Goal: Task Accomplishment & Management: Manage account settings

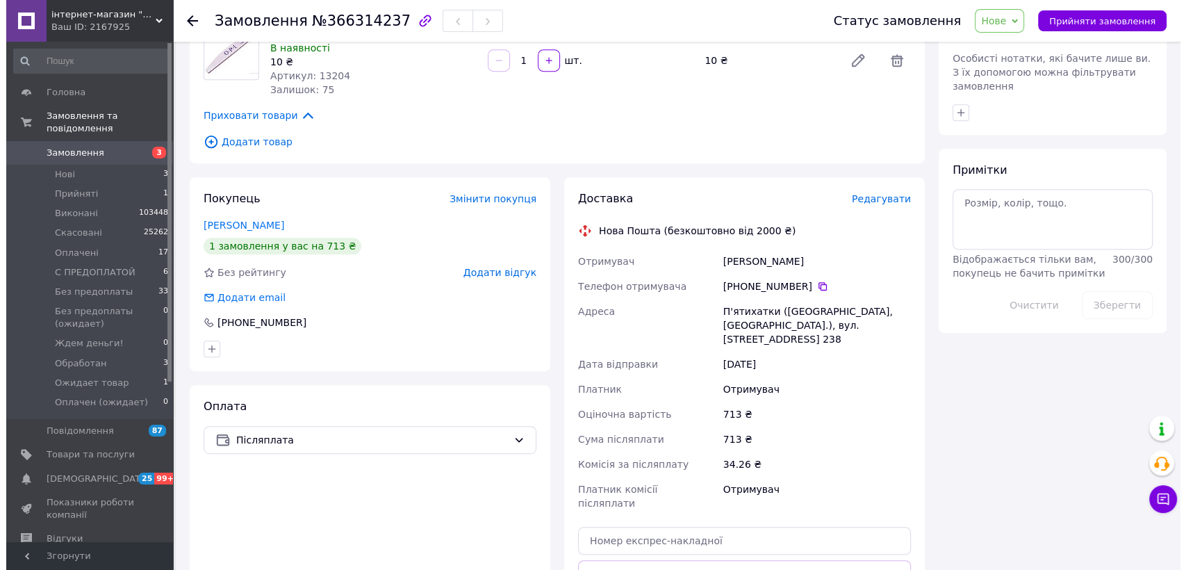
scroll to position [617, 0]
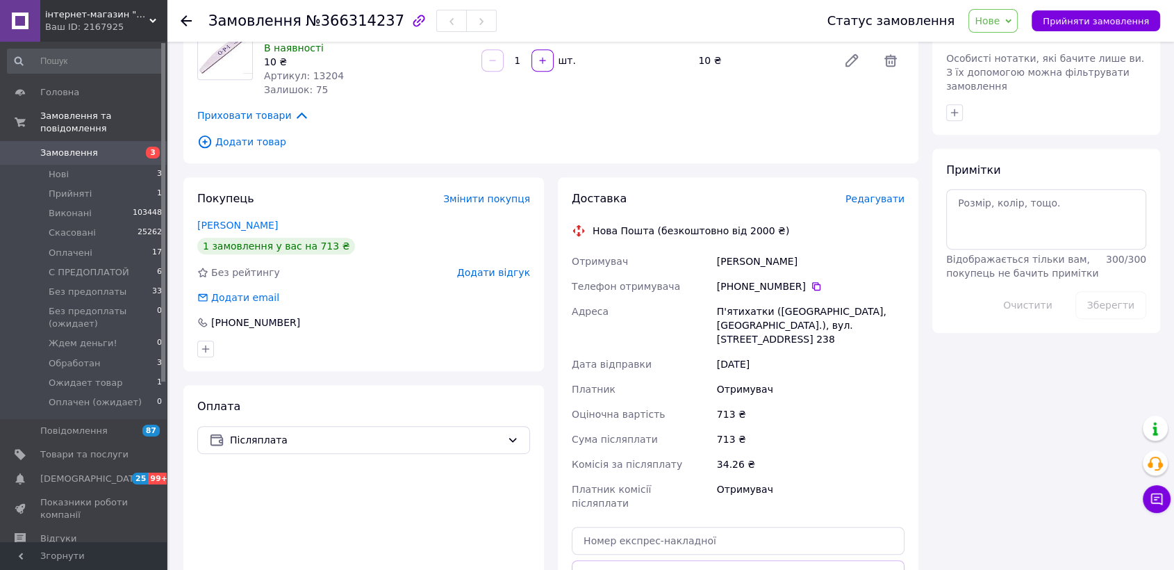
click at [777, 281] on div "+380 98 960 85 70" at bounding box center [811, 286] width 188 height 14
click at [974, 435] on div "Всього 6 товарів 713 ₴ Доставка Необхідно уточнити Знижка Додати Всього до спла…" at bounding box center [1047, 99] width 242 height 1322
click at [887, 202] on span "Редагувати" at bounding box center [875, 198] width 59 height 11
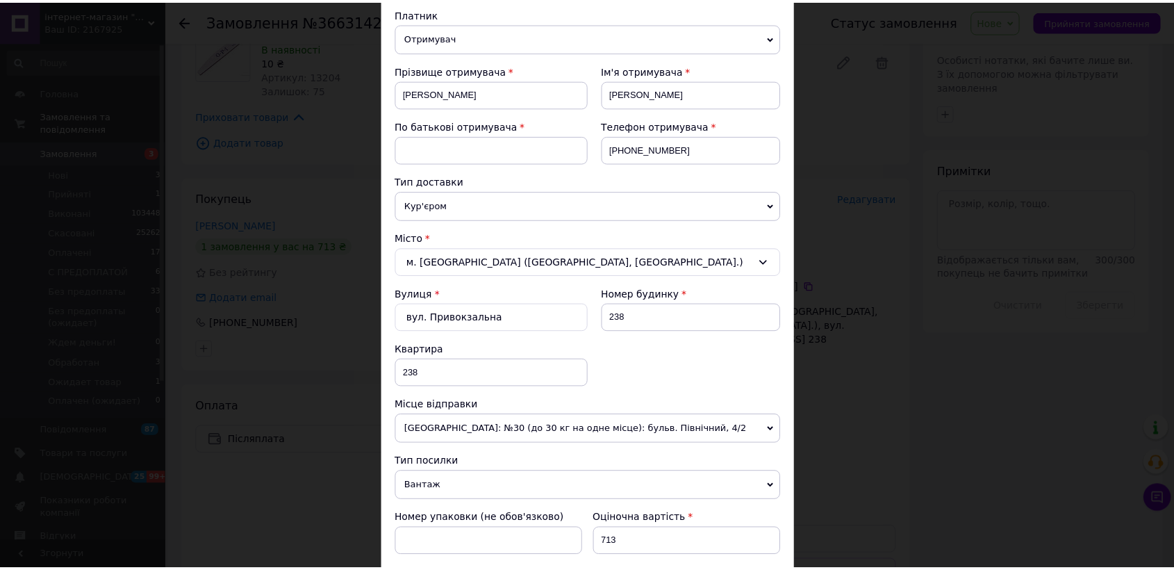
scroll to position [0, 0]
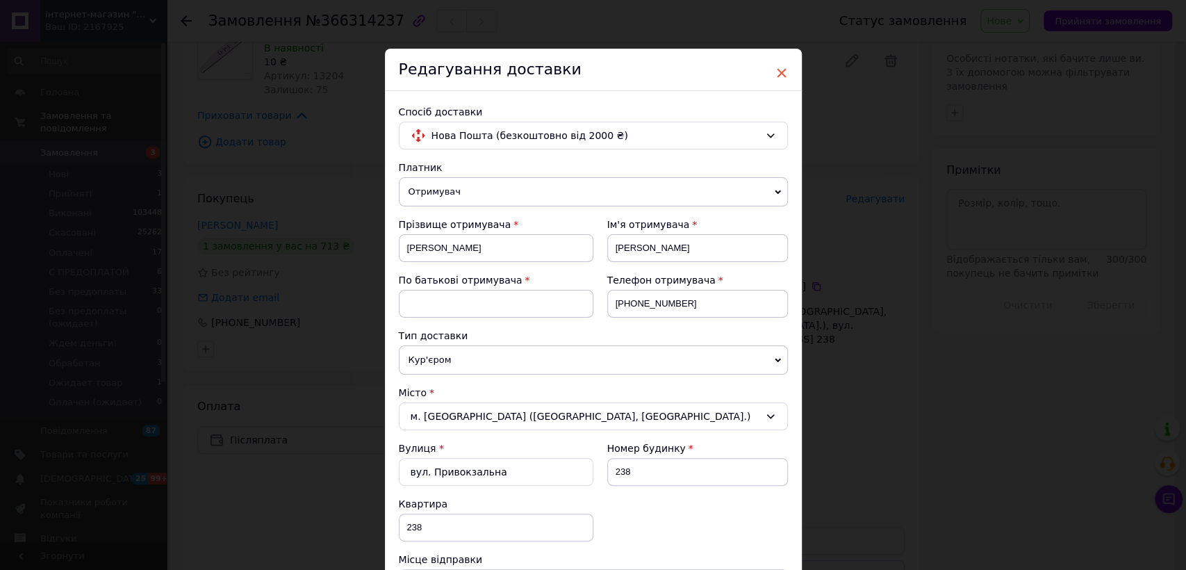
click at [778, 78] on span "×" at bounding box center [782, 73] width 13 height 24
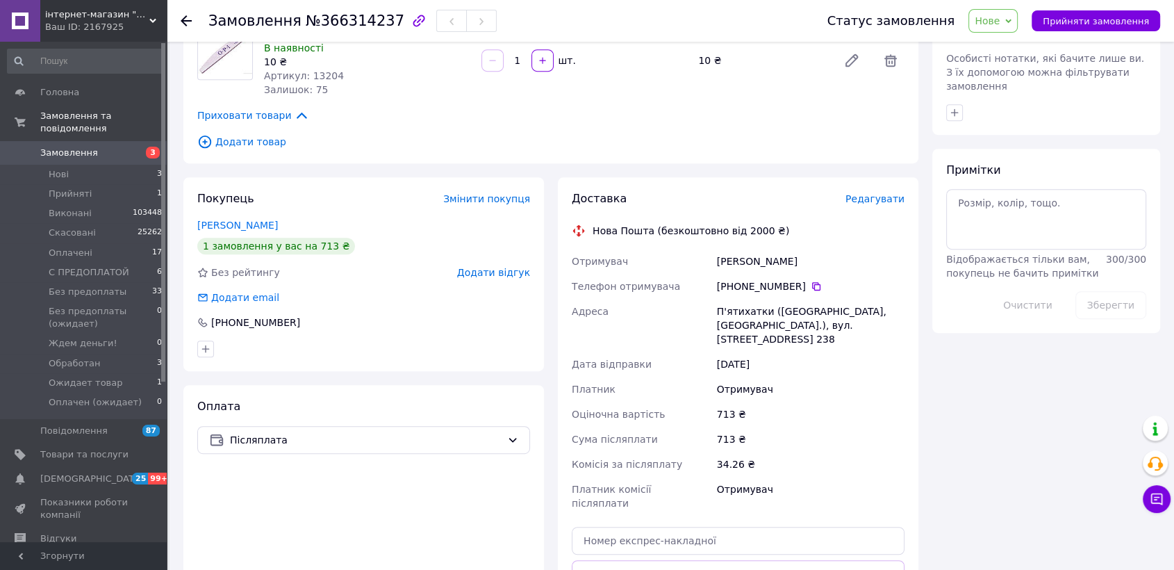
click at [369, 19] on span "№366314237" at bounding box center [355, 21] width 99 height 17
click at [366, 16] on span "№366314237" at bounding box center [355, 21] width 99 height 17
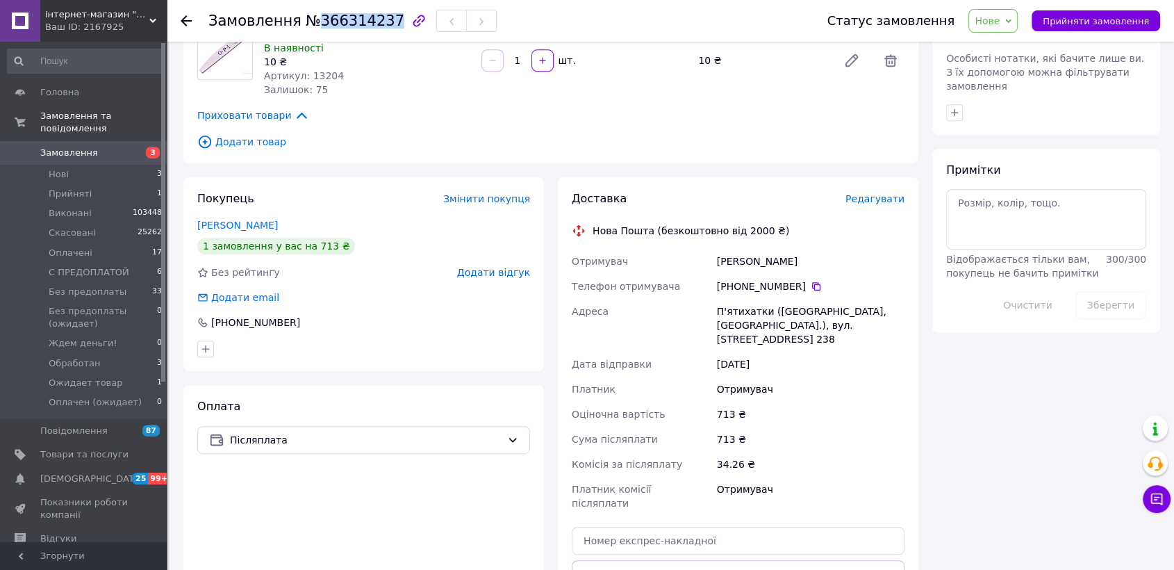
click at [1088, 339] on div "Всього 6 товарів 713 ₴ Доставка Необхідно уточнити Знижка Додати Всього до спла…" at bounding box center [1047, 99] width 242 height 1322
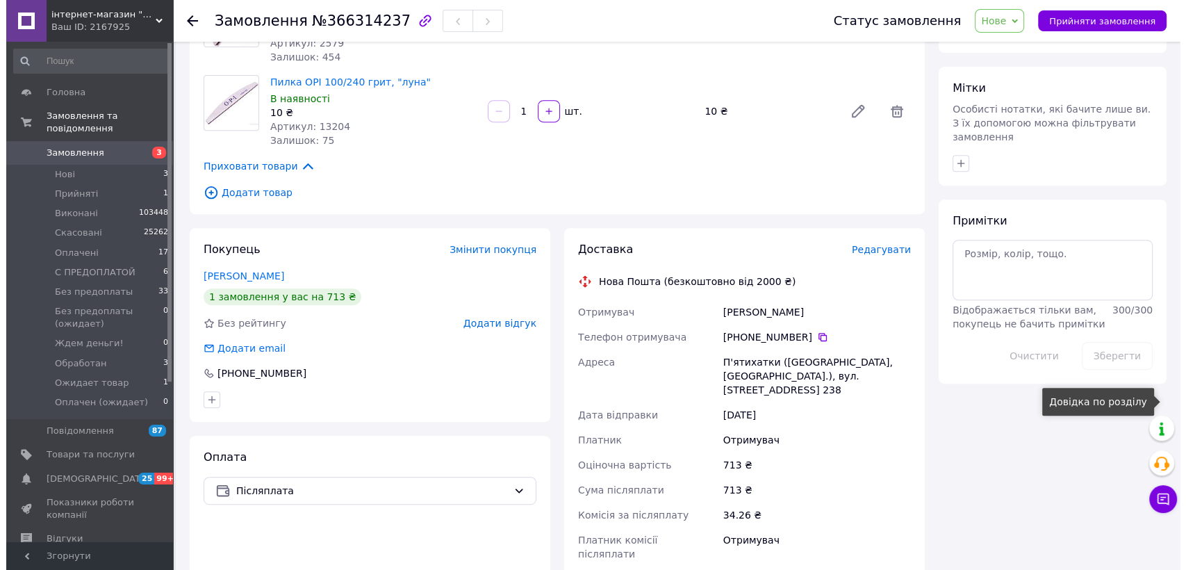
scroll to position [540, 0]
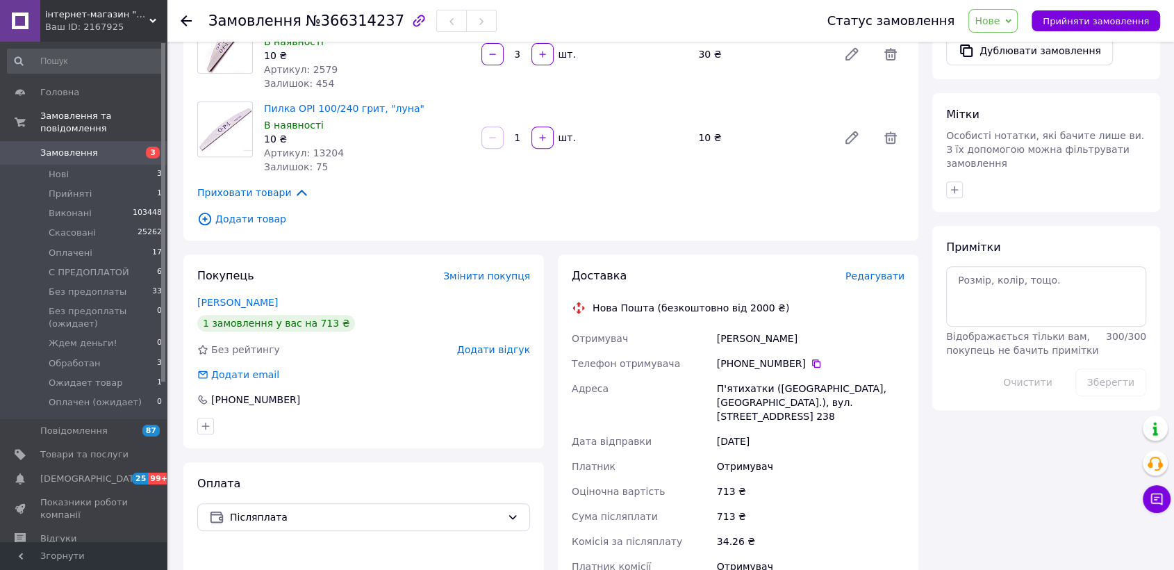
click at [890, 274] on span "Редагувати" at bounding box center [875, 275] width 59 height 11
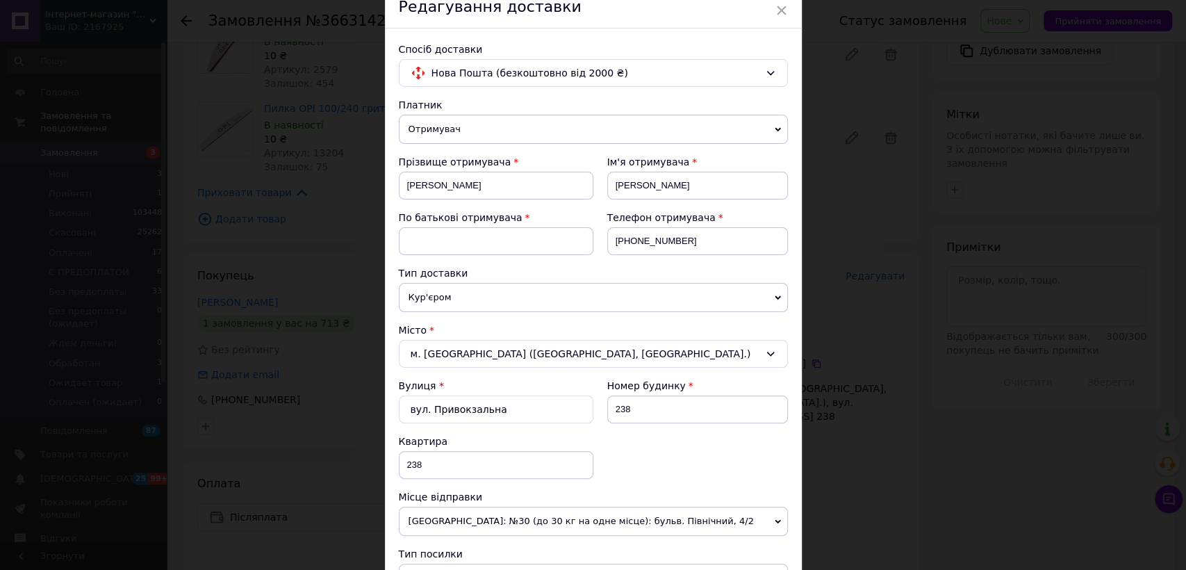
scroll to position [309, 0]
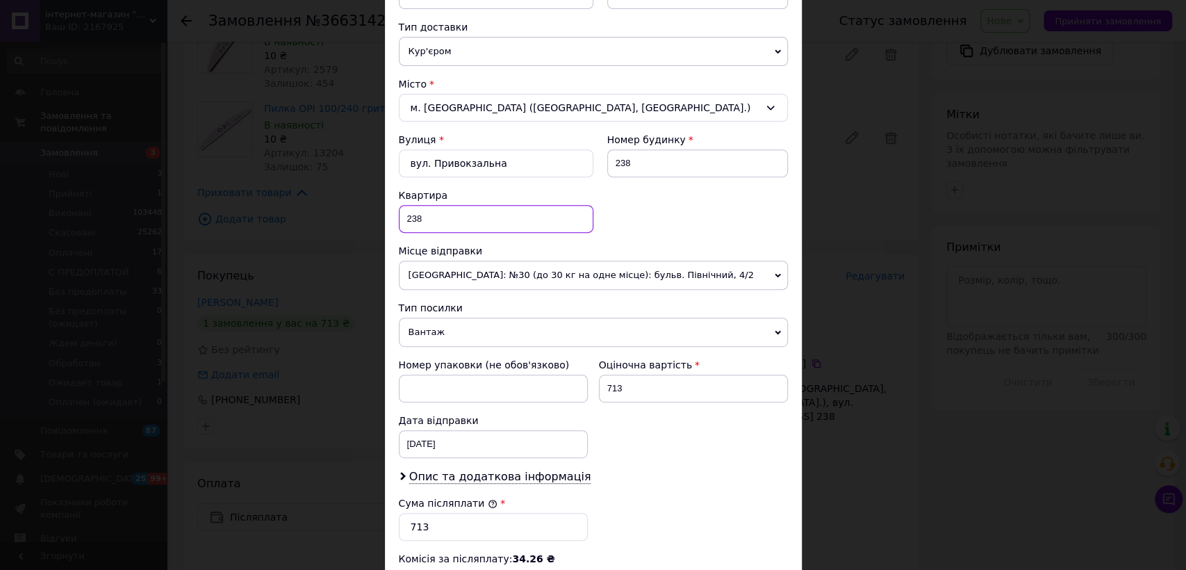
drag, startPoint x: 433, startPoint y: 223, endPoint x: 391, endPoint y: 207, distance: 44.7
click at [399, 213] on input "238" at bounding box center [496, 219] width 195 height 28
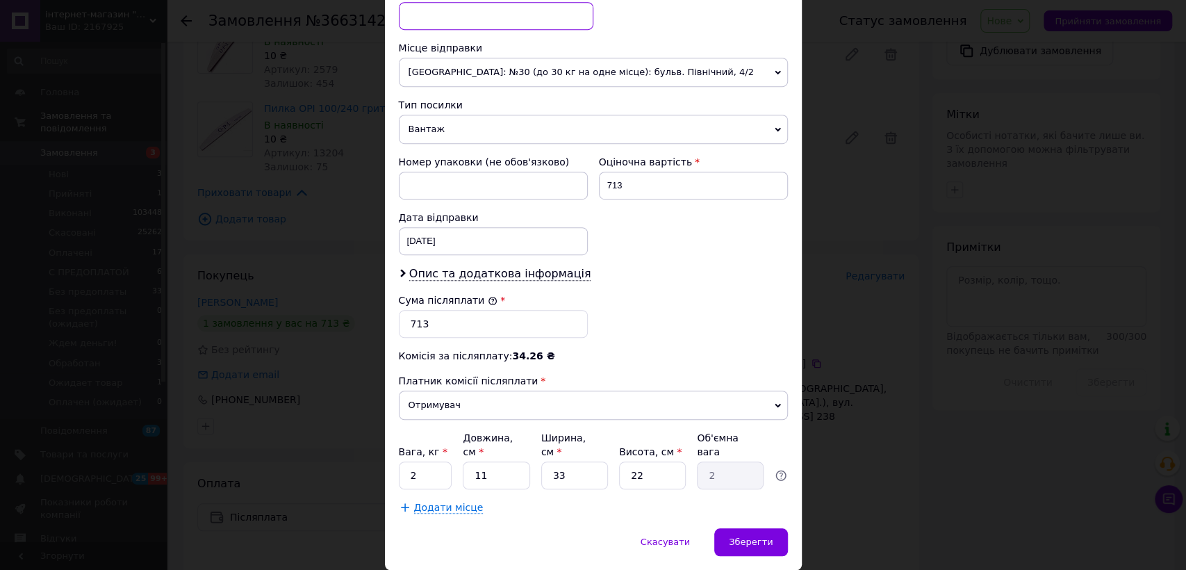
scroll to position [543, 0]
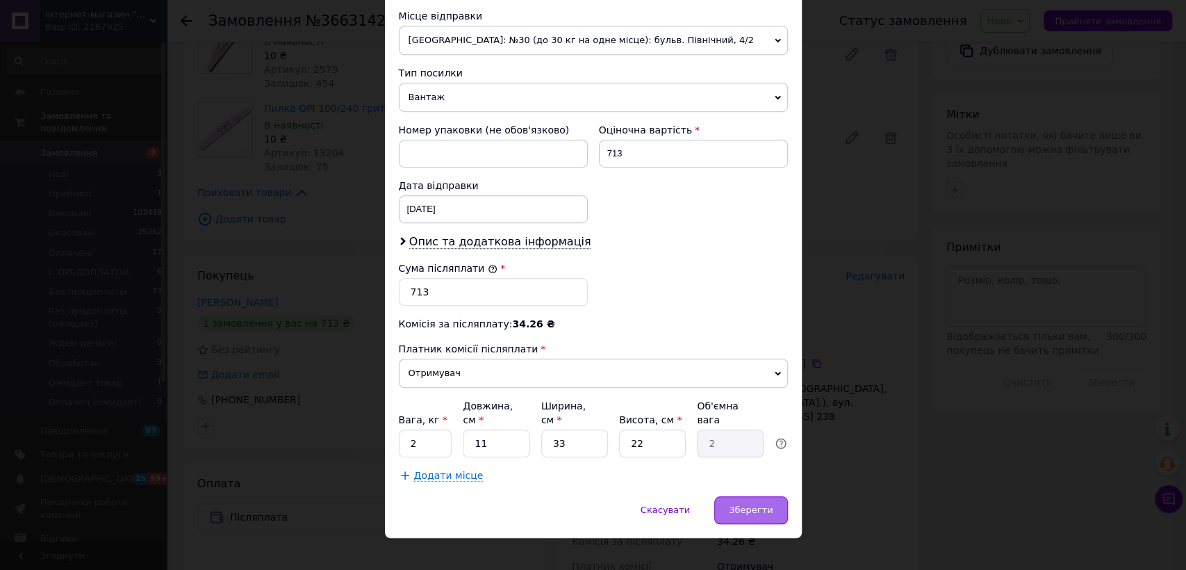
click at [760, 505] on span "Зберегти" at bounding box center [751, 510] width 44 height 10
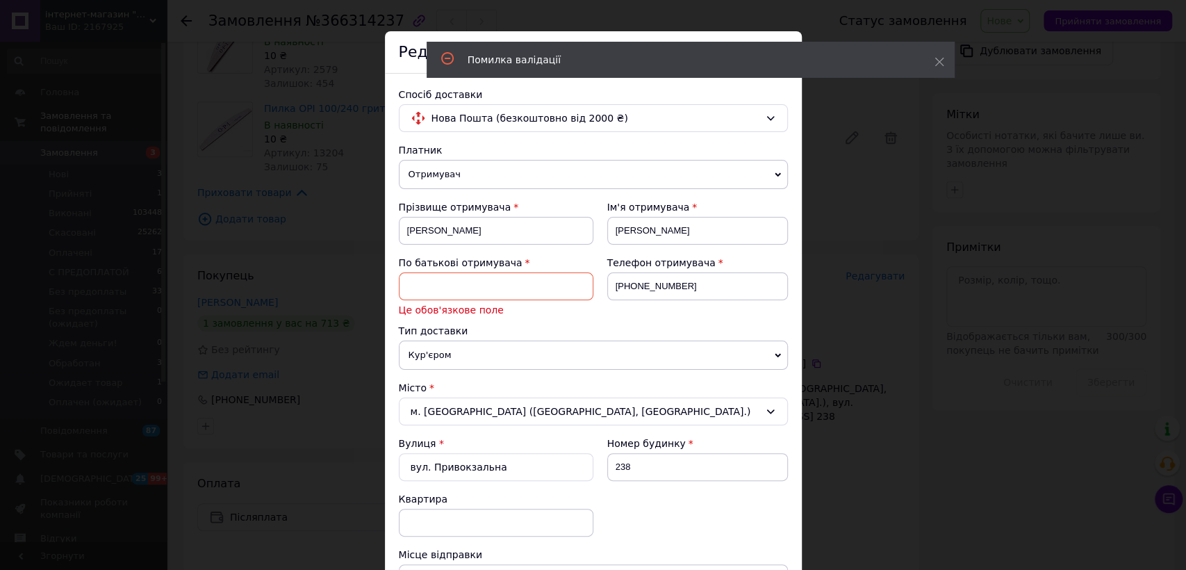
click at [467, 294] on input at bounding box center [496, 286] width 195 height 28
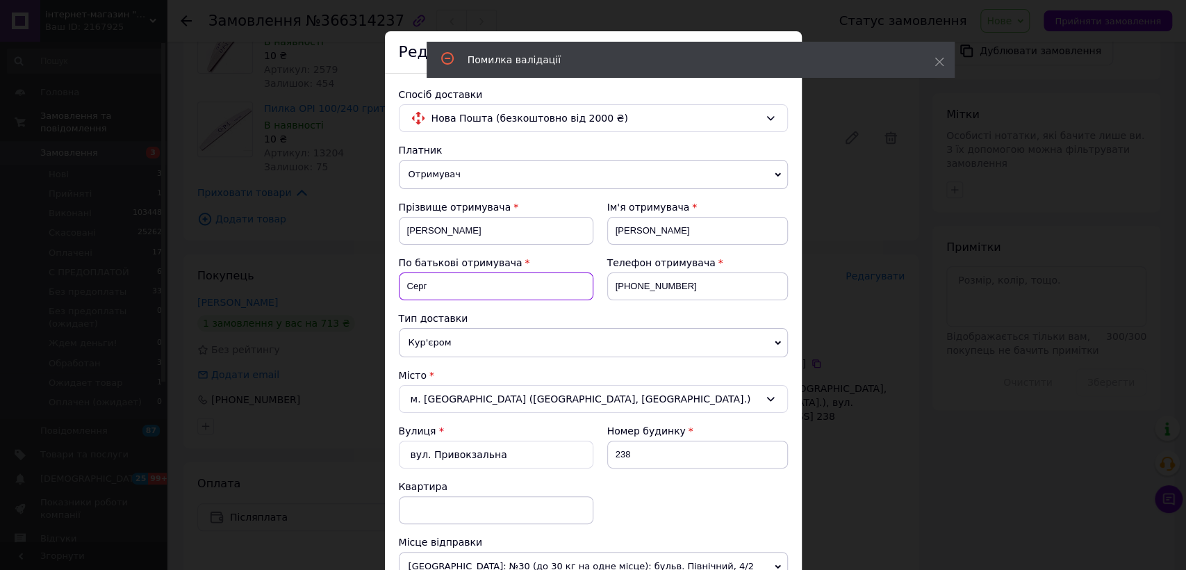
type input "Сергіївна"
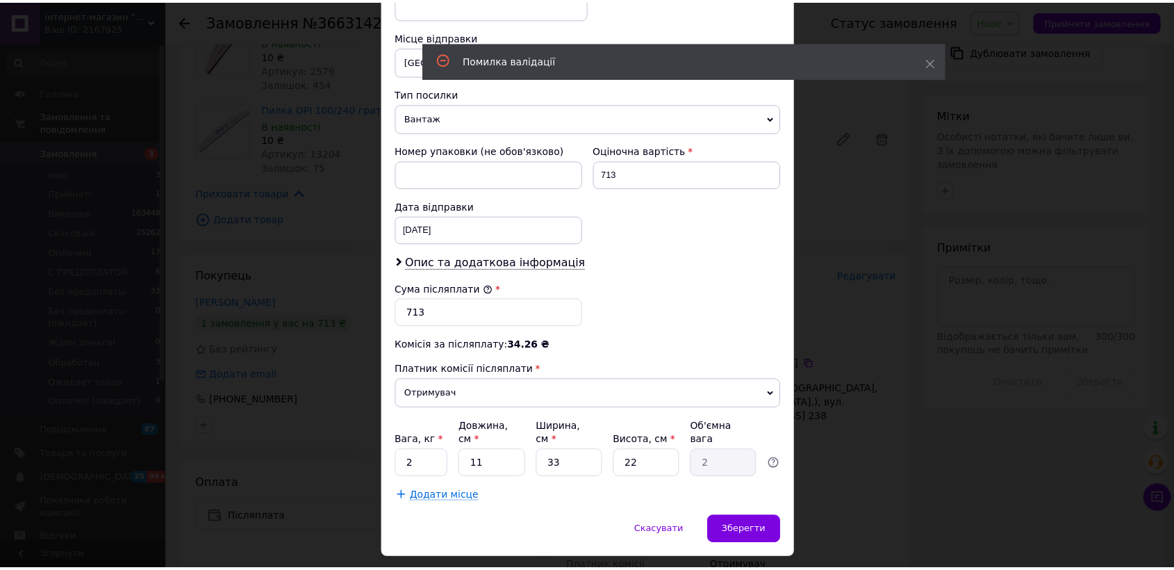
scroll to position [543, 0]
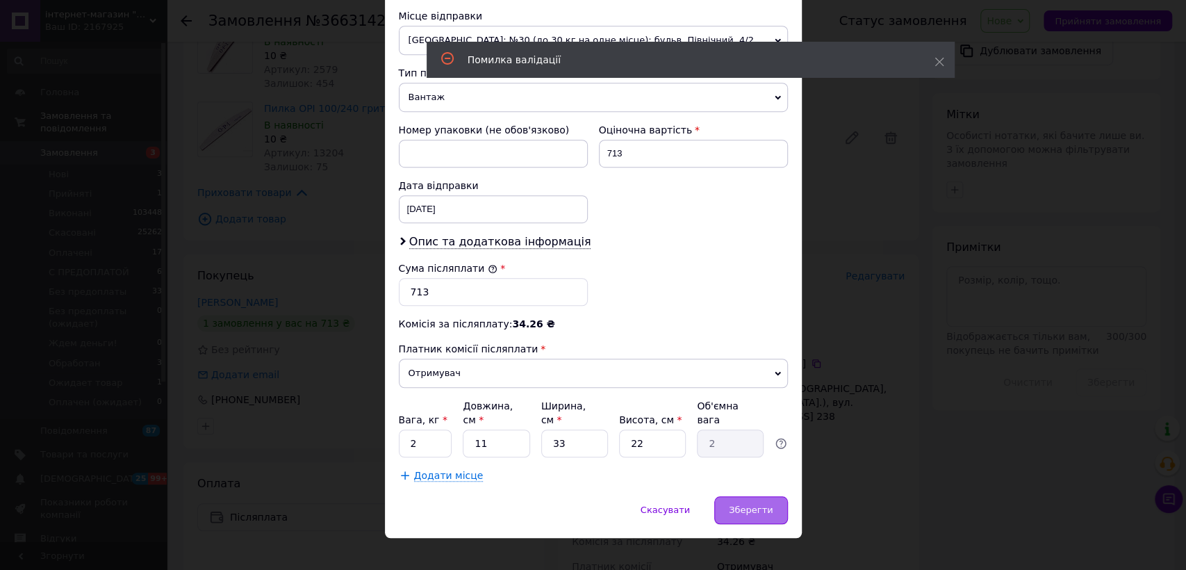
click at [773, 496] on div "Зберегти" at bounding box center [750, 510] width 73 height 28
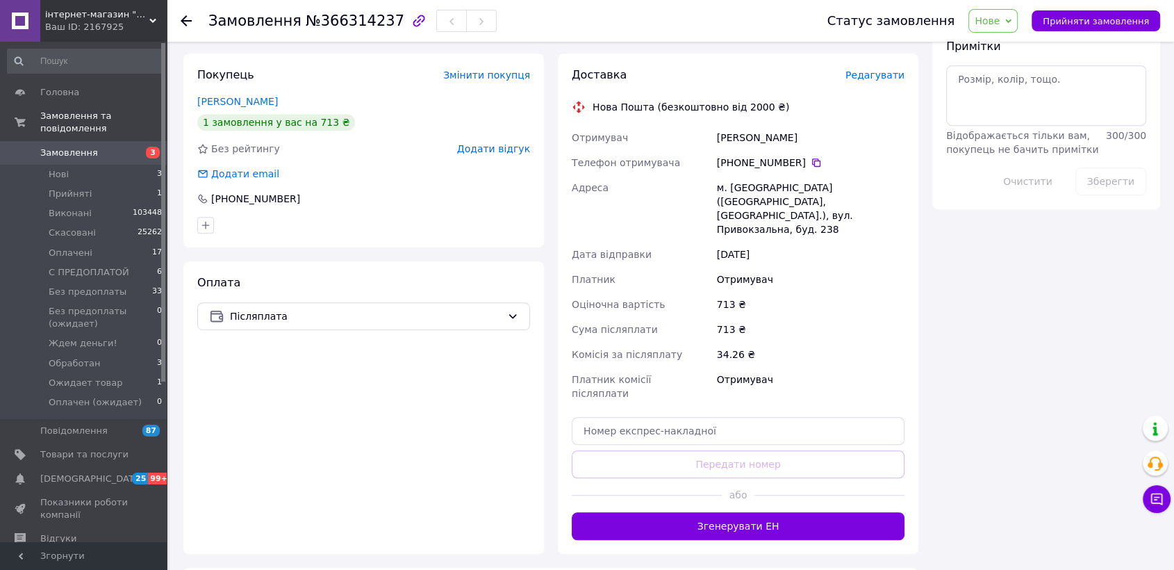
scroll to position [617, 0]
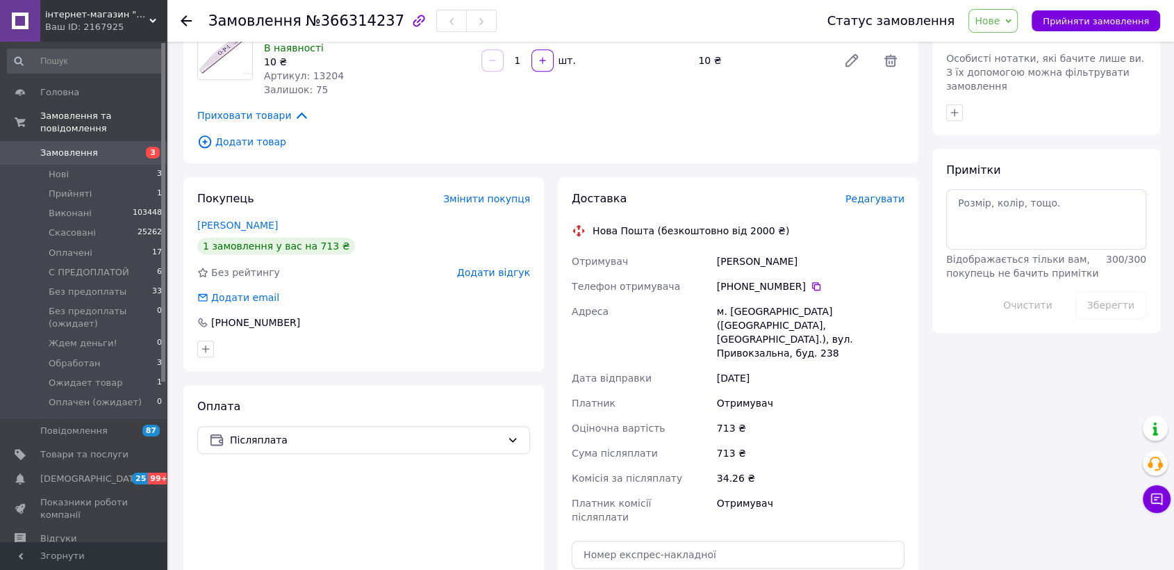
click at [359, 20] on span "№366314237" at bounding box center [355, 21] width 99 height 17
copy span "366314237"
drag, startPoint x: 1012, startPoint y: 24, endPoint x: 1031, endPoint y: 110, distance: 88.2
click at [1000, 24] on span "Нове" at bounding box center [987, 20] width 25 height 11
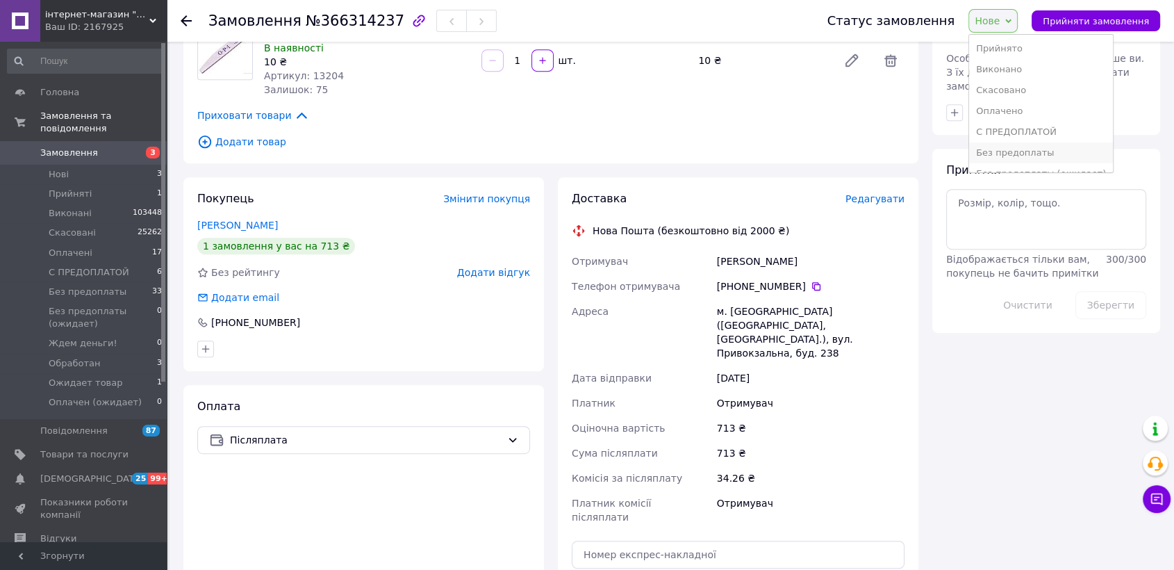
click at [1045, 150] on li "Без предоплаты" at bounding box center [1041, 152] width 144 height 21
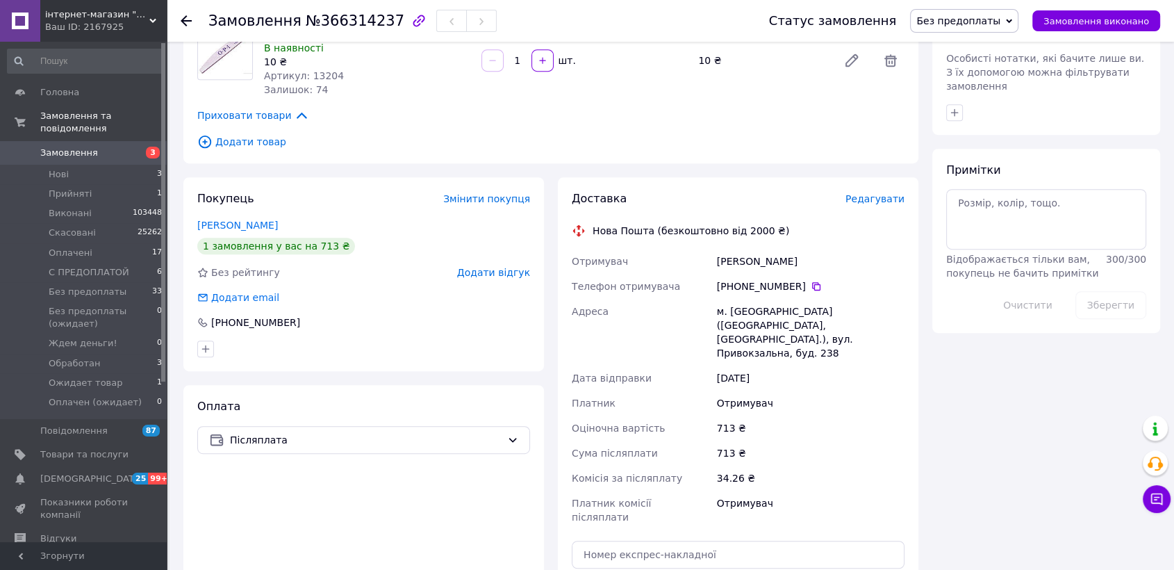
click at [813, 264] on div "Бабенко Ярослава Сергіївна" at bounding box center [810, 261] width 193 height 25
copy div "Сергіївна"
click at [290, 27] on h1 "Замовлення №366314237" at bounding box center [306, 21] width 196 height 17
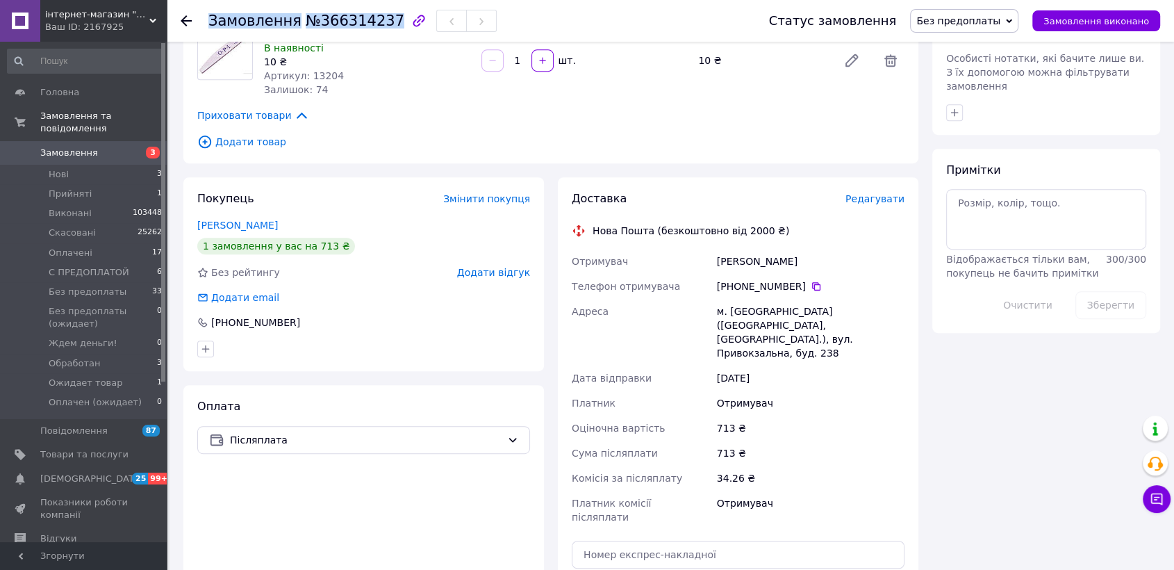
click at [290, 27] on h1 "Замовлення №366314237" at bounding box center [306, 21] width 196 height 17
copy h1 "Замовлення №366314237"
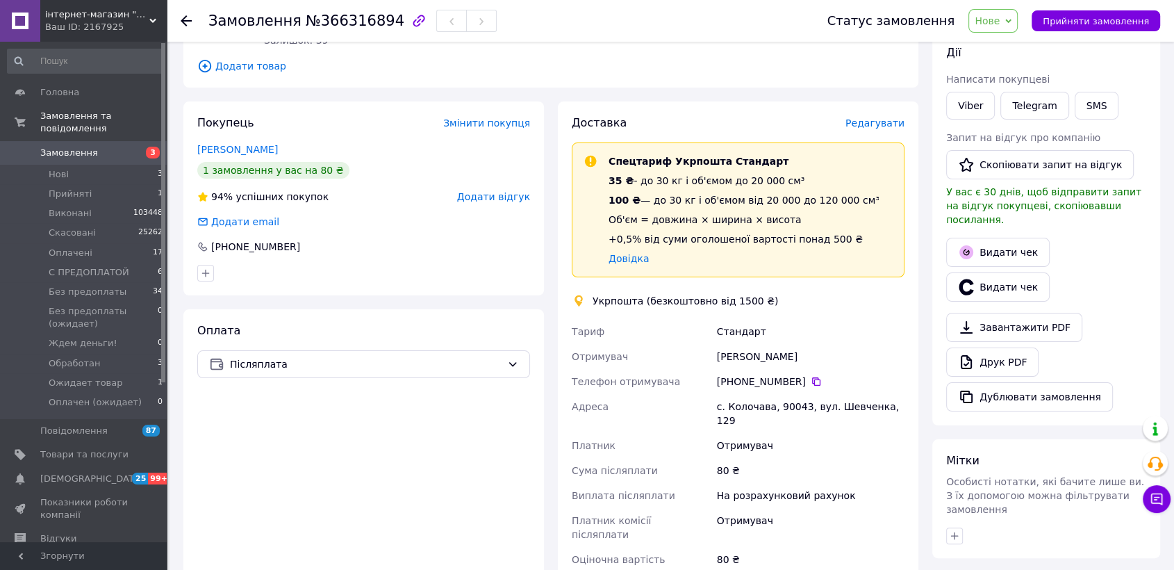
scroll to position [213, 0]
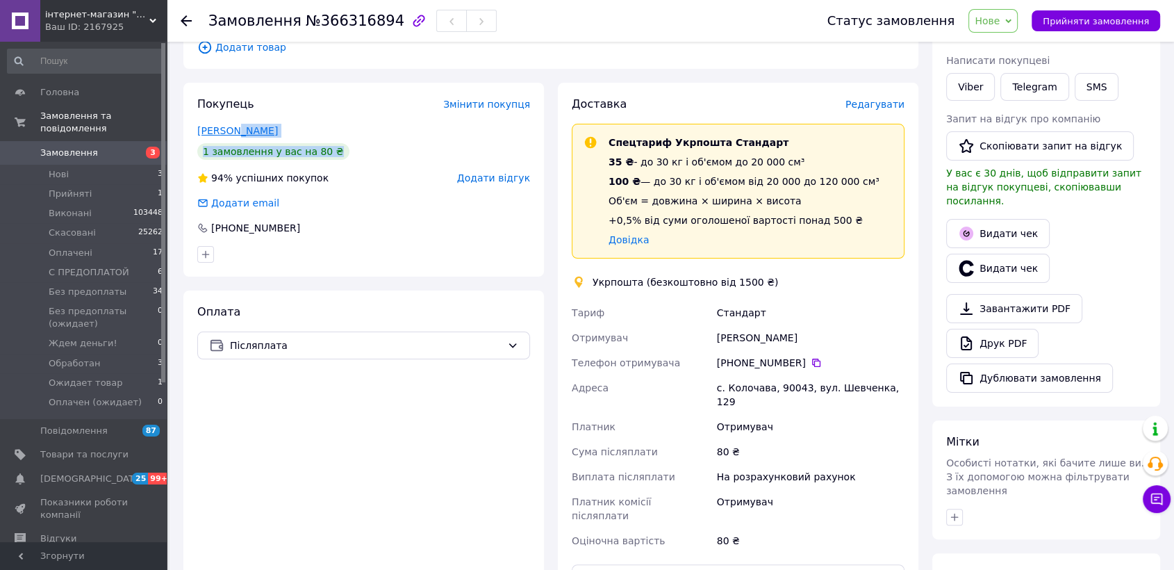
drag, startPoint x: 247, startPoint y: 133, endPoint x: 229, endPoint y: 131, distance: 17.5
click at [229, 131] on div "Покупець Змінити покупця Гордійчук Юлія 1 замовлення у вас на 80 ₴ 94% успішних…" at bounding box center [363, 180] width 361 height 194
click at [751, 367] on div "[PHONE_NUMBER]" at bounding box center [810, 362] width 193 height 25
click at [751, 367] on div "[PHONE_NUMBER]" at bounding box center [811, 363] width 188 height 14
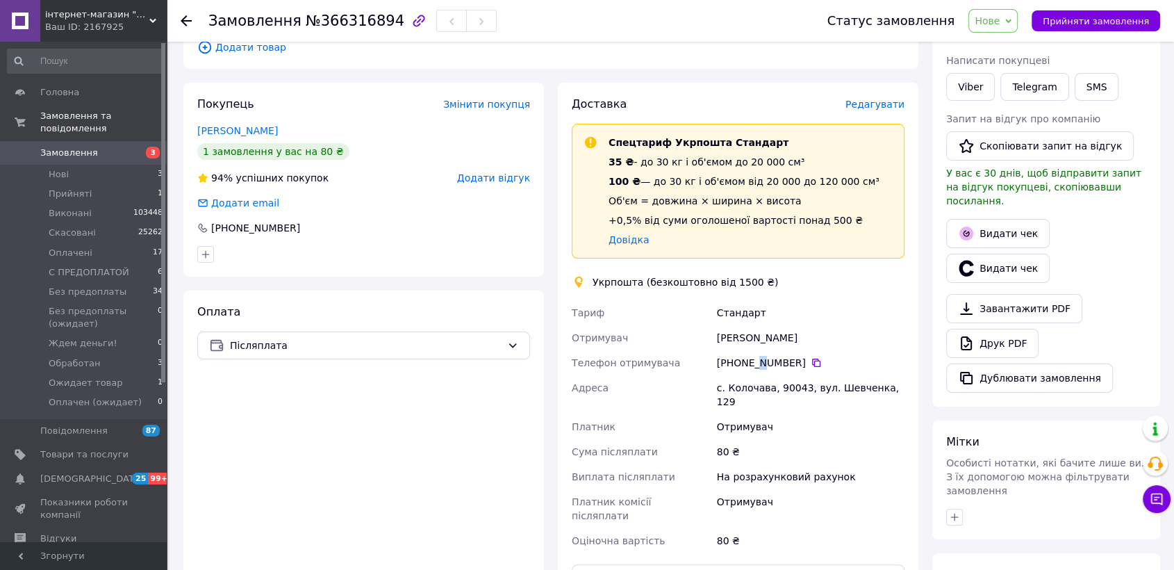
click at [751, 367] on div "[PHONE_NUMBER]" at bounding box center [811, 363] width 188 height 14
click at [736, 360] on div "[PHONE_NUMBER]" at bounding box center [811, 363] width 188 height 14
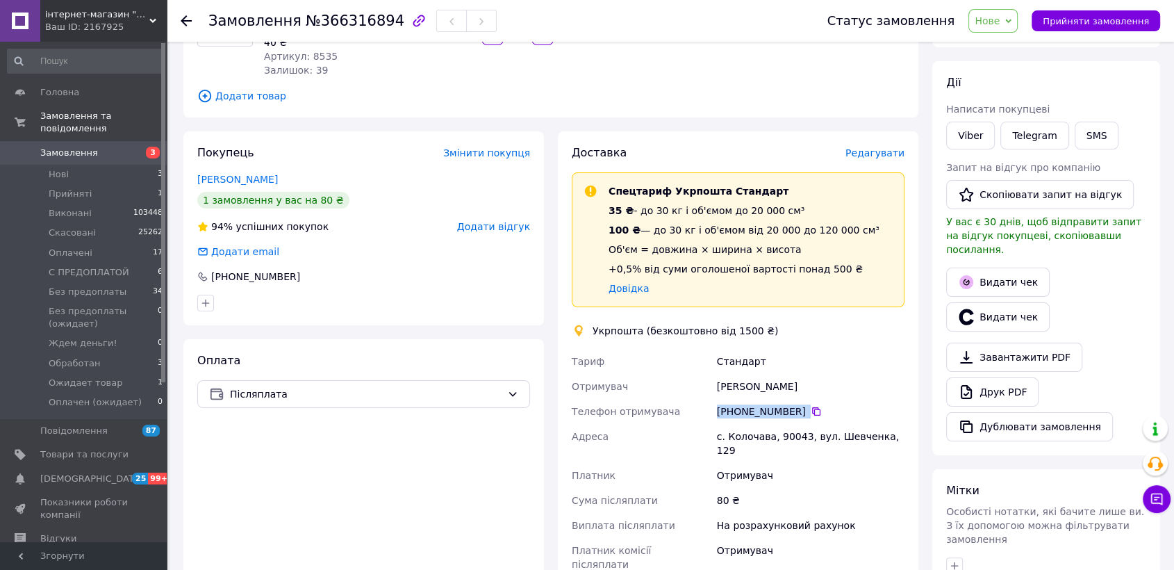
scroll to position [167, 0]
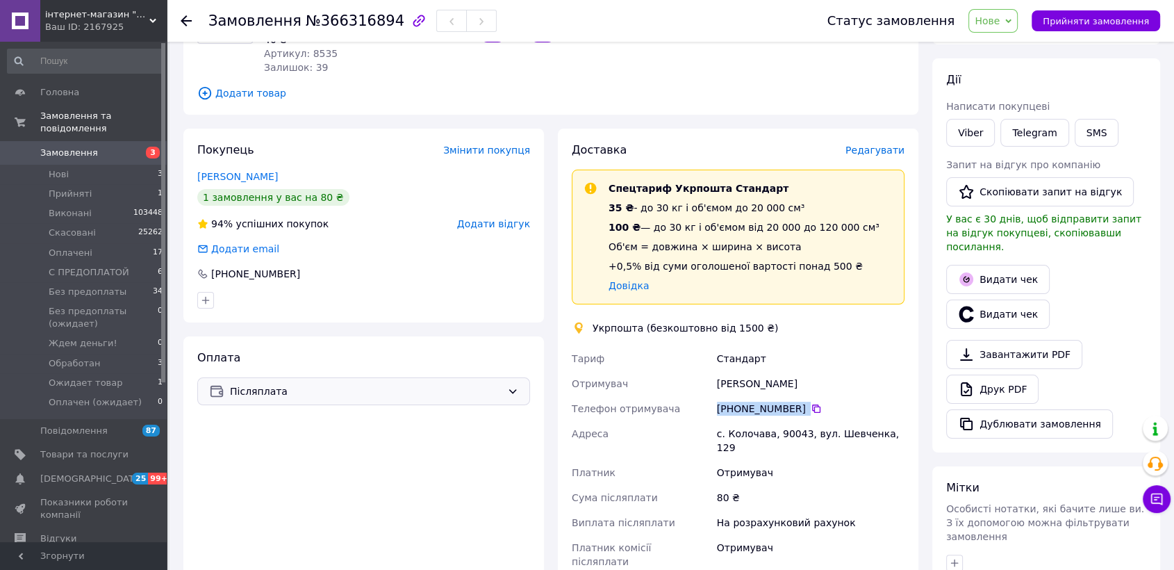
click at [367, 386] on span "Післяплата" at bounding box center [366, 391] width 272 height 15
click at [811, 404] on icon at bounding box center [816, 408] width 11 height 11
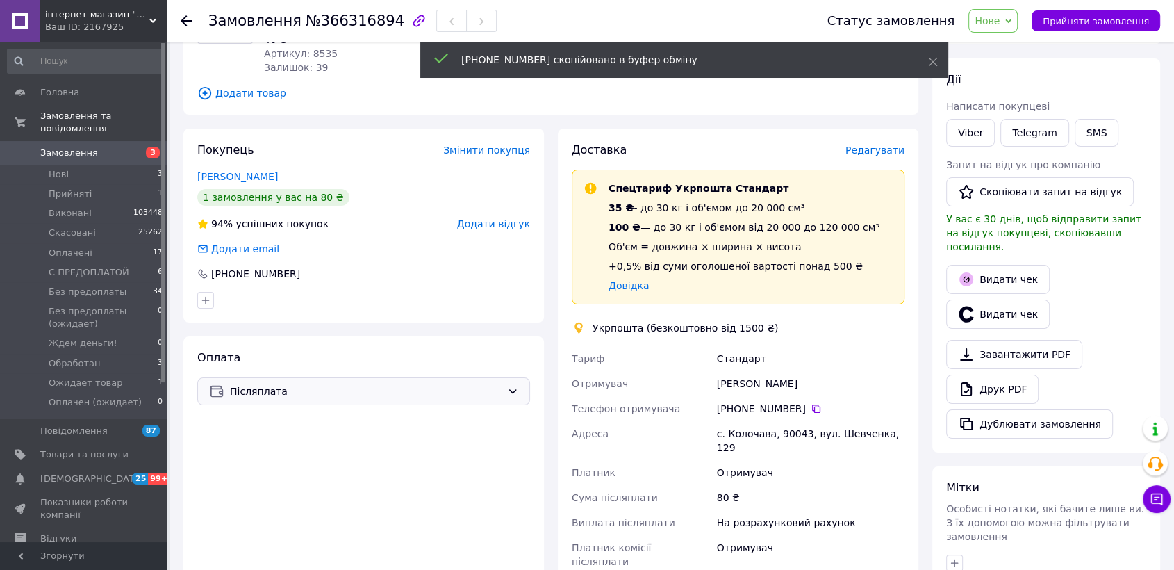
click at [425, 402] on div "Оплата Післяплата" at bounding box center [363, 541] width 361 height 411
click at [425, 402] on div "Післяплата" at bounding box center [363, 391] width 333 height 28
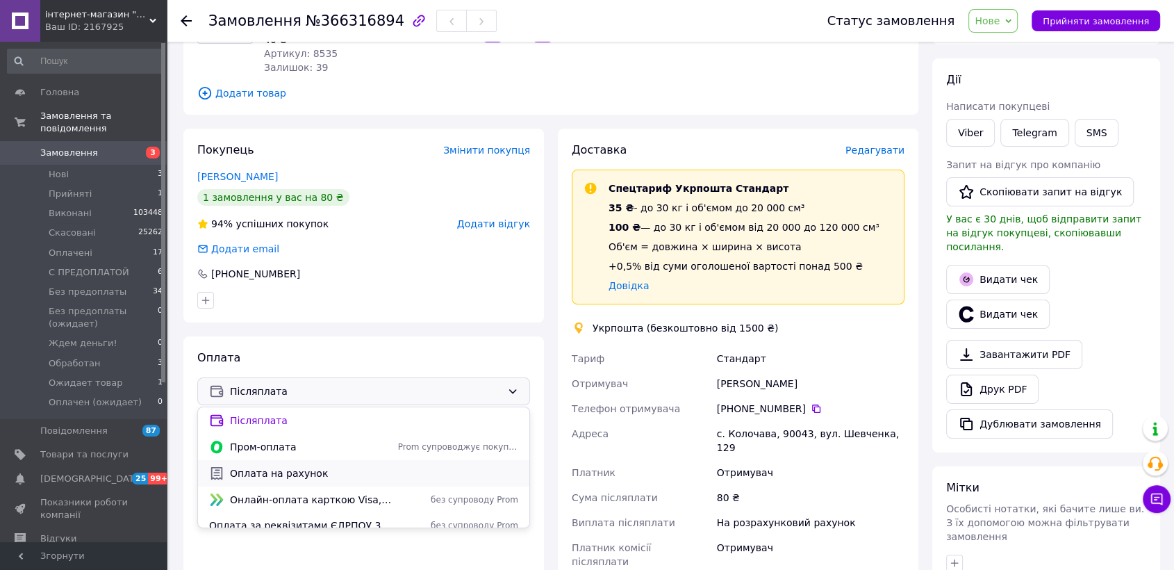
click at [316, 470] on span "Оплата на рахунок" at bounding box center [374, 473] width 288 height 14
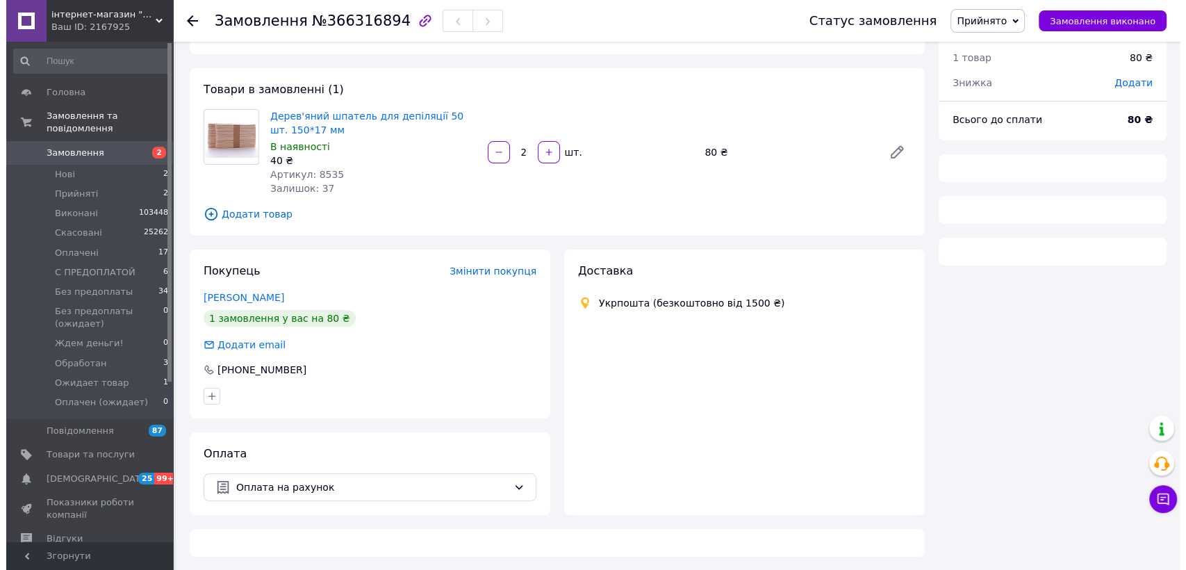
scroll to position [65, 0]
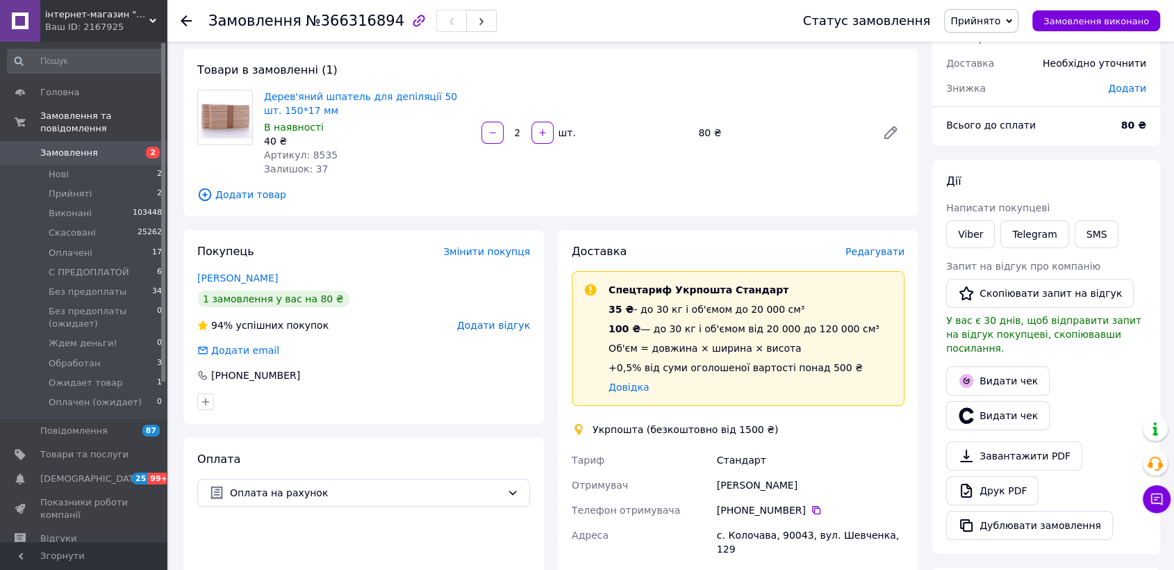
click at [316, 40] on div "Замовлення №366316894" at bounding box center [491, 21] width 567 height 42
drag, startPoint x: 316, startPoint y: 40, endPoint x: 316, endPoint y: 30, distance: 9.7
click at [316, 38] on div "Замовлення №366316894" at bounding box center [491, 21] width 567 height 42
click at [316, 30] on div "Замовлення №366316894" at bounding box center [352, 21] width 288 height 24
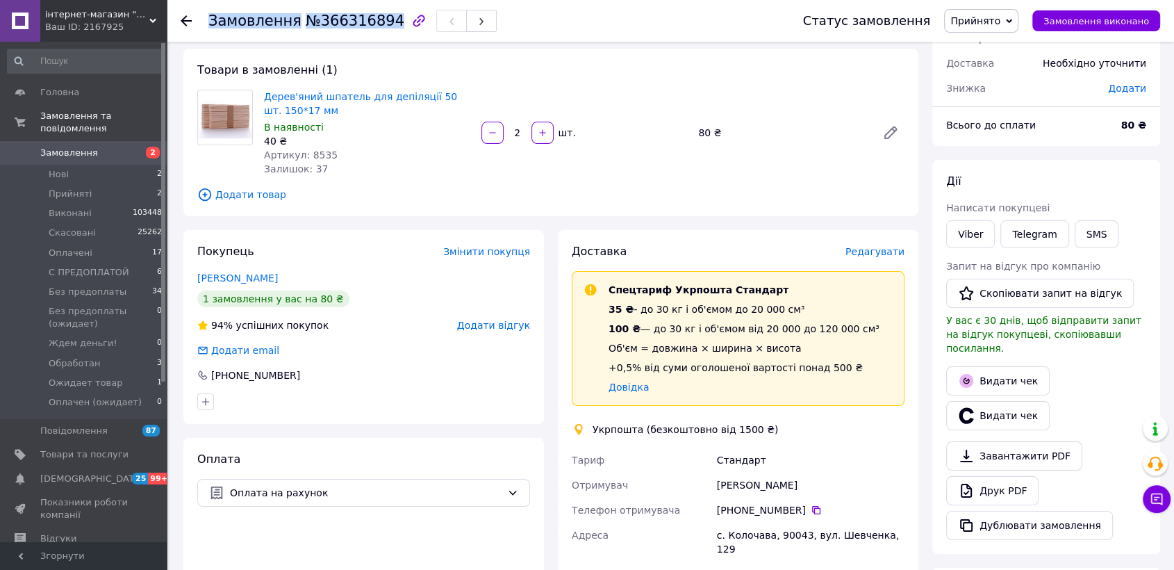
click at [316, 30] on div "Замовлення №366316894" at bounding box center [352, 21] width 288 height 24
copy h1 "Замовлення №366316894"
click at [887, 255] on span "Редагувати" at bounding box center [875, 251] width 59 height 11
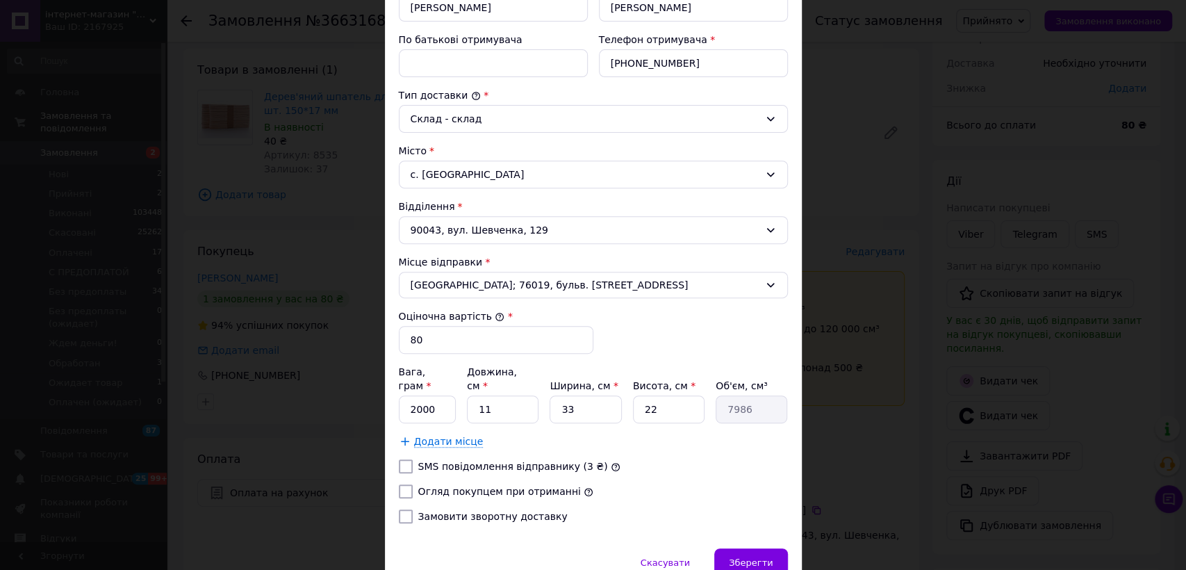
scroll to position [347, 0]
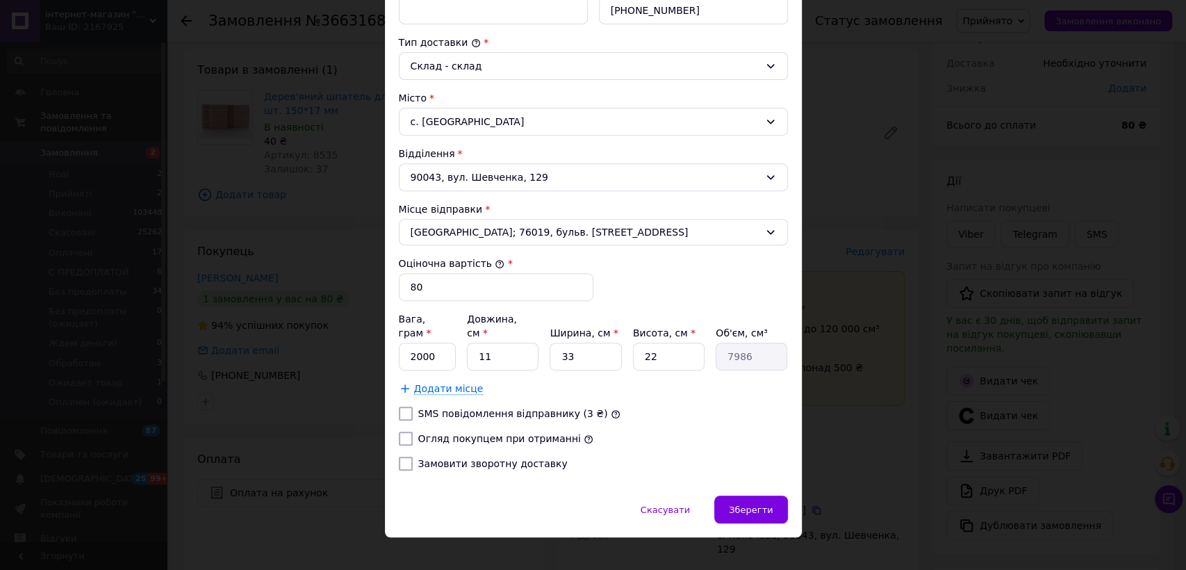
click at [405, 432] on input "Огляд покупцем при отриманні" at bounding box center [406, 439] width 14 height 14
checkbox input "true"
click at [771, 496] on div "Зберегти" at bounding box center [750, 510] width 73 height 28
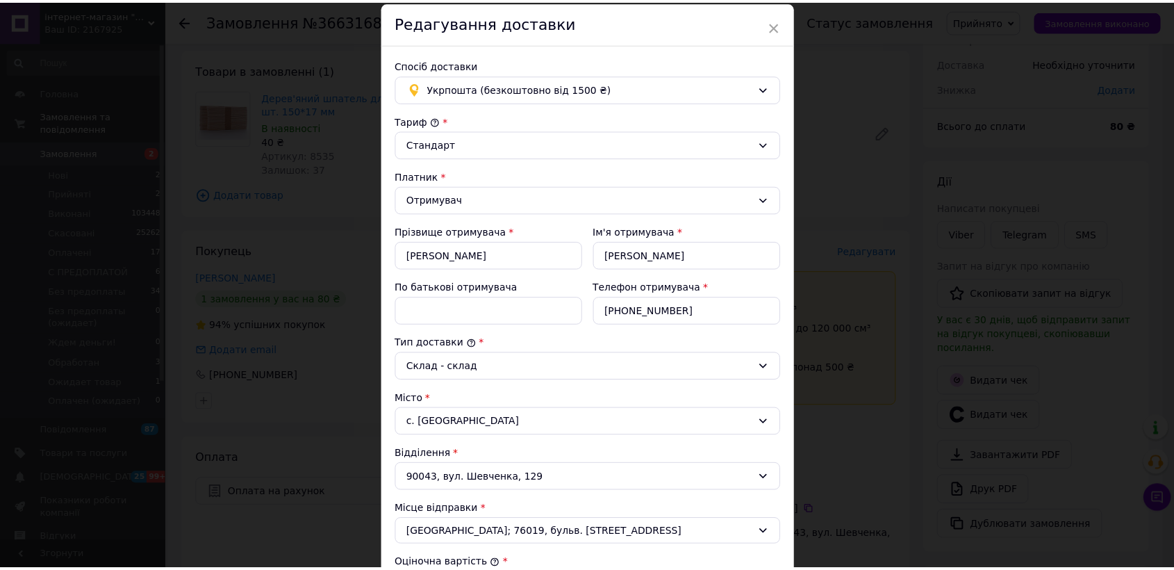
scroll to position [39, 0]
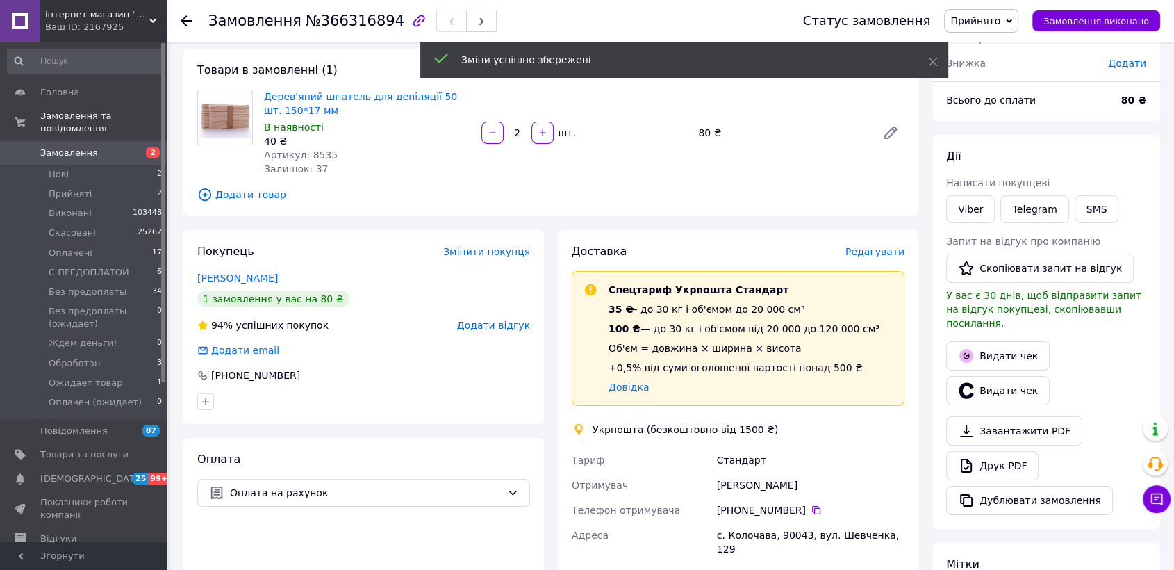
click at [984, 17] on span "Прийнято" at bounding box center [976, 20] width 50 height 11
click at [1007, 105] on li "Ждем деньги!" at bounding box center [1017, 95] width 144 height 21
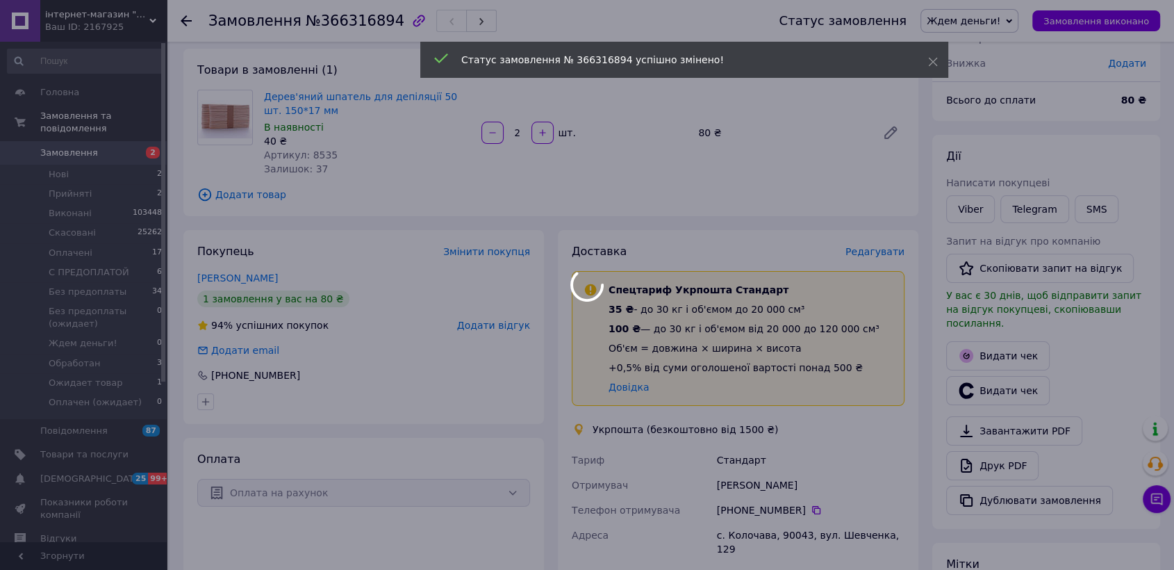
click at [1015, 11] on div at bounding box center [587, 285] width 1174 height 570
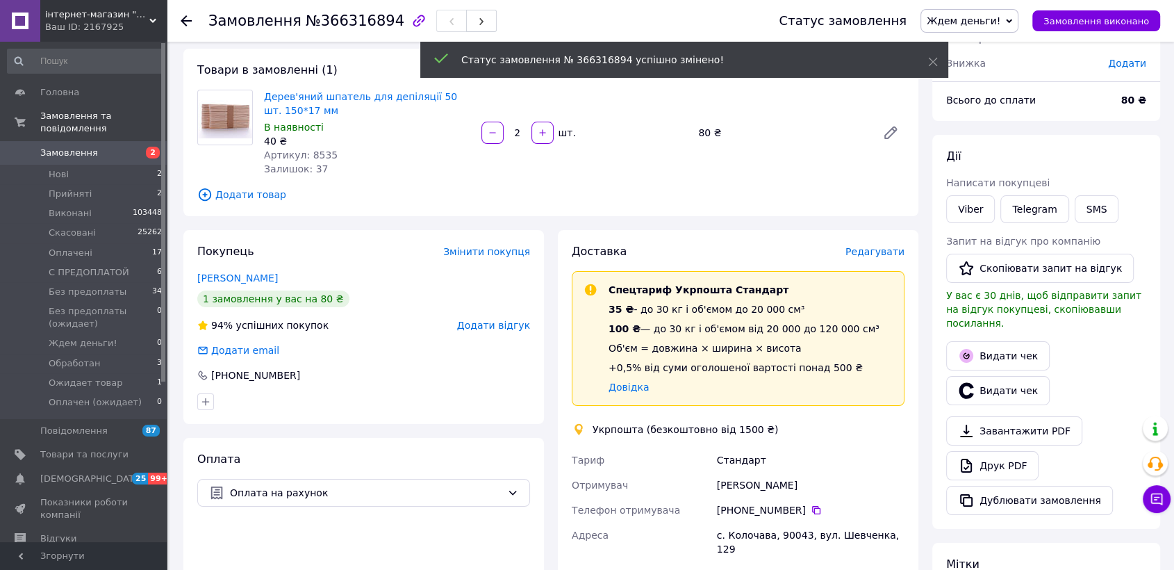
click at [1001, 24] on span "Ждем деньги!" at bounding box center [964, 20] width 74 height 11
click at [1001, 21] on span "Ждем деньги!" at bounding box center [964, 20] width 74 height 11
click at [979, 124] on li "Обработан" at bounding box center [994, 116] width 144 height 21
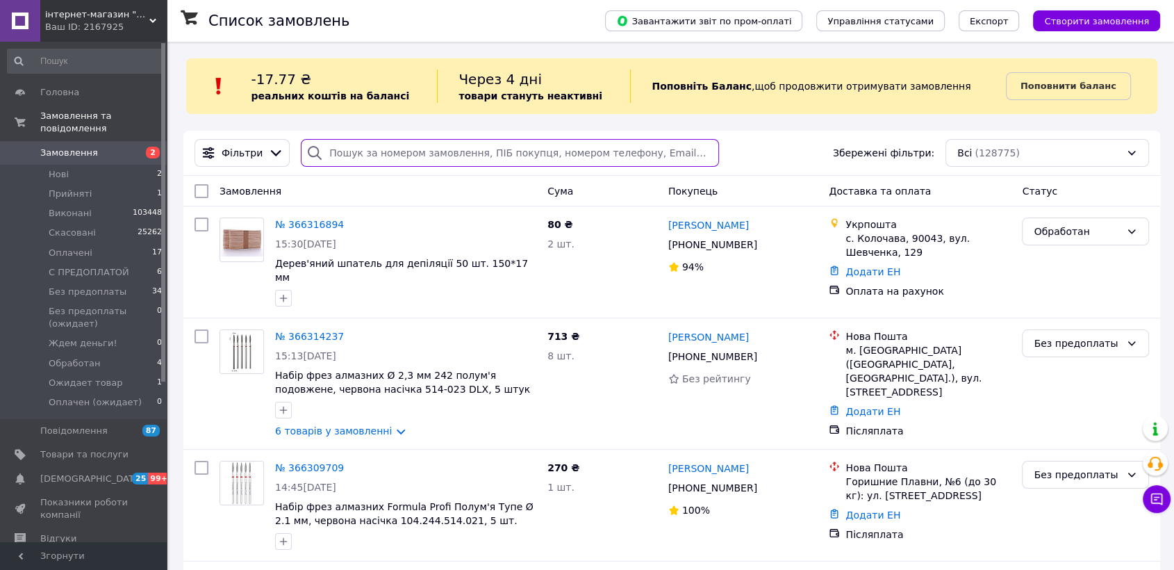
click at [353, 155] on input "search" at bounding box center [510, 153] width 418 height 28
paste input "[PHONE_NUMBER]"
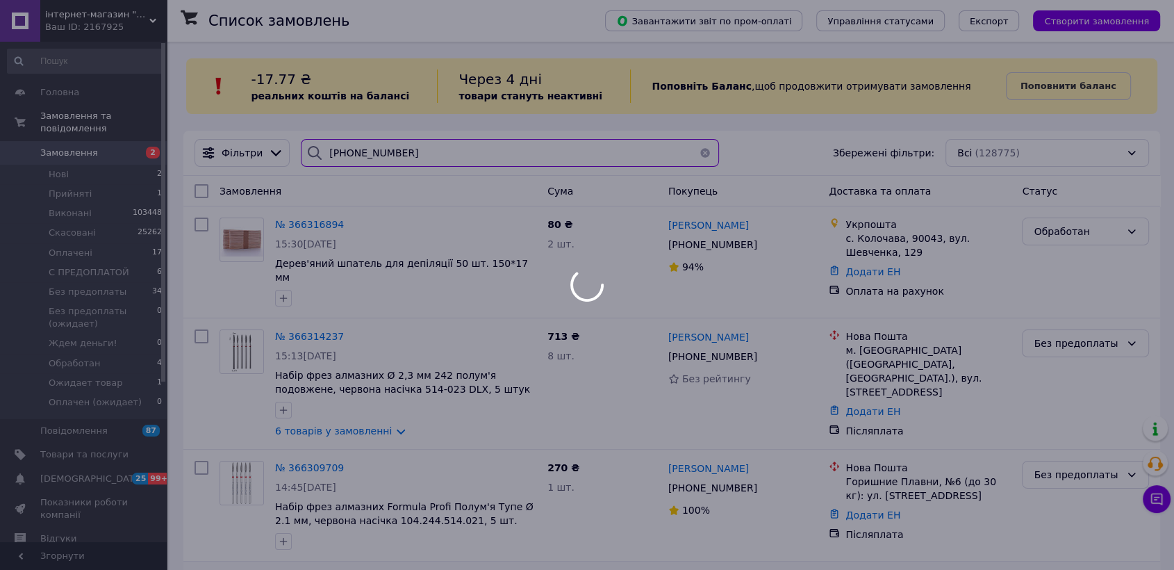
type input "[PHONE_NUMBER]"
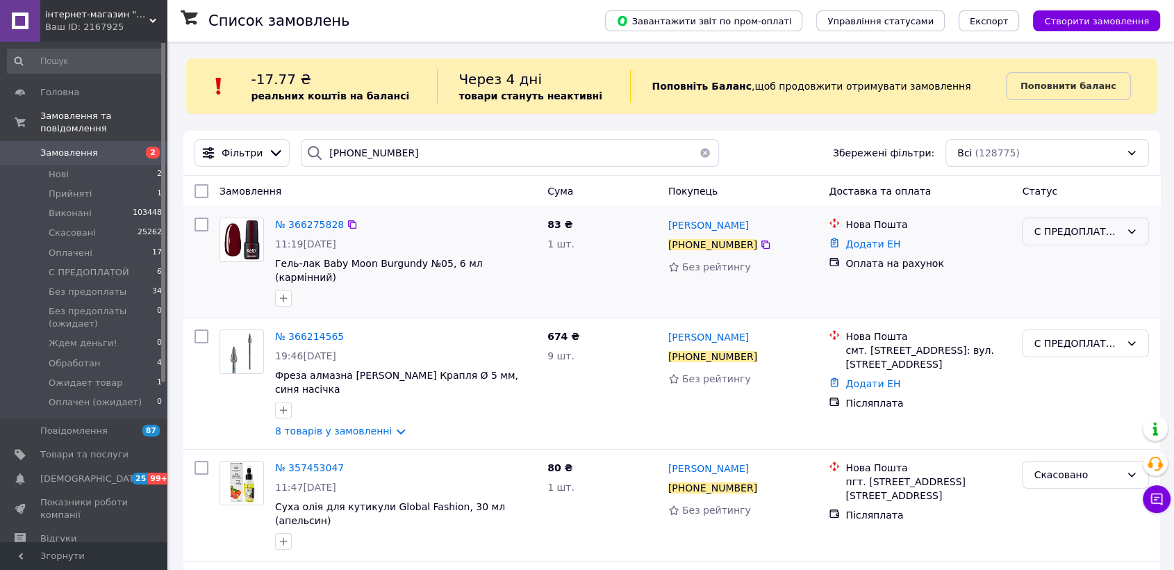
click at [1041, 230] on div "C ПРЕДОПЛАТОЙ" at bounding box center [1077, 231] width 87 height 15
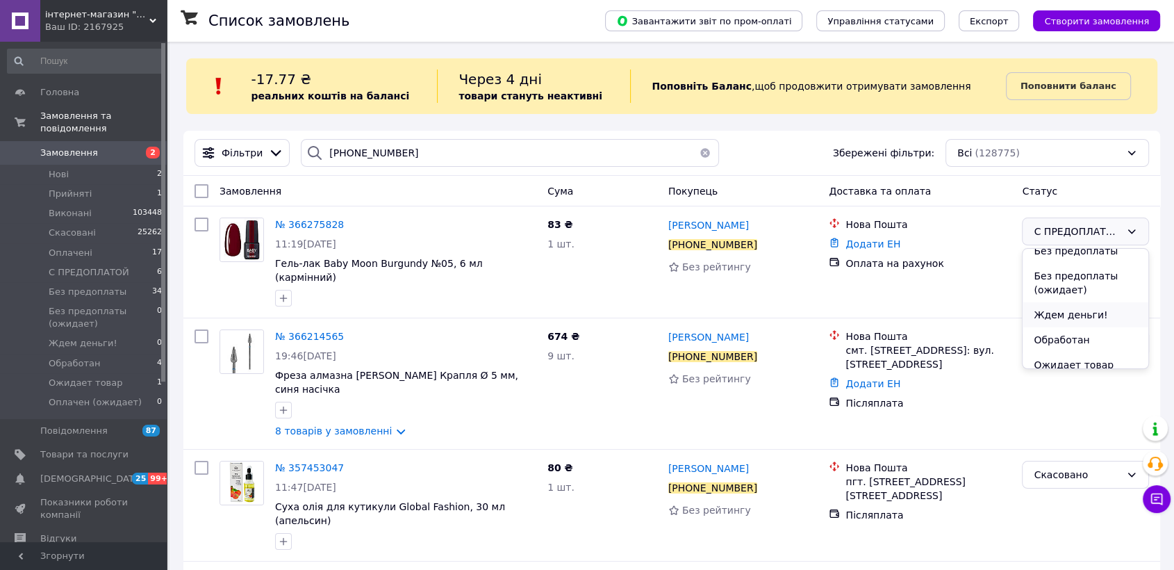
click at [1066, 303] on li "Ждем деньги!" at bounding box center [1086, 314] width 126 height 25
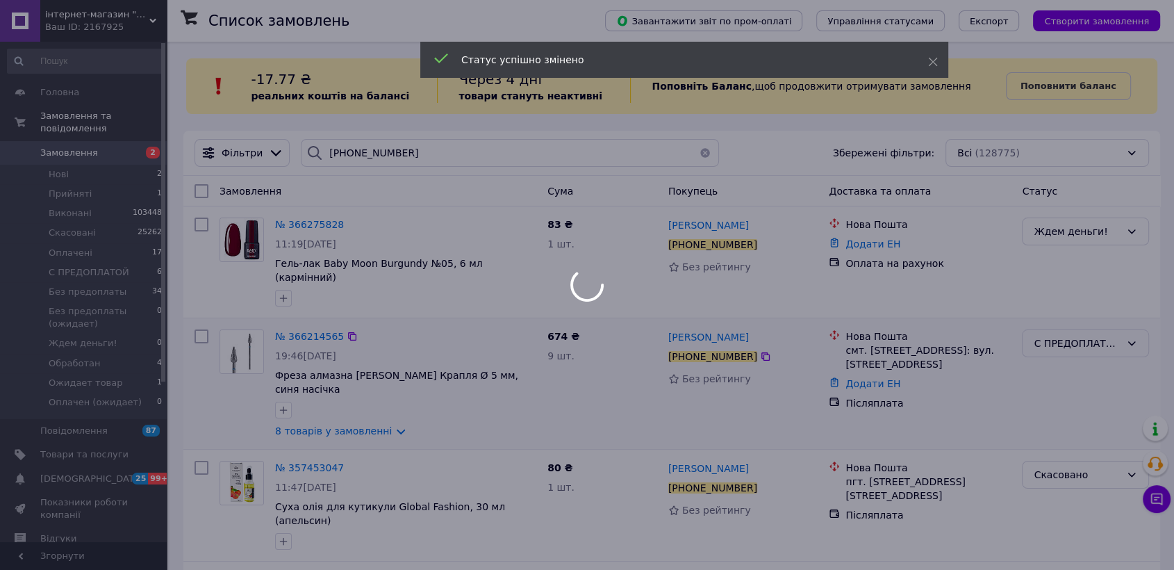
click at [1063, 328] on div at bounding box center [587, 285] width 1174 height 570
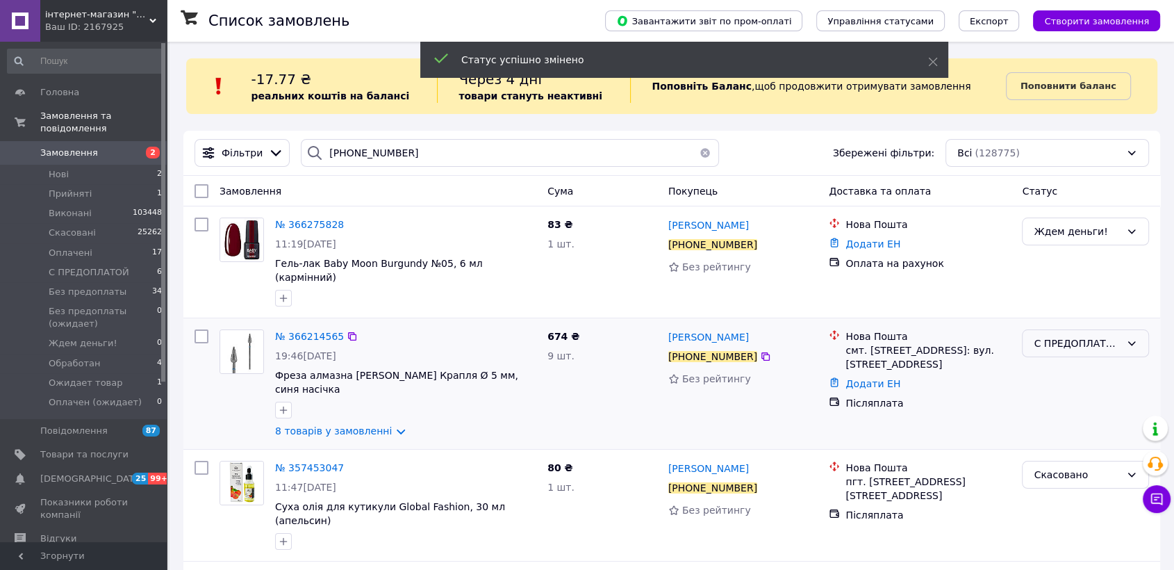
click at [1087, 336] on div "C ПРЕДОПЛАТОЙ" at bounding box center [1077, 343] width 87 height 15
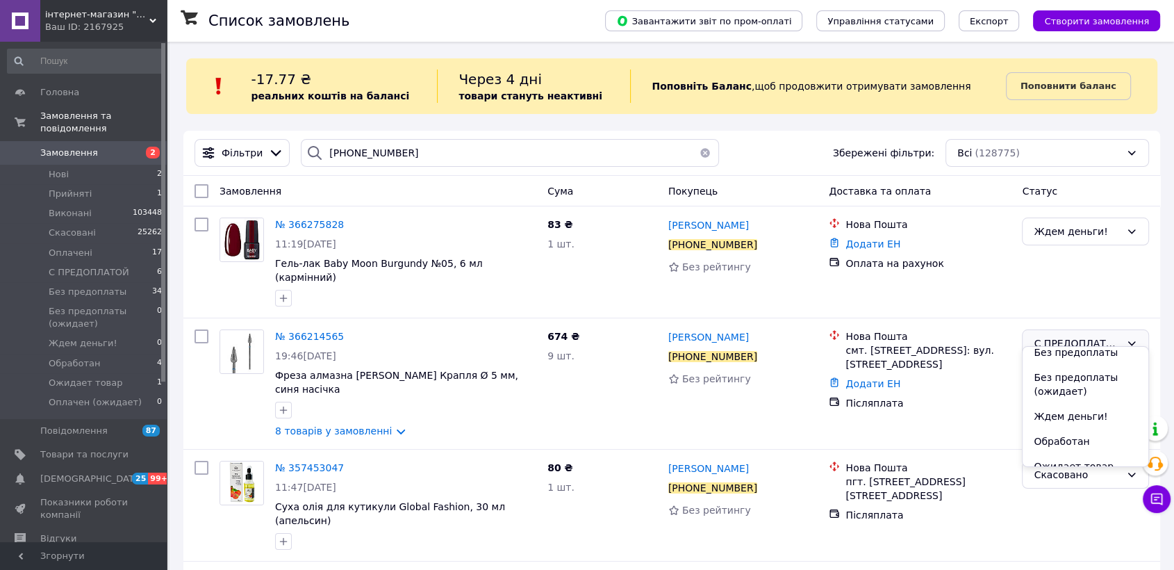
scroll to position [108, 0]
click at [1063, 407] on li "Ждем деньги!" at bounding box center [1086, 415] width 126 height 25
click at [145, 185] on li "Прийняті 1" at bounding box center [85, 193] width 170 height 19
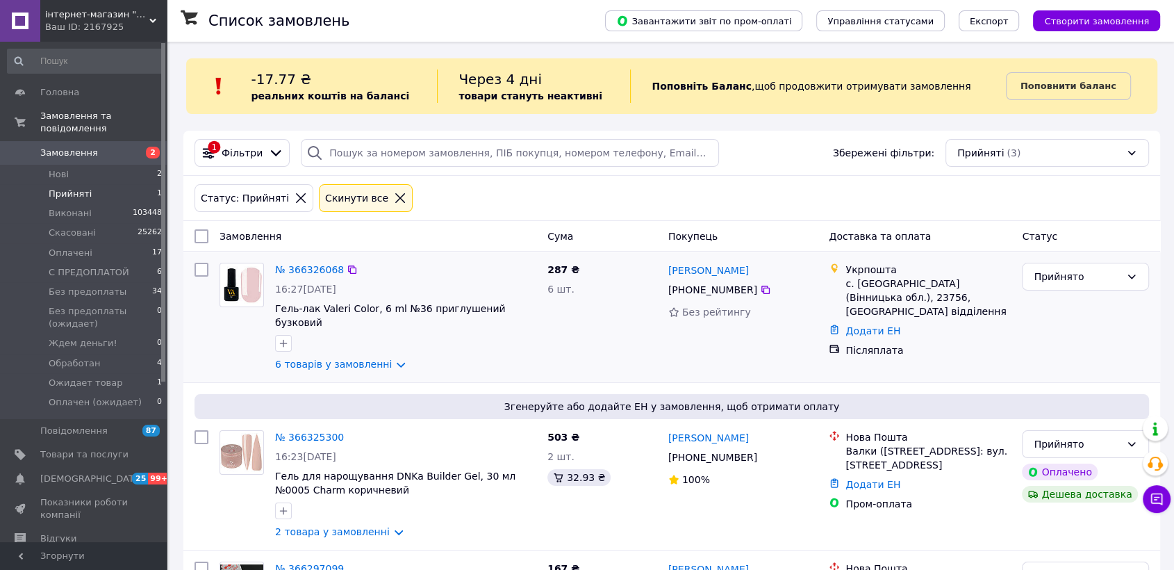
scroll to position [98, 0]
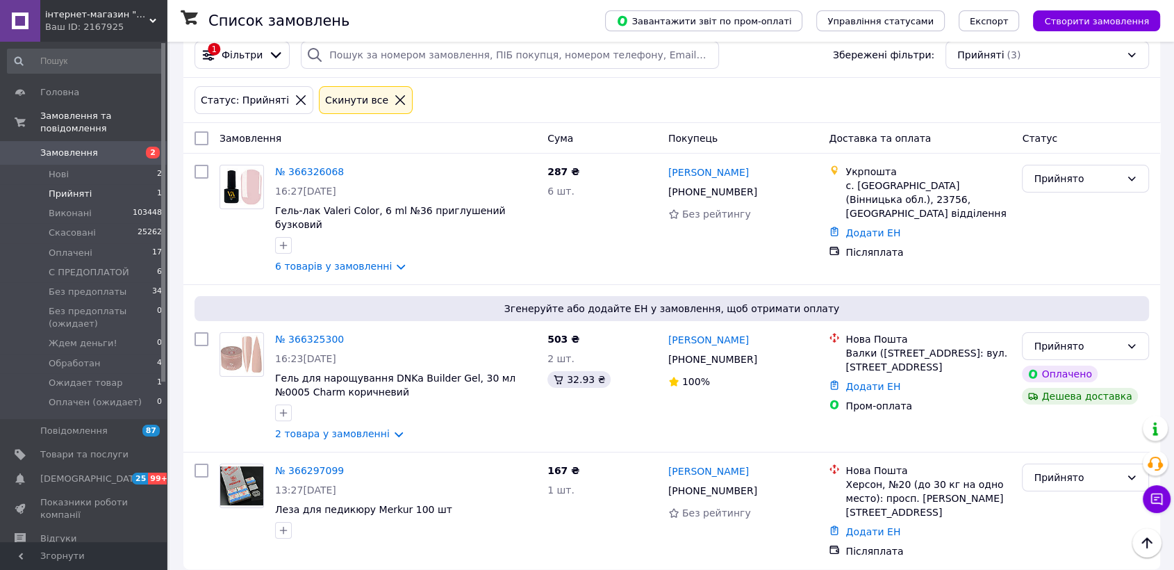
click at [117, 141] on link "Замовлення 2" at bounding box center [85, 153] width 170 height 24
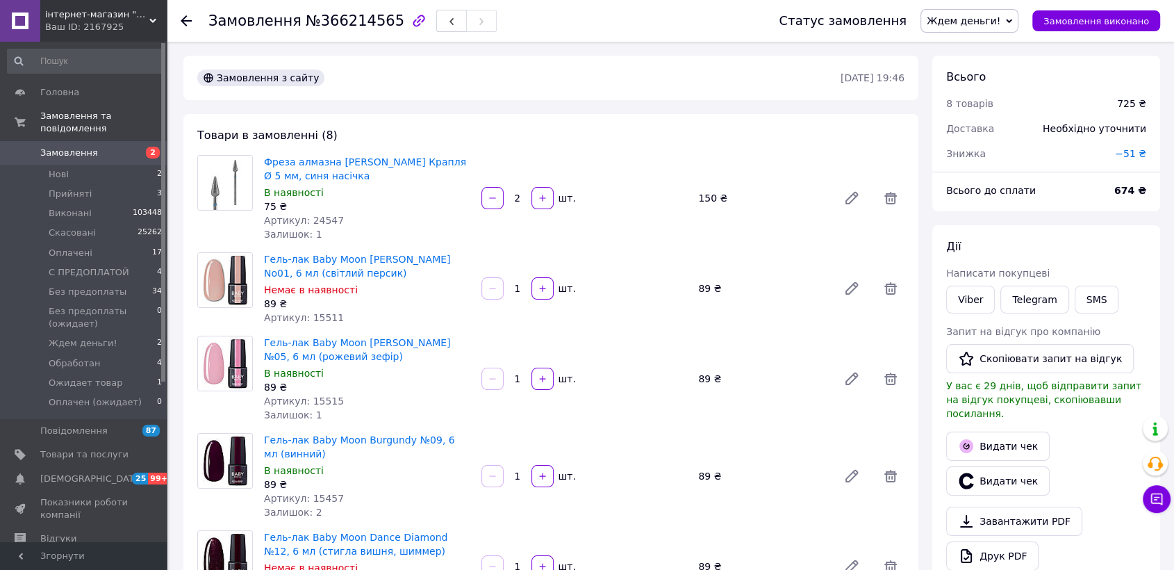
click at [356, 22] on span "№366214565" at bounding box center [355, 21] width 99 height 17
copy span "366214565"
click at [995, 26] on span "Ждем деньги!" at bounding box center [964, 20] width 74 height 11
click at [1002, 157] on li "Без предоплаты" at bounding box center [994, 152] width 144 height 21
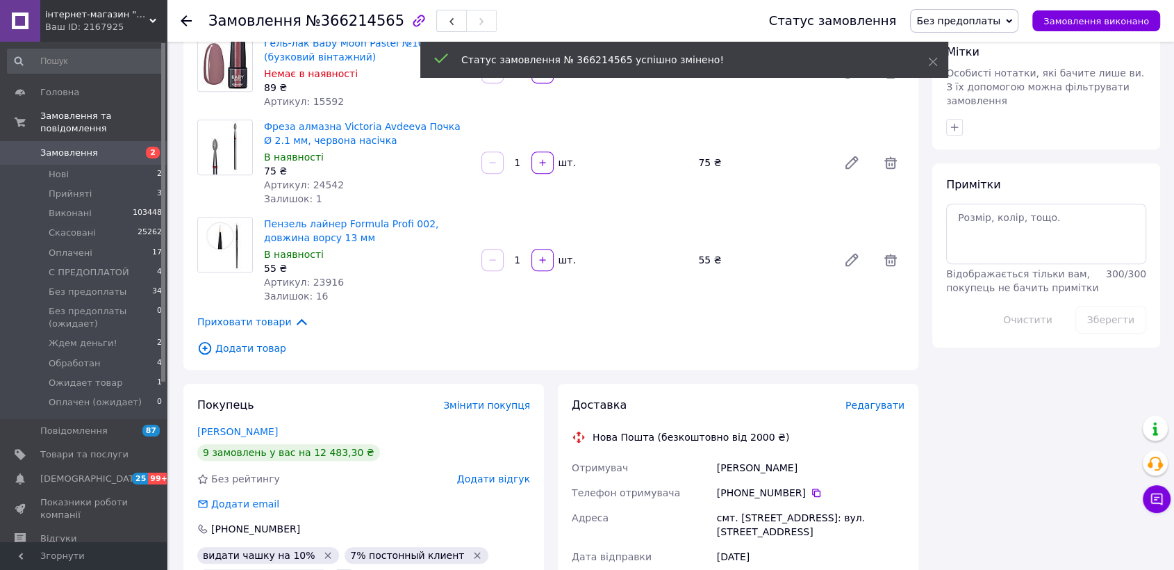
scroll to position [596, 0]
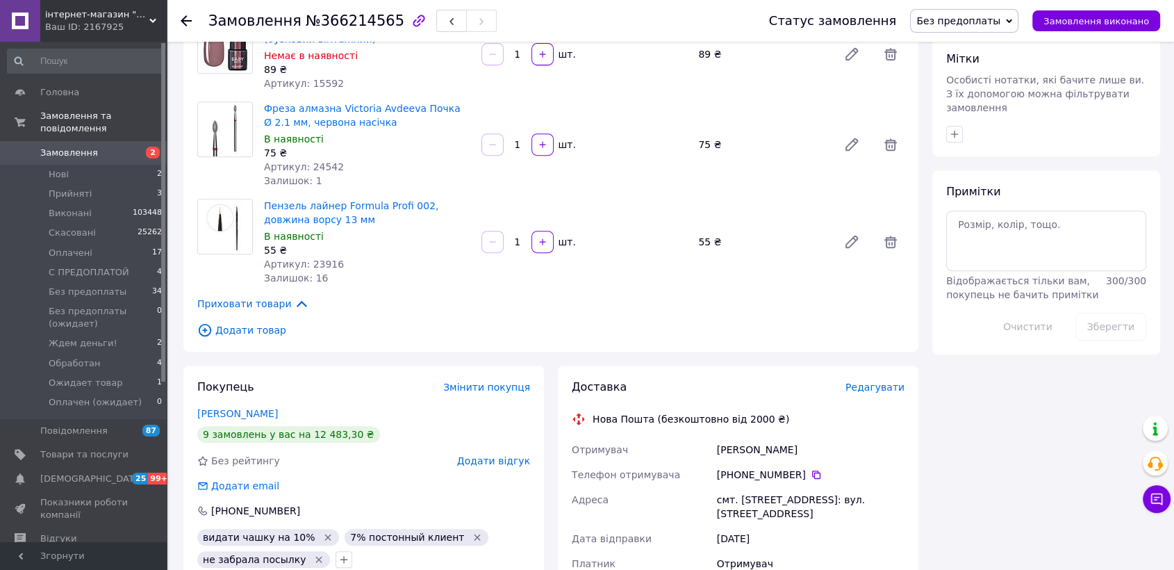
click at [338, 15] on span "№366214565" at bounding box center [355, 21] width 99 height 17
copy h1 "Замовлення №366214565"
click at [338, 15] on span "№366214565" at bounding box center [355, 21] width 99 height 17
copy h1 "Замовлення №366214565"
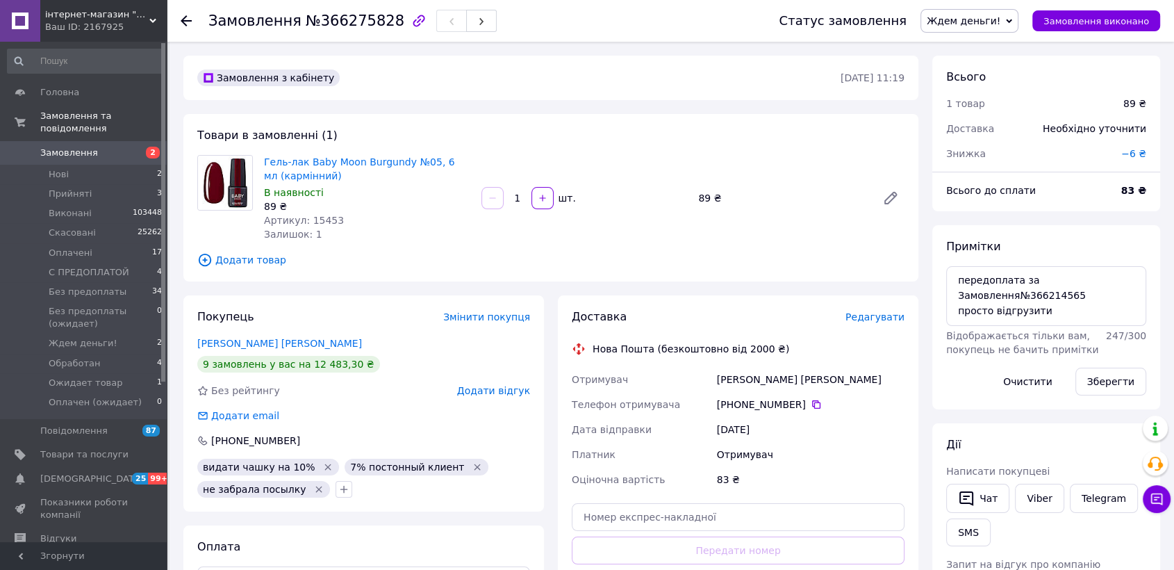
click at [338, 7] on div "Замовлення №366275828" at bounding box center [479, 21] width 543 height 42
copy span "Замовлення"
click at [341, 24] on span "№366275828" at bounding box center [355, 21] width 99 height 17
copy span "366275828"
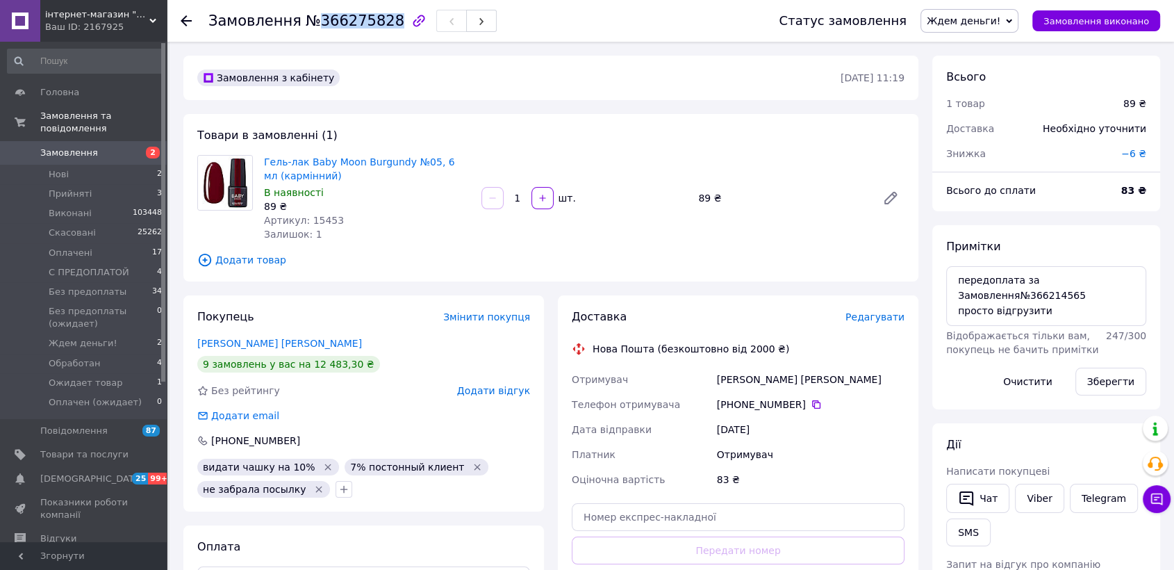
click at [341, 24] on span "№366275828" at bounding box center [355, 21] width 99 height 17
click at [988, 30] on span "Ждем деньги!" at bounding box center [970, 21] width 98 height 24
click at [986, 101] on li "Оплачено" at bounding box center [994, 111] width 144 height 21
click at [313, 31] on div "Замовлення №366275828" at bounding box center [352, 21] width 288 height 24
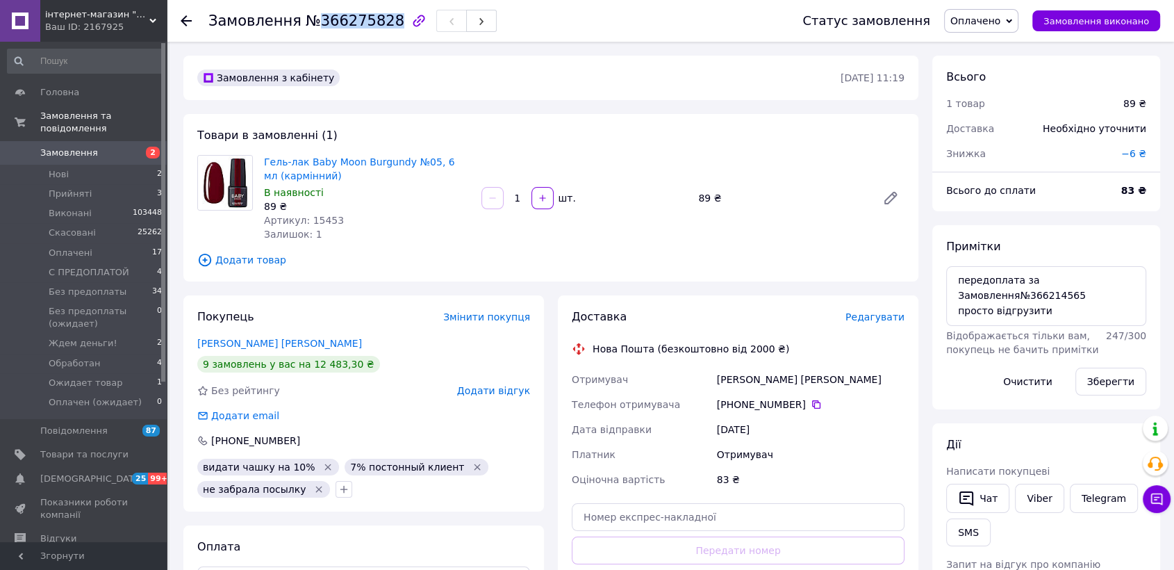
click at [318, 31] on div "Замовлення №366275828" at bounding box center [352, 21] width 288 height 24
copy span "366275828"
click at [277, 24] on span "Замовлення" at bounding box center [254, 21] width 93 height 17
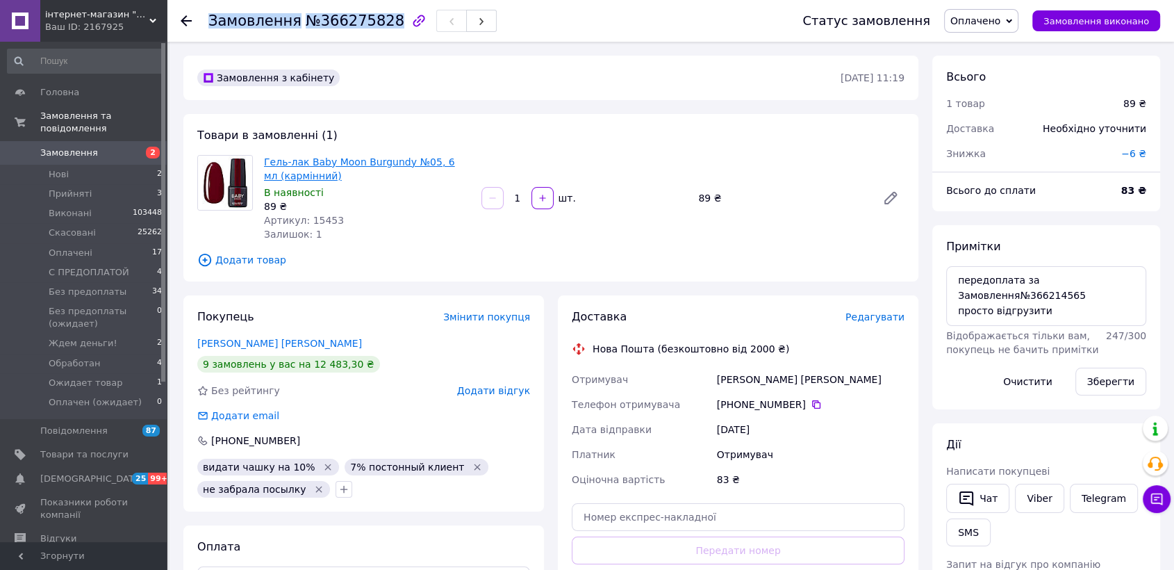
copy h1 "Замовлення №366275828"
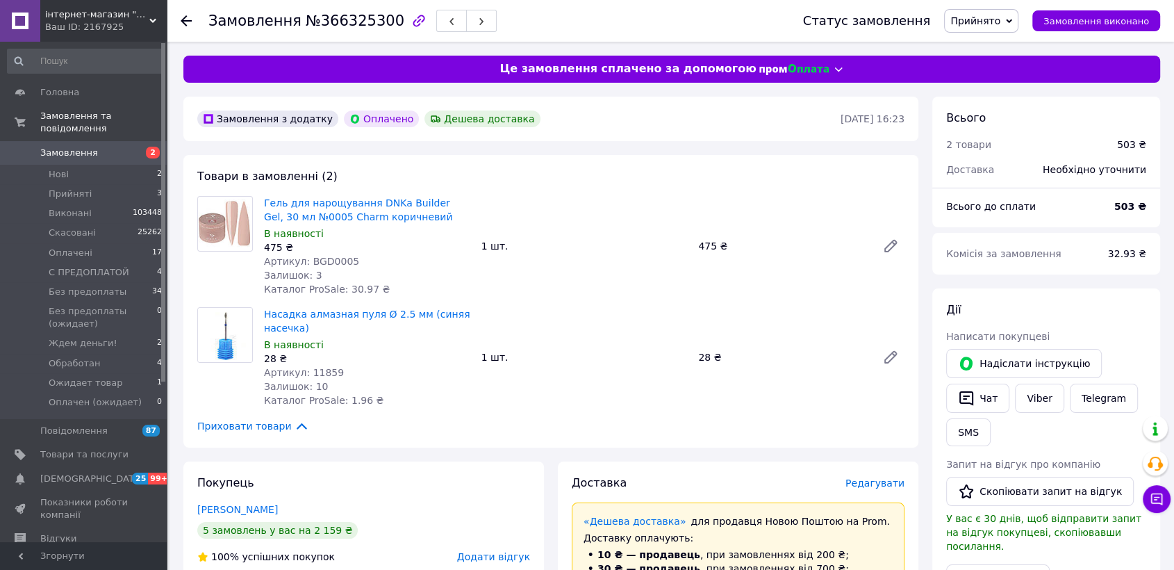
click at [338, 23] on span "№366325300" at bounding box center [355, 21] width 99 height 17
copy span "366325300"
click at [972, 24] on span "Прийнято" at bounding box center [976, 20] width 50 height 11
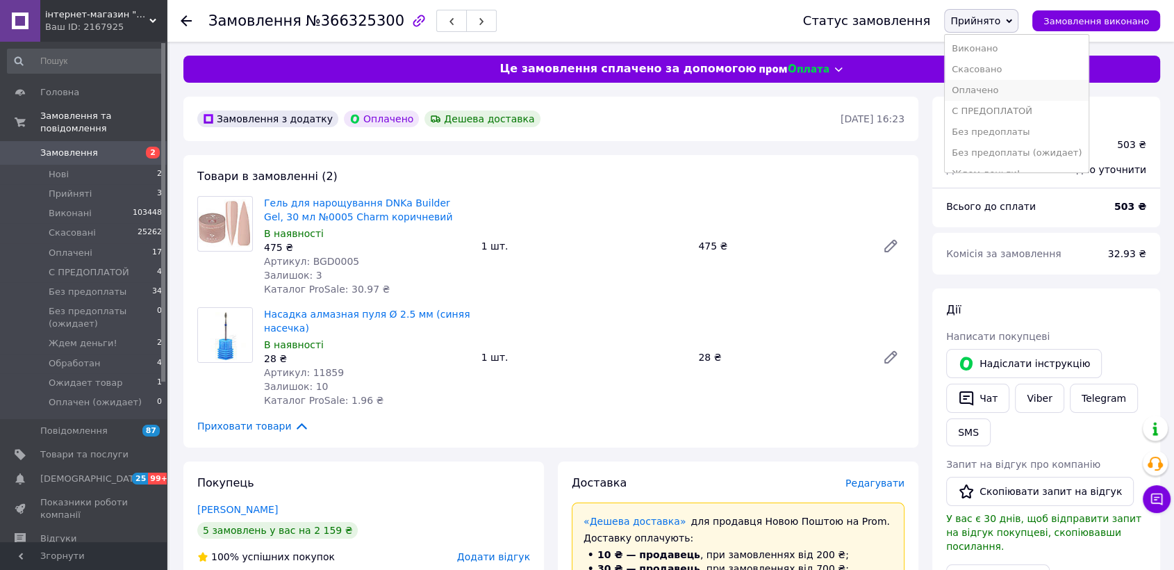
click at [969, 85] on li "Оплачено" at bounding box center [1017, 90] width 144 height 21
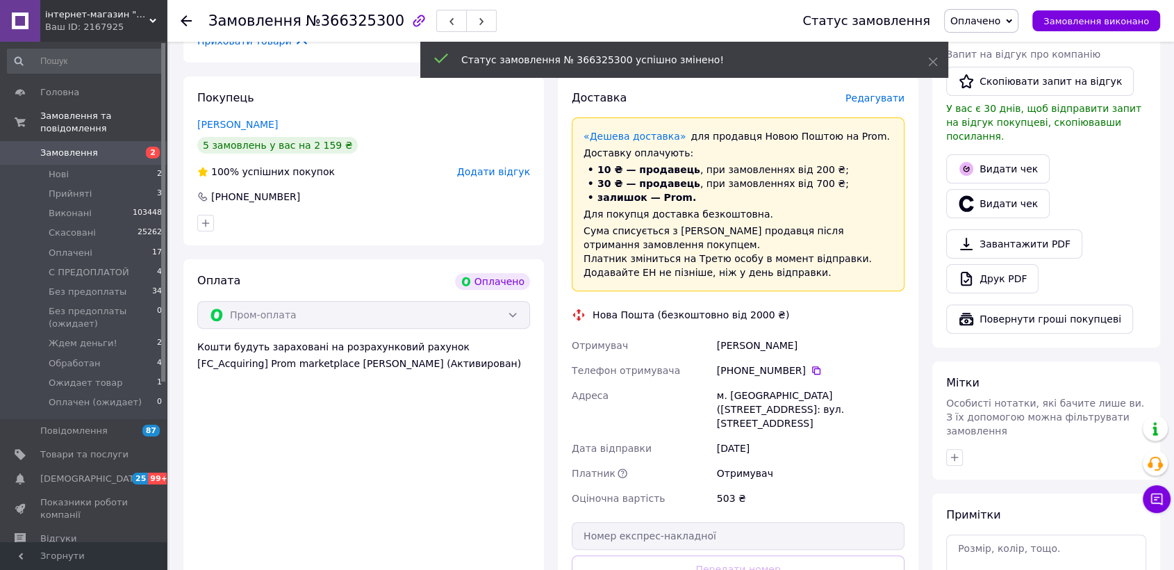
scroll to position [386, 0]
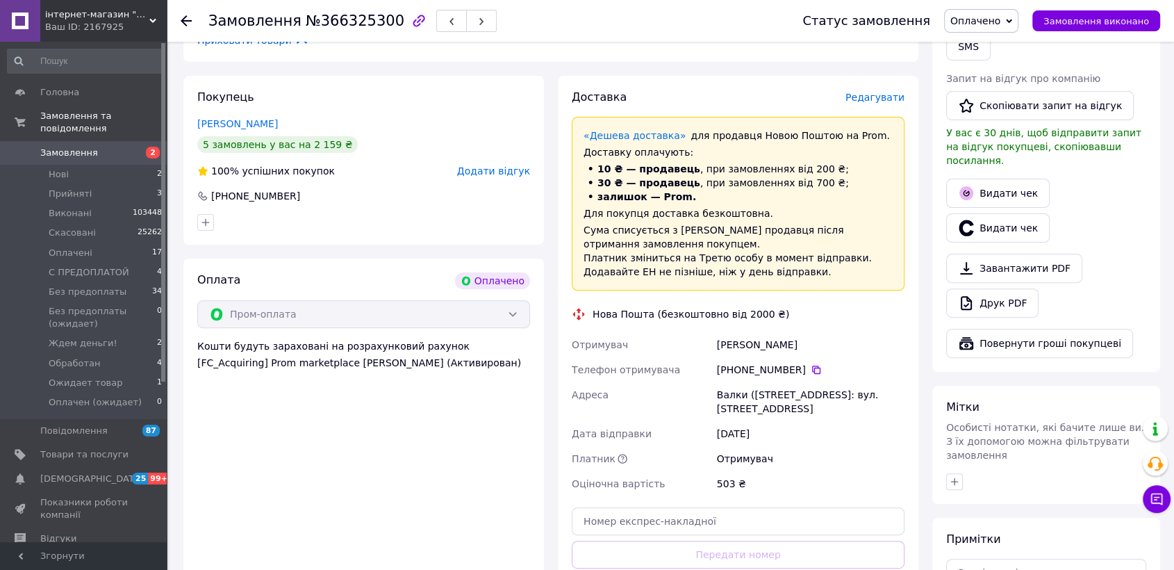
click at [719, 341] on div "Білецька Марина" at bounding box center [810, 344] width 193 height 25
copy div "Білецька"
click at [306, 22] on span "№366325300" at bounding box center [355, 21] width 99 height 17
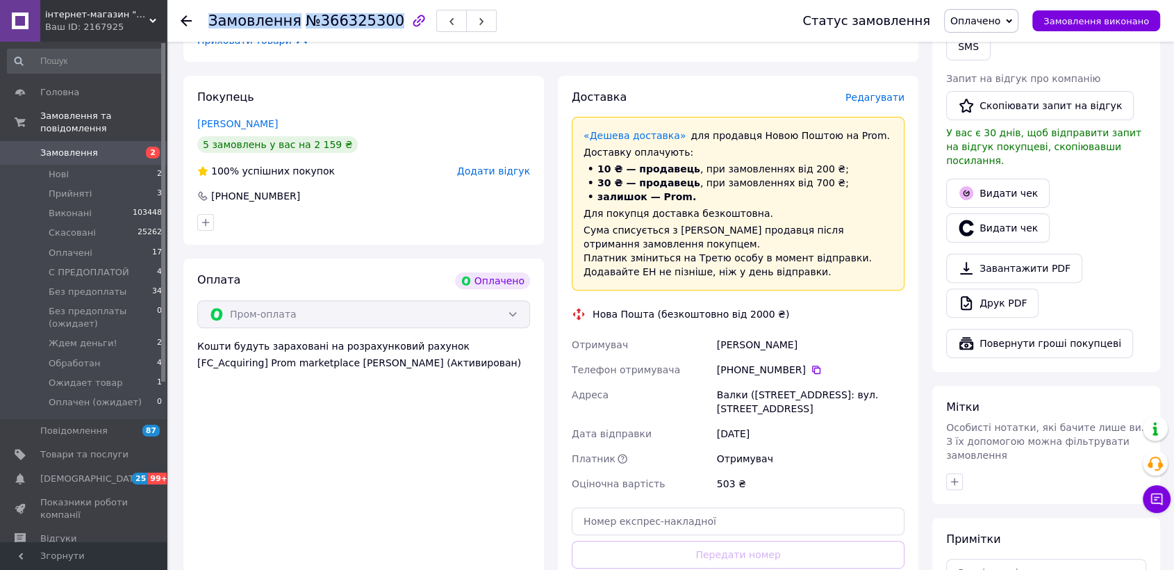
click at [306, 22] on span "№366325300" at bounding box center [355, 21] width 99 height 17
copy h1 "Замовлення №366325300"
click at [811, 369] on icon at bounding box center [816, 369] width 11 height 11
click at [345, 21] on span "№366325300" at bounding box center [355, 21] width 99 height 17
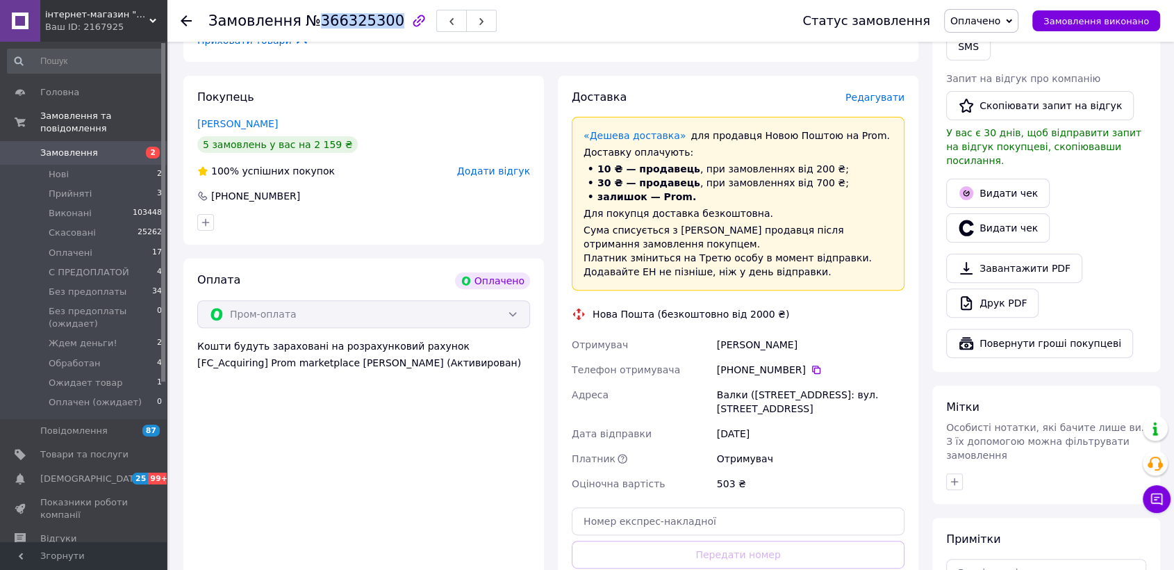
click at [345, 21] on span "№366325300" at bounding box center [355, 21] width 99 height 17
copy h1 "Замовлення №366325300"
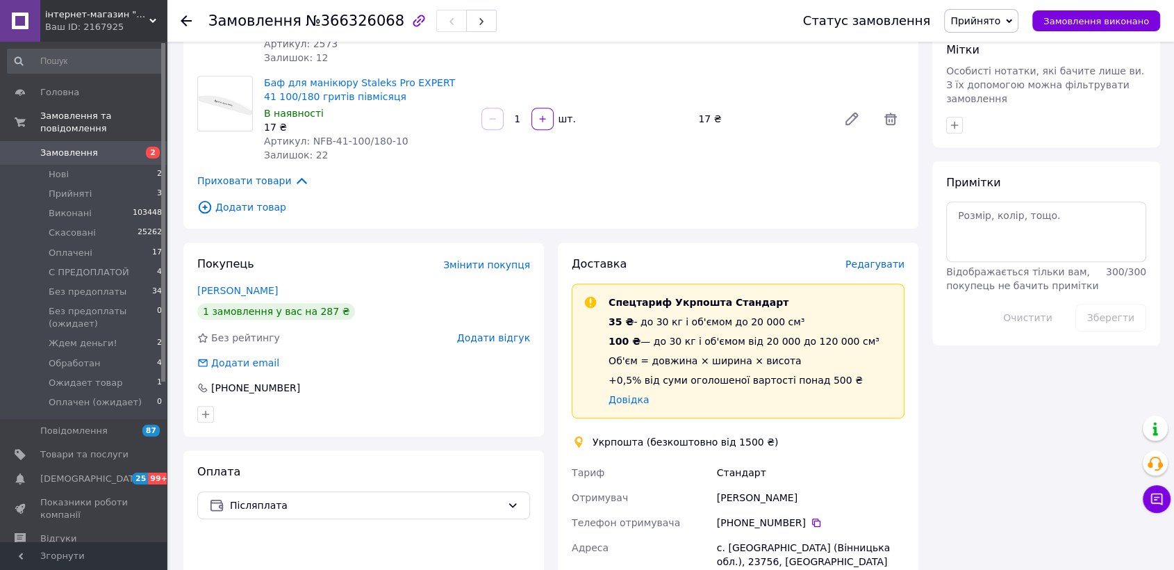
scroll to position [695, 0]
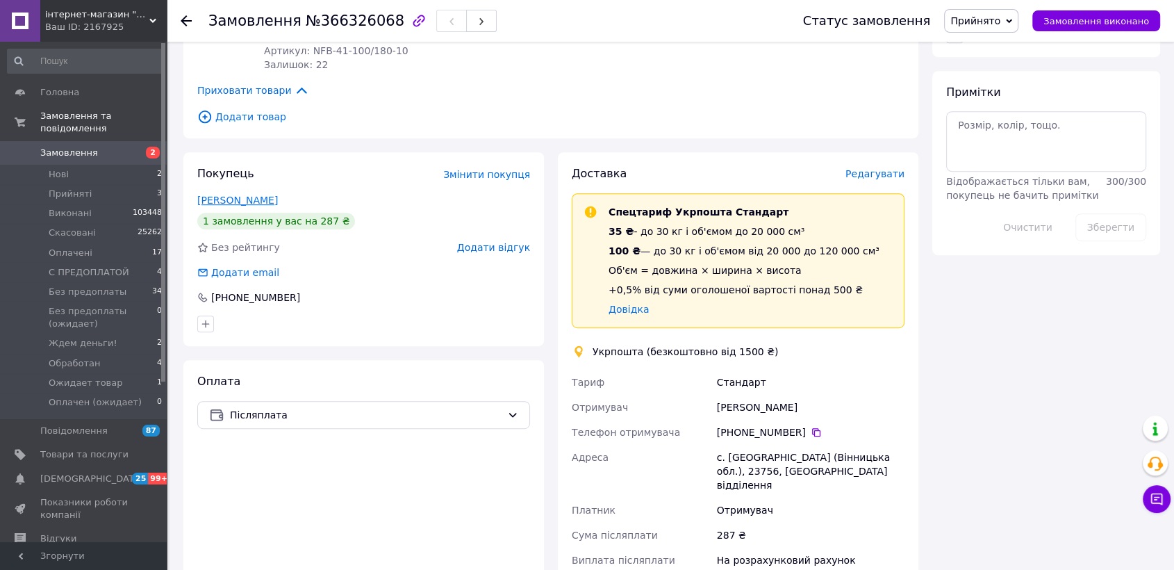
drag, startPoint x: 241, startPoint y: 207, endPoint x: 239, endPoint y: 200, distance: 7.3
click at [756, 432] on div "+380 95 514 55 60" at bounding box center [811, 432] width 188 height 14
click at [356, 29] on div "Замовлення №366326068" at bounding box center [352, 21] width 288 height 24
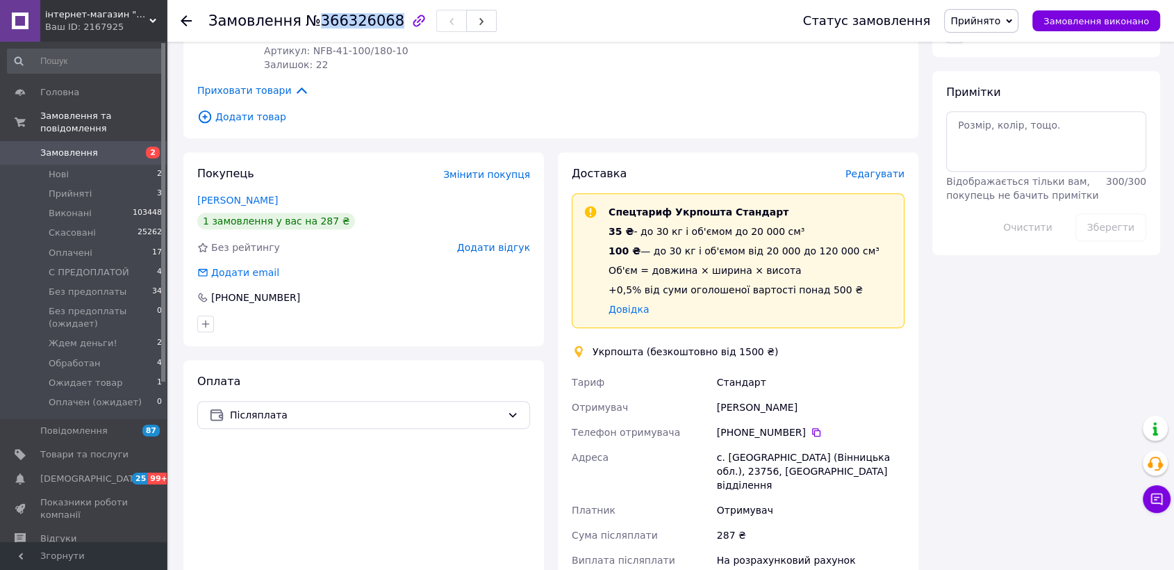
click at [356, 29] on div "Замовлення №366326068" at bounding box center [352, 21] width 288 height 24
copy span "366326068"
click at [1001, 21] on span "Прийнято" at bounding box center [976, 20] width 50 height 11
click at [1034, 133] on li "Без предоплаты" at bounding box center [1017, 132] width 144 height 21
click at [760, 400] on div "Юлія Сидоренко" at bounding box center [810, 407] width 193 height 25
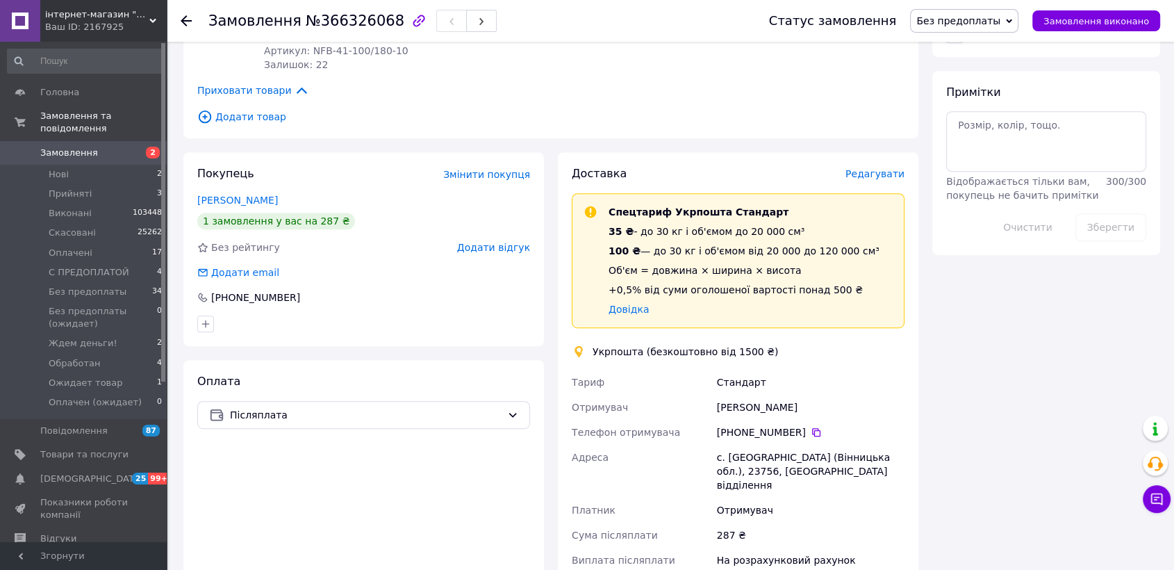
click at [760, 400] on div "[PERSON_NAME]" at bounding box center [810, 407] width 193 height 25
copy div "Сидоренко"
click at [306, 27] on span "№366326068" at bounding box center [355, 21] width 99 height 17
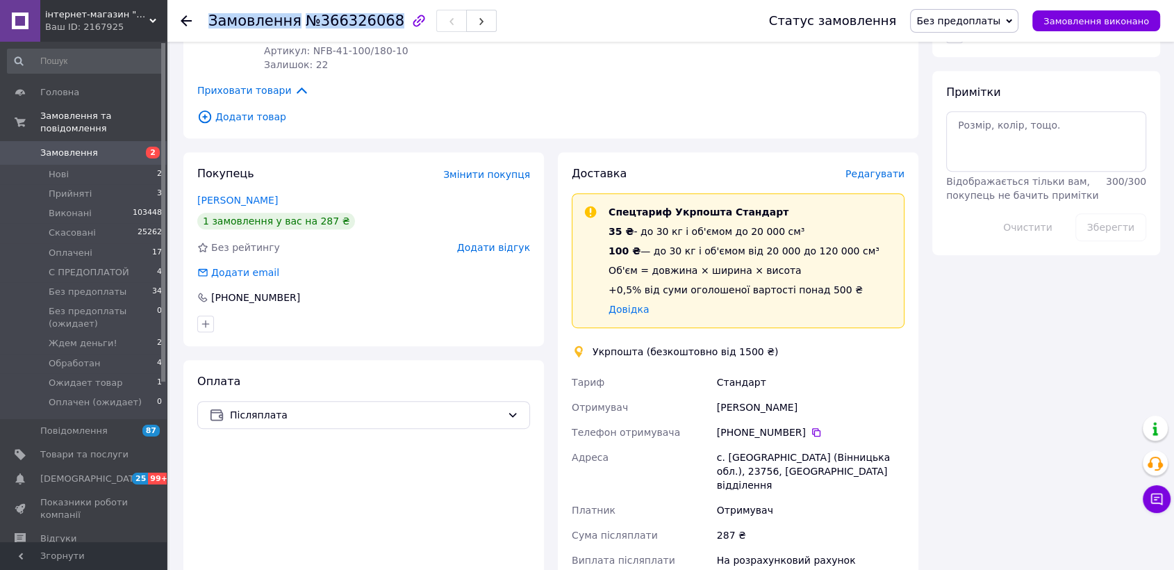
copy h1 "Замовлення №366326068"
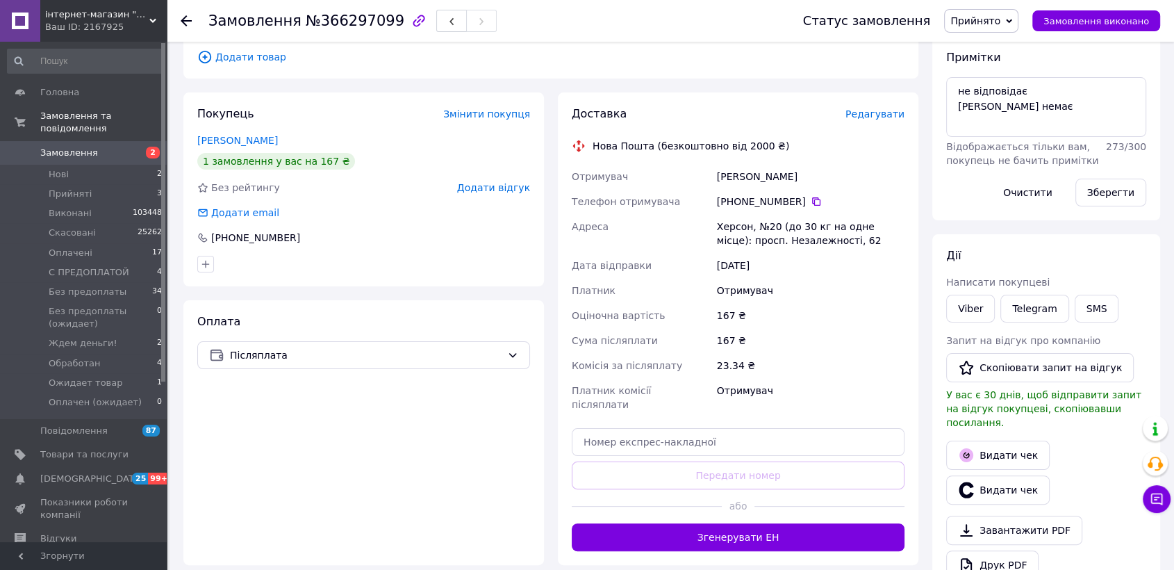
scroll to position [231, 0]
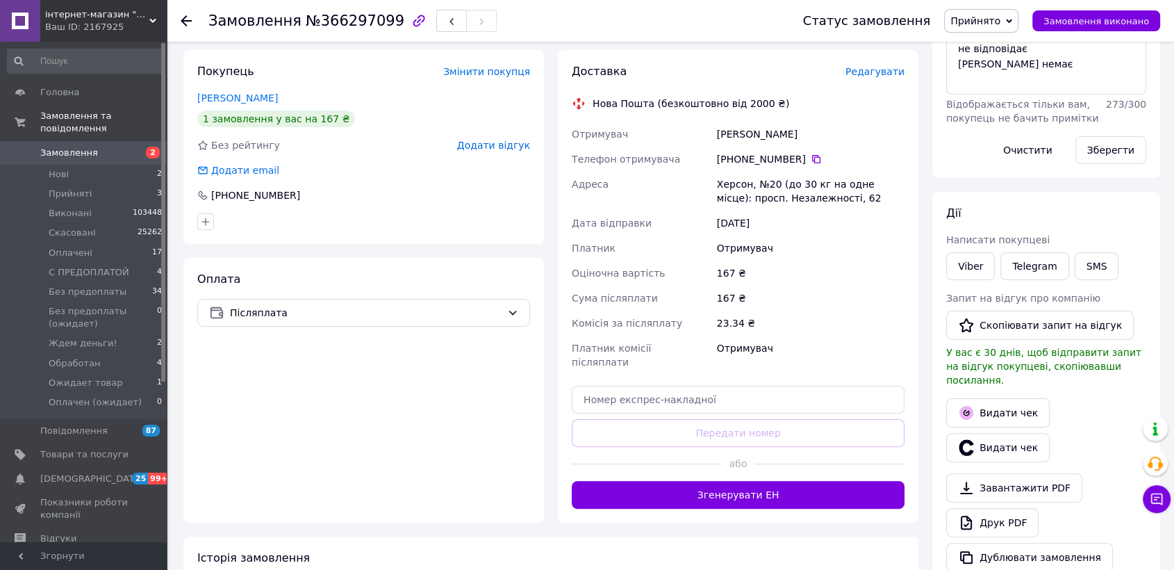
click at [758, 161] on div "[PHONE_NUMBER]" at bounding box center [811, 159] width 188 height 14
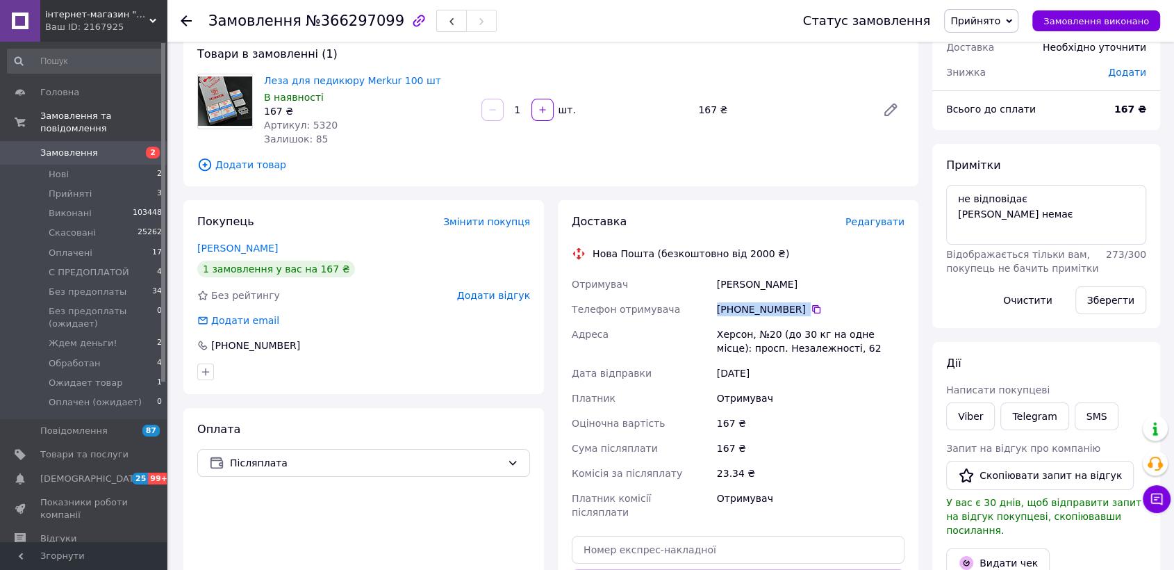
scroll to position [0, 0]
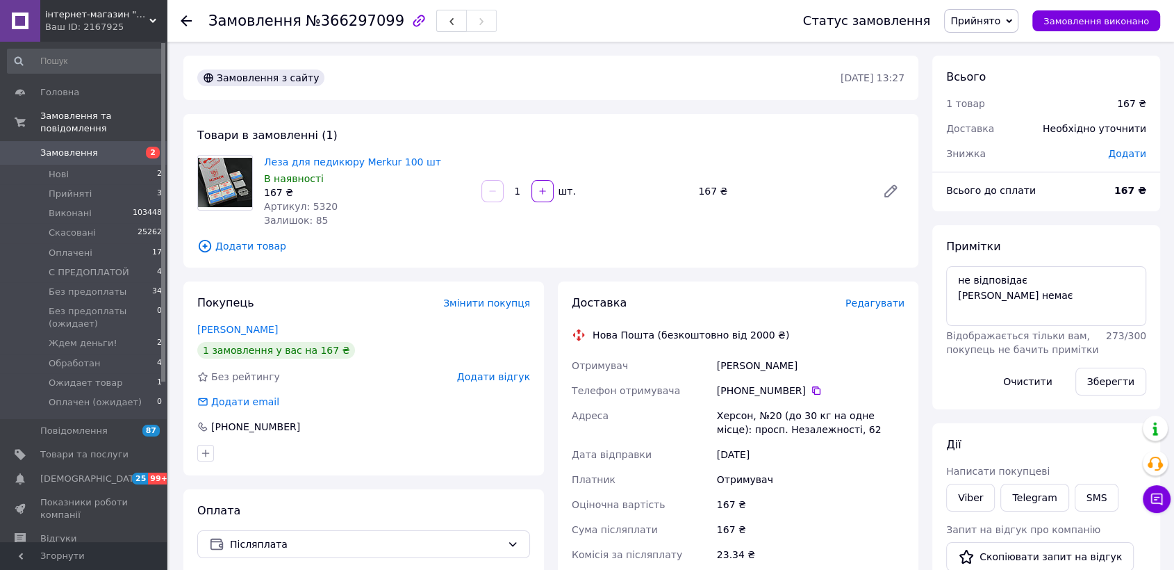
click at [368, 17] on span "№366297099" at bounding box center [355, 21] width 99 height 17
copy span "366297099"
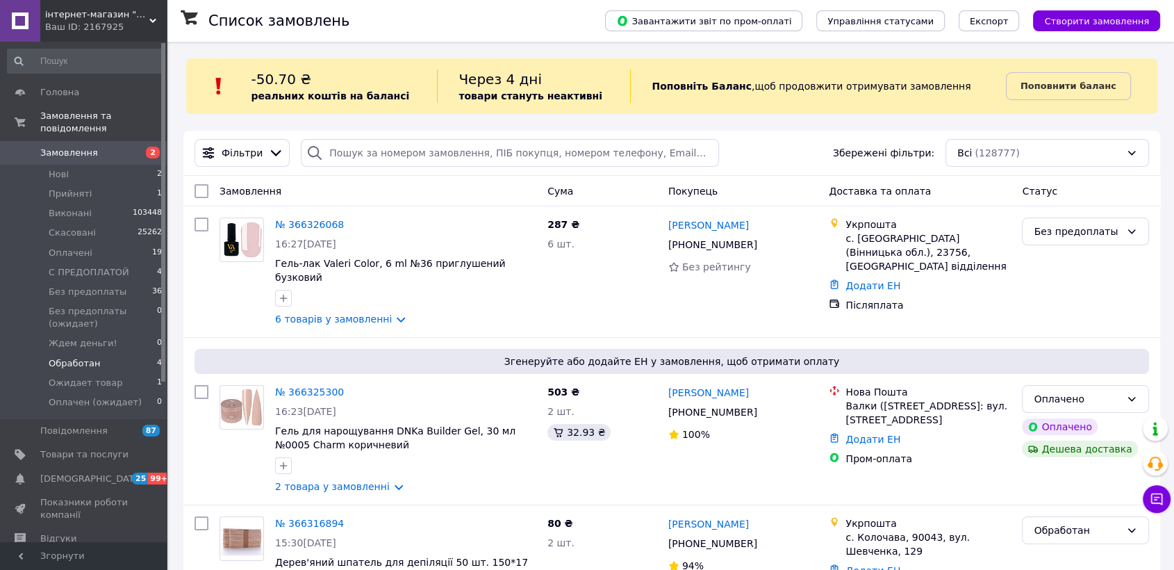
click at [115, 354] on li "Обработан 4" at bounding box center [85, 363] width 170 height 19
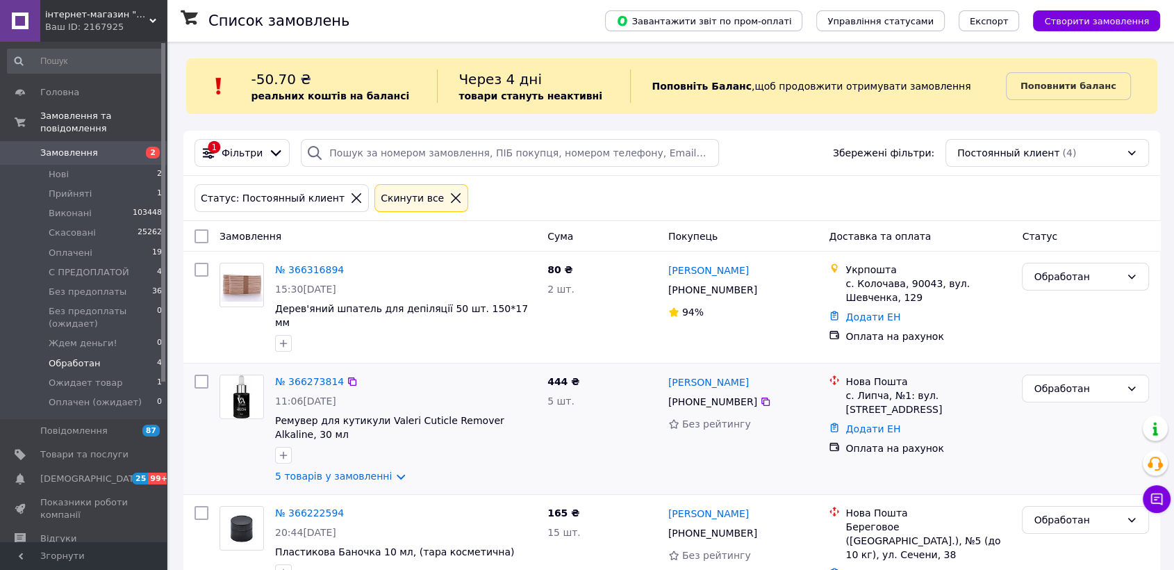
scroll to position [165, 0]
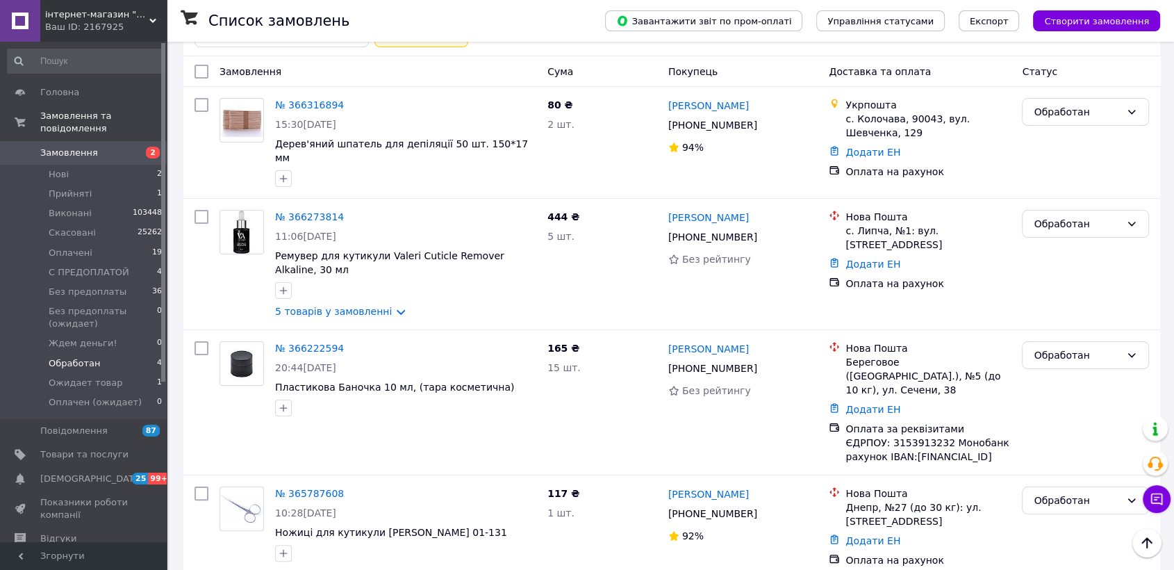
click at [106, 7] on div "інтернет-магазин "BestNail" Ваш ID: 2167925" at bounding box center [103, 21] width 126 height 42
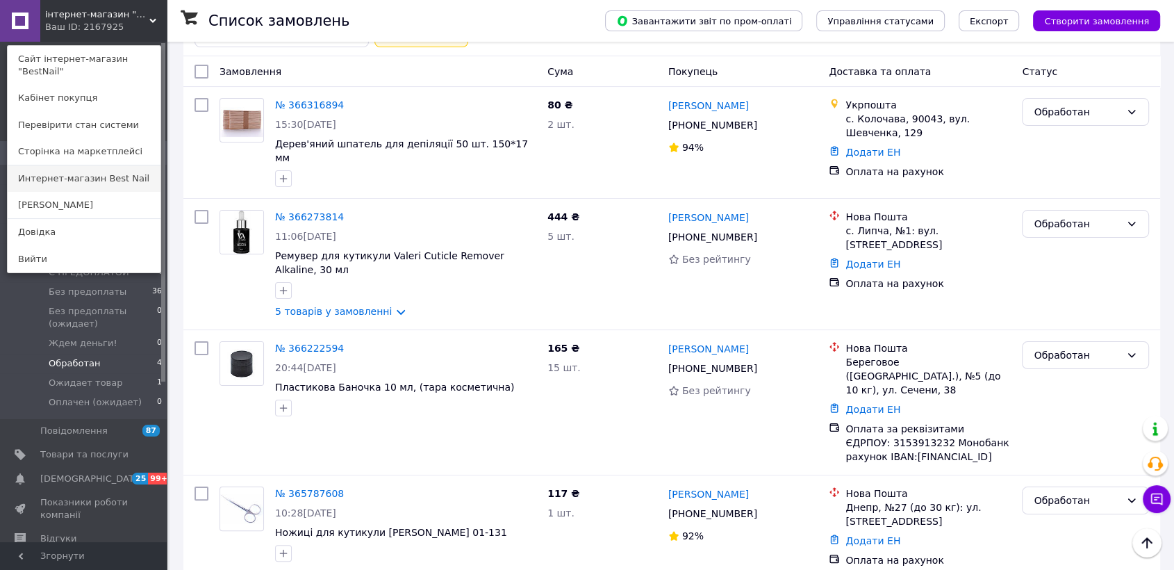
click at [124, 165] on link "Интернет-магазин Best Nail" at bounding box center [84, 178] width 153 height 26
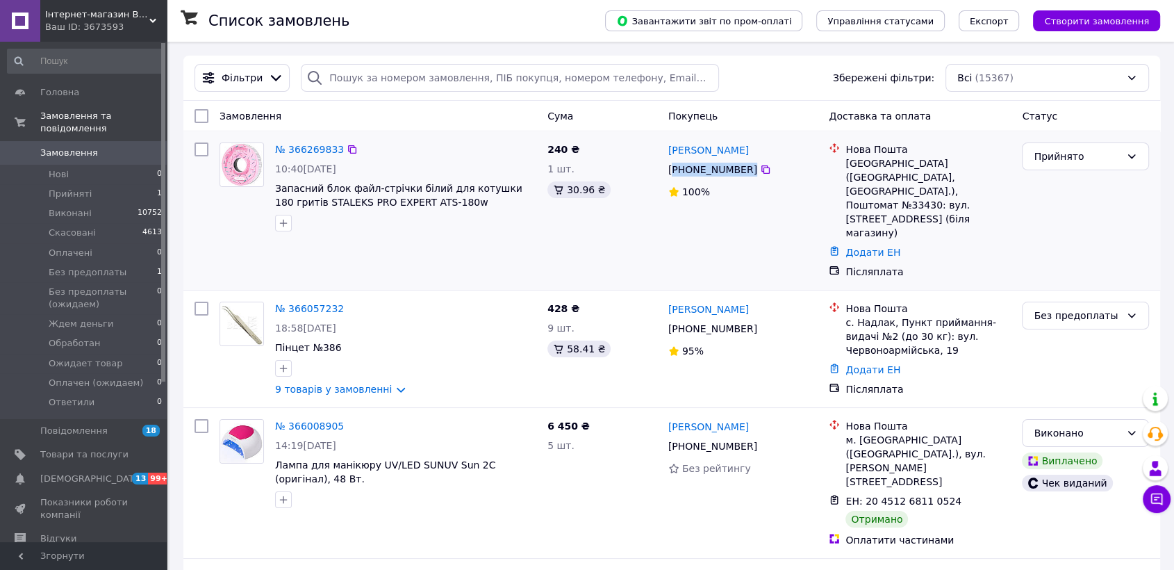
drag, startPoint x: 767, startPoint y: 161, endPoint x: 674, endPoint y: 167, distance: 93.4
click at [674, 167] on div "Анна Воронкіна +380 66 013 07 14 100%" at bounding box center [743, 210] width 161 height 147
click at [1153, 493] on icon at bounding box center [1157, 499] width 14 height 14
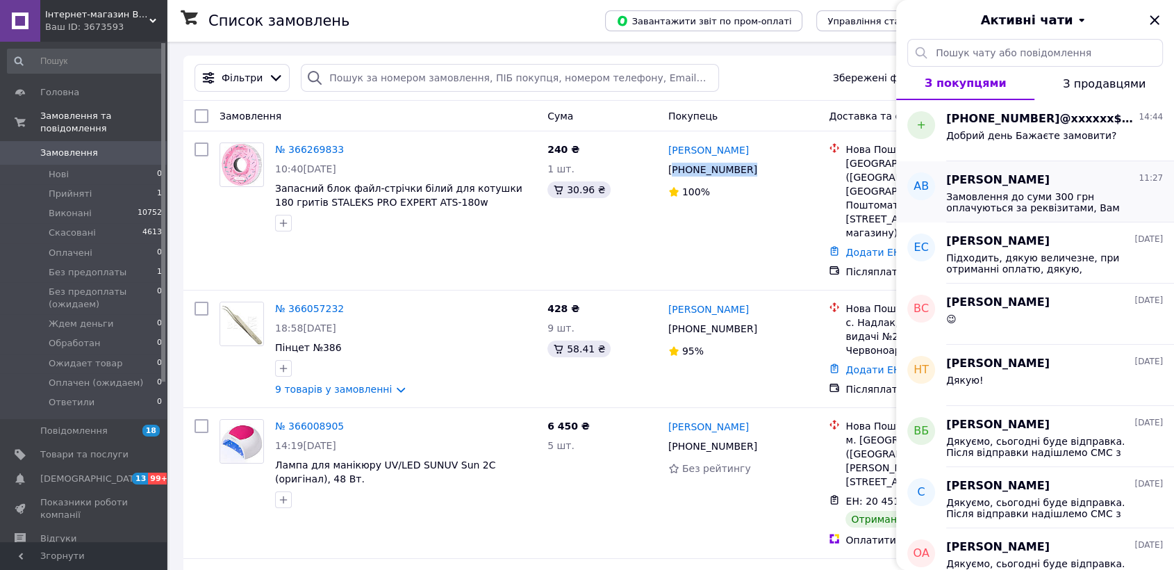
click at [1031, 198] on span "Замовлення до суми 300 грн оплачуються за реквізитами, Вам підходить? Чи будете…" at bounding box center [1045, 202] width 197 height 22
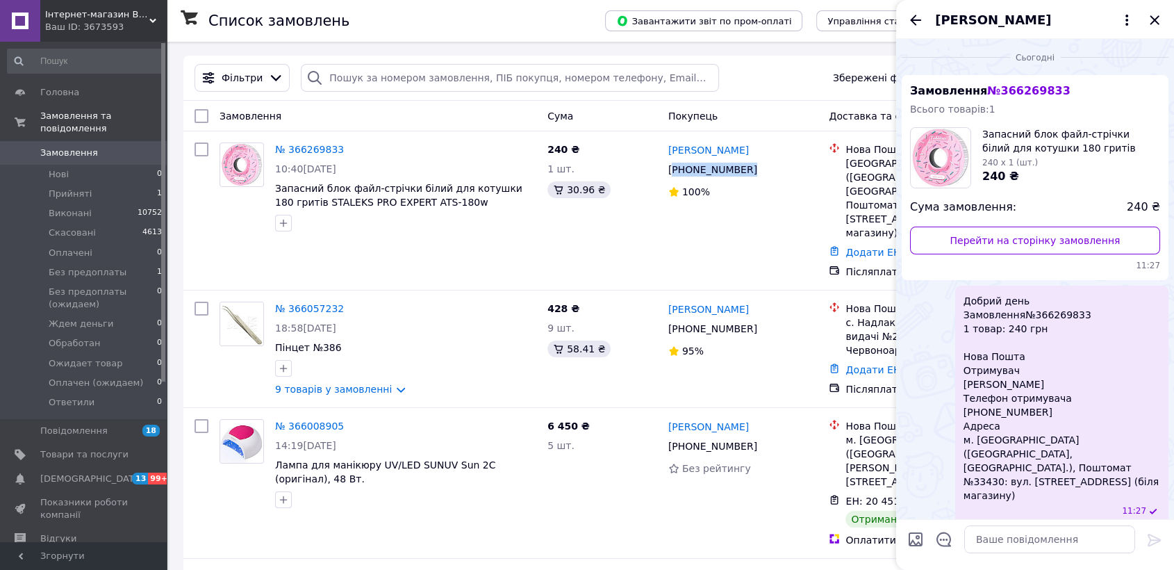
scroll to position [63, 0]
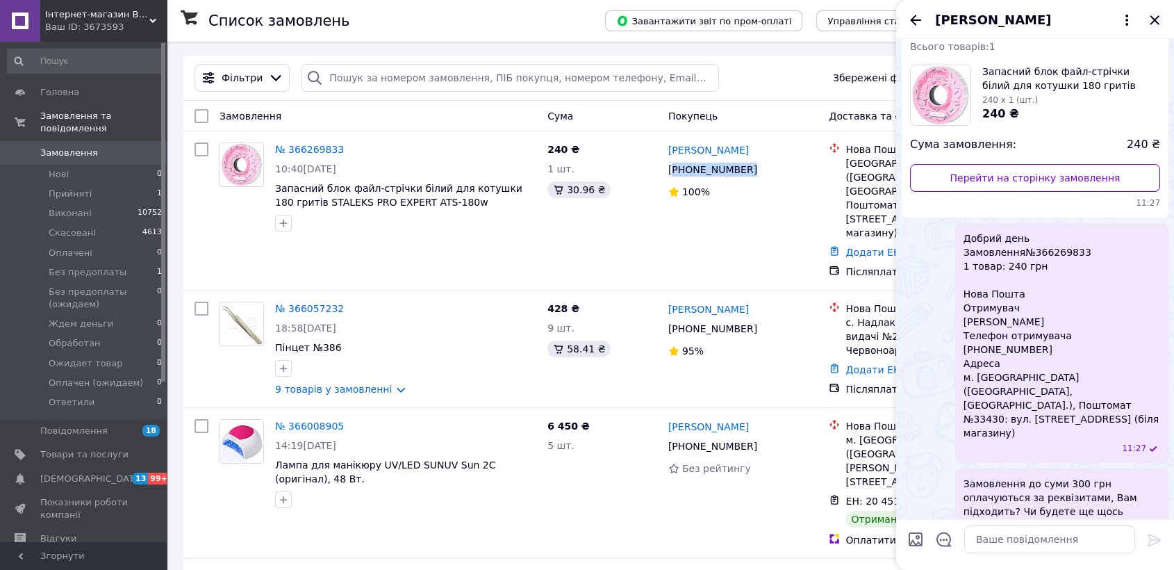
click at [1151, 21] on icon "Закрити" at bounding box center [1155, 20] width 17 height 17
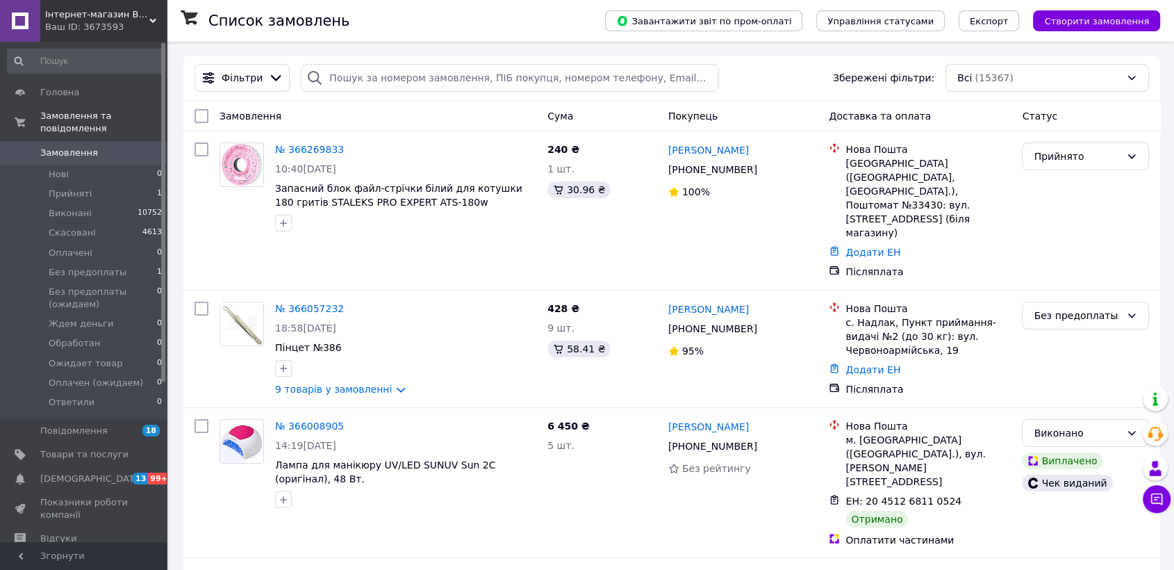
click at [95, 12] on span "Інтернет-магазин BestNail" at bounding box center [97, 14] width 104 height 13
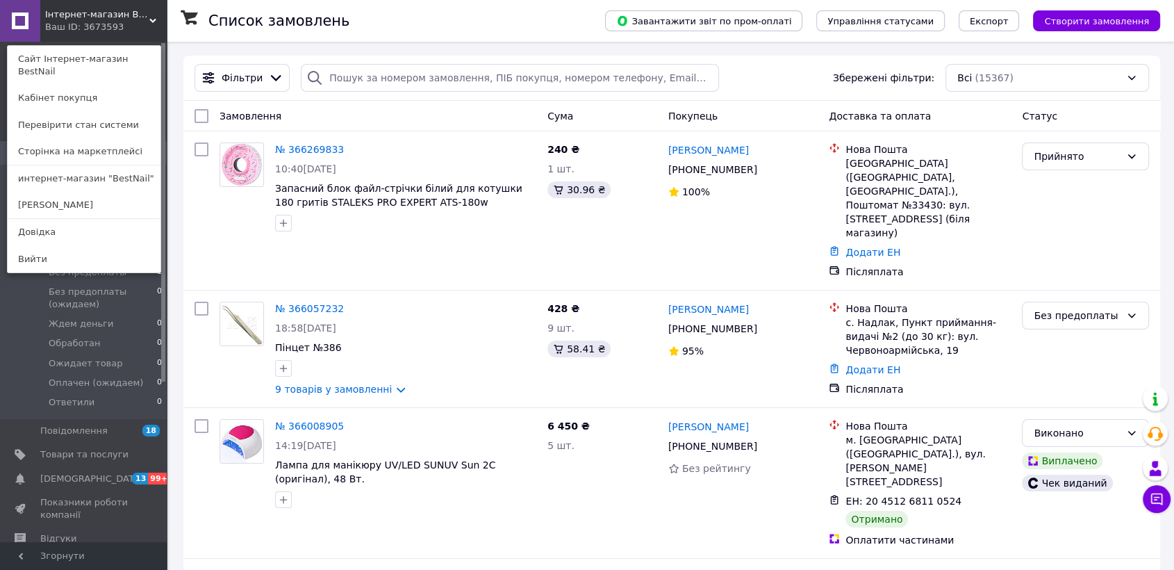
click at [138, 168] on link "интернет-магазин "BestNail"" at bounding box center [84, 178] width 153 height 26
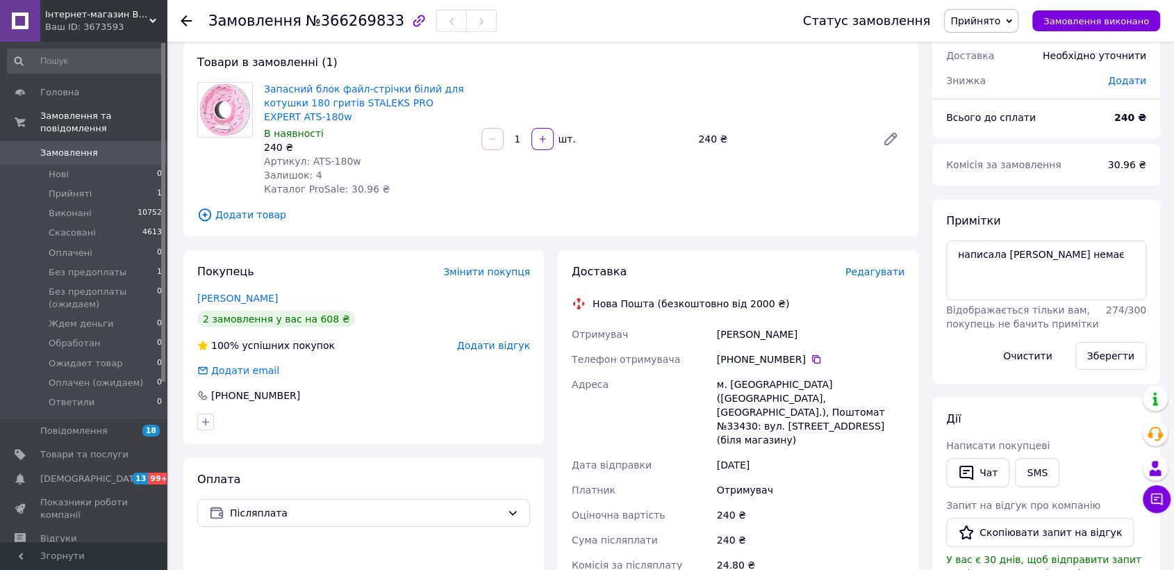
scroll to position [154, 0]
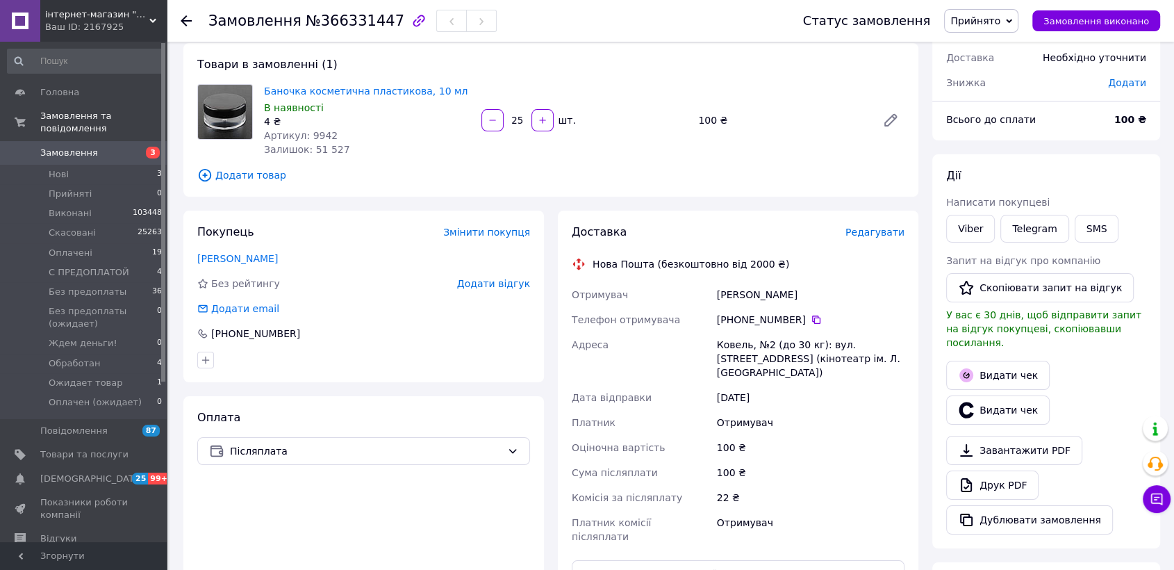
scroll to position [154, 0]
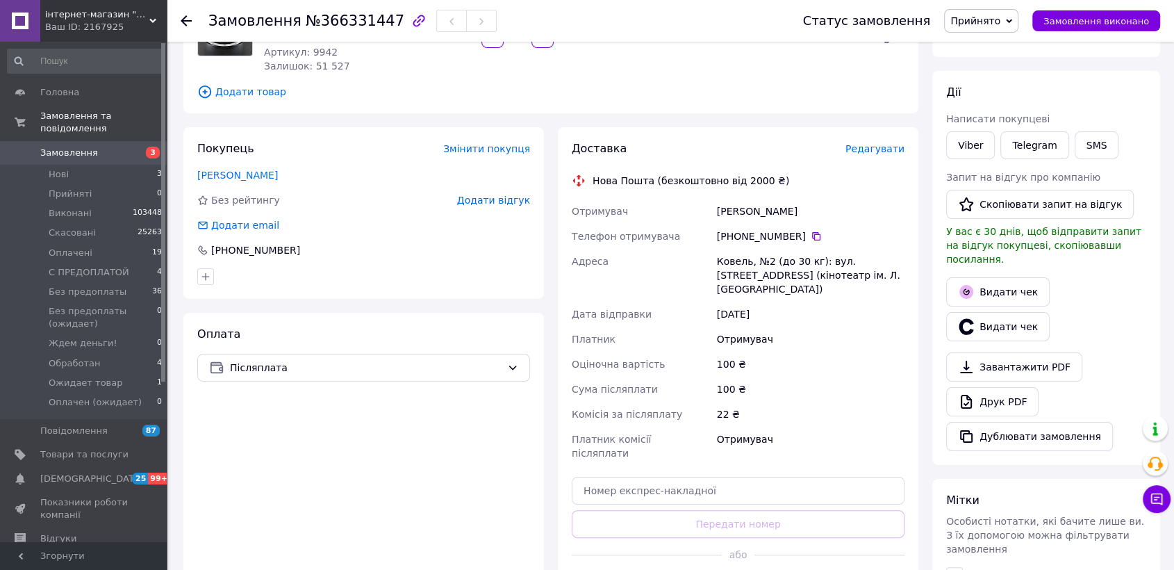
click at [724, 238] on div "+380 95 687 63 54" at bounding box center [811, 236] width 188 height 14
click at [812, 239] on icon at bounding box center [816, 236] width 8 height 8
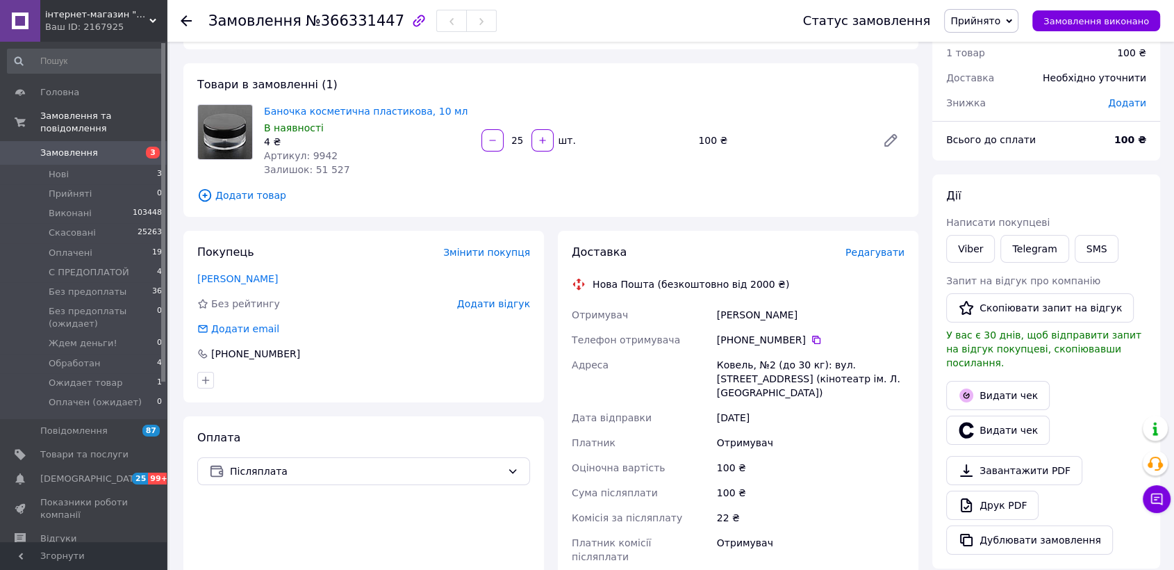
scroll to position [50, 0]
click at [334, 26] on span "№366331447" at bounding box center [355, 21] width 99 height 17
copy h1 "Замовлення №366331447"
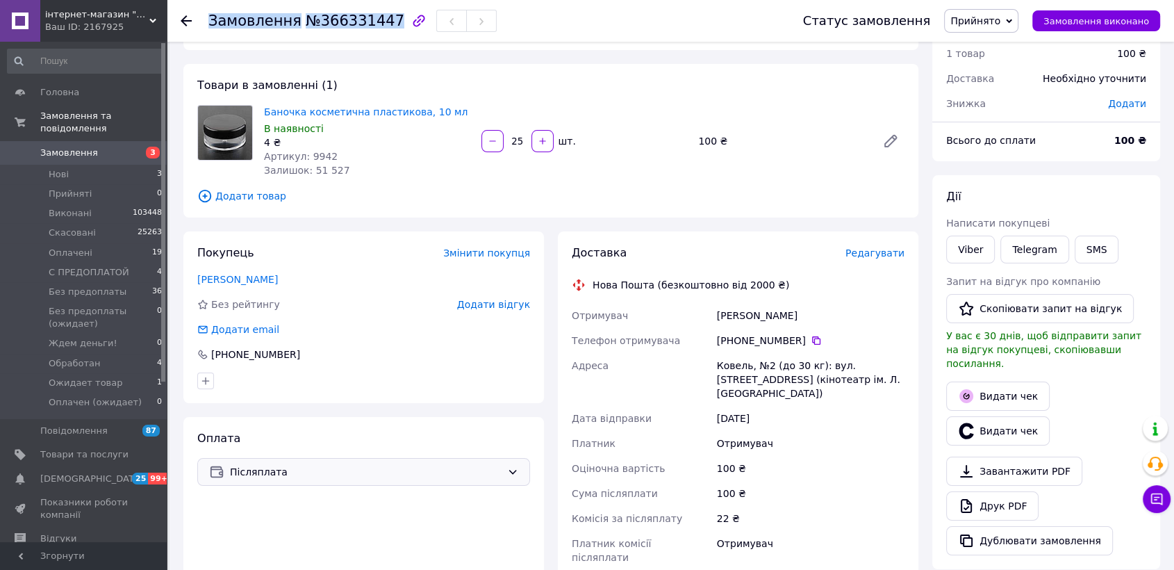
click at [279, 465] on span "Післяплата" at bounding box center [366, 471] width 272 height 15
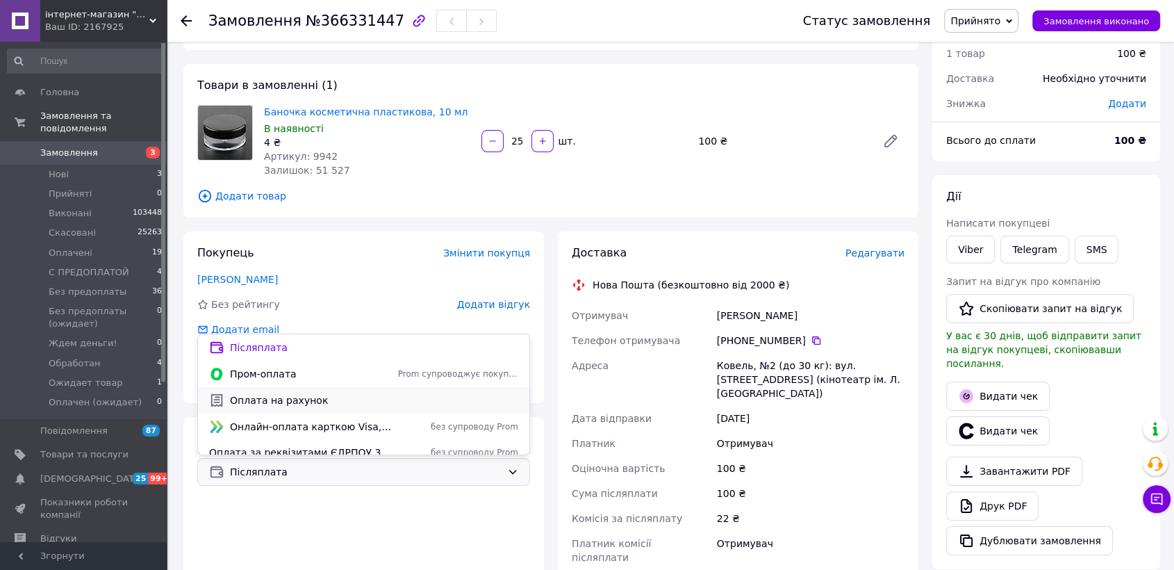
click at [284, 398] on span "Оплата на рахунок" at bounding box center [374, 400] width 288 height 14
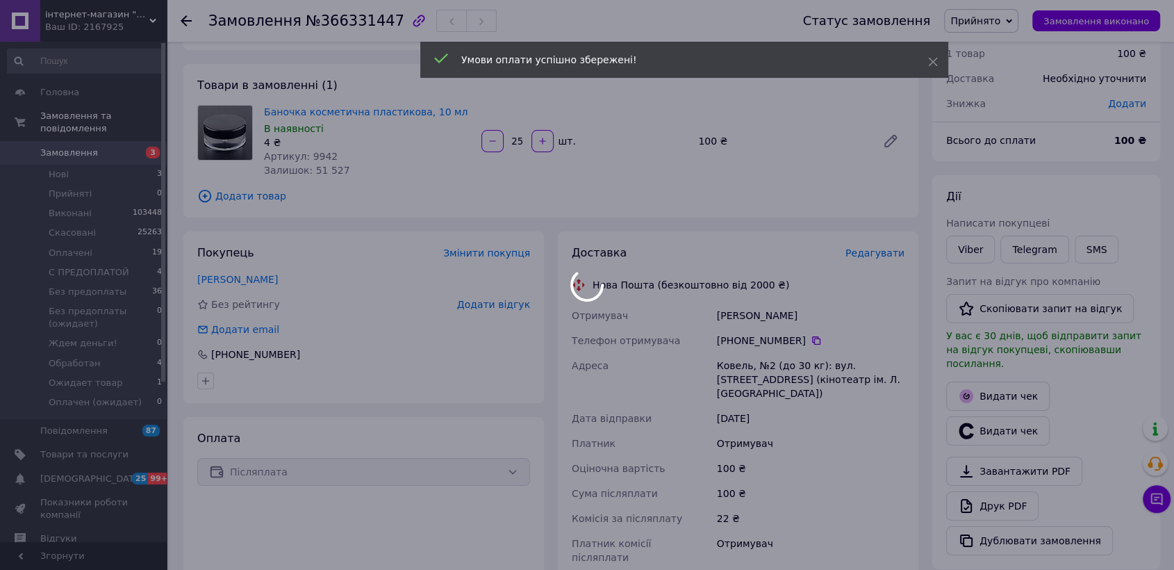
click at [984, 25] on body "інтернет-магазин "BestNail" Ваш ID: 2167925 Сайт інтернет-магазин "BestNail" Ка…" at bounding box center [587, 432] width 1174 height 964
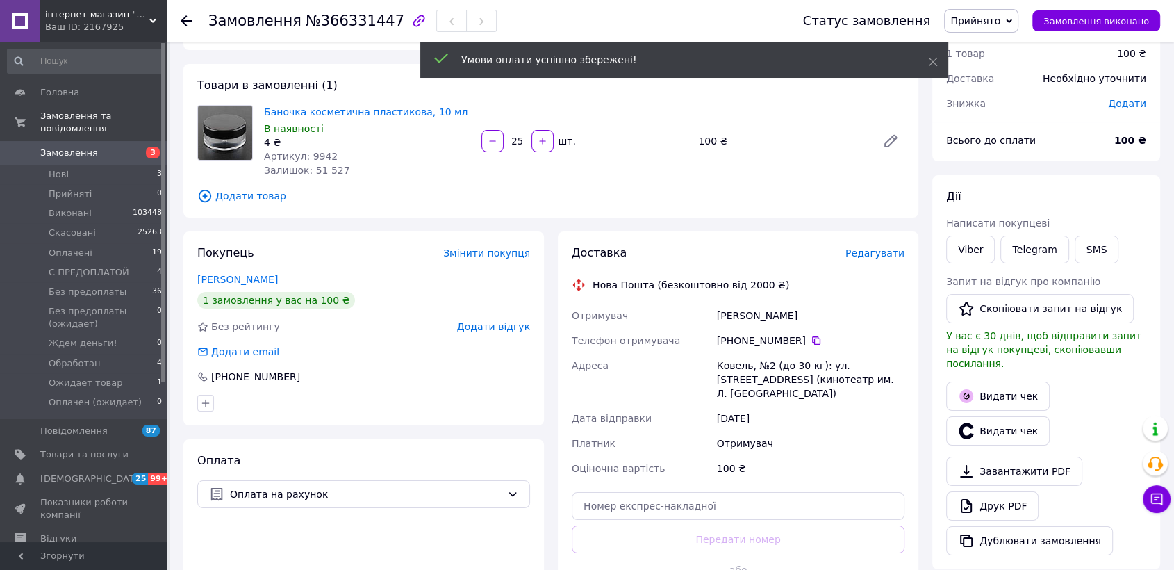
click at [995, 23] on span "Прийнято" at bounding box center [976, 20] width 50 height 11
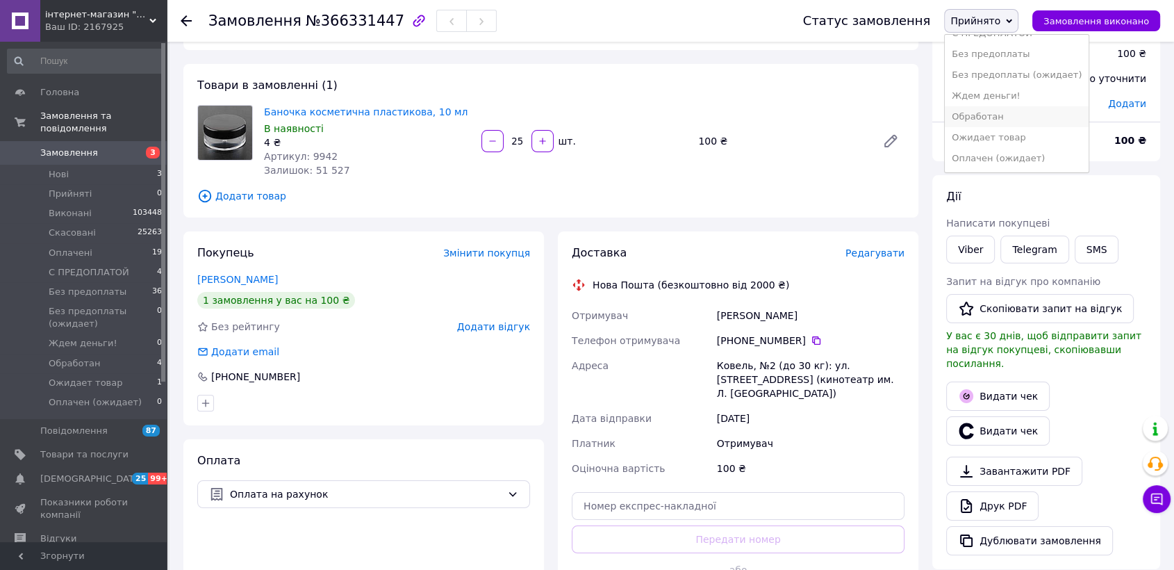
click at [1008, 122] on li "Обработан" at bounding box center [1017, 116] width 144 height 21
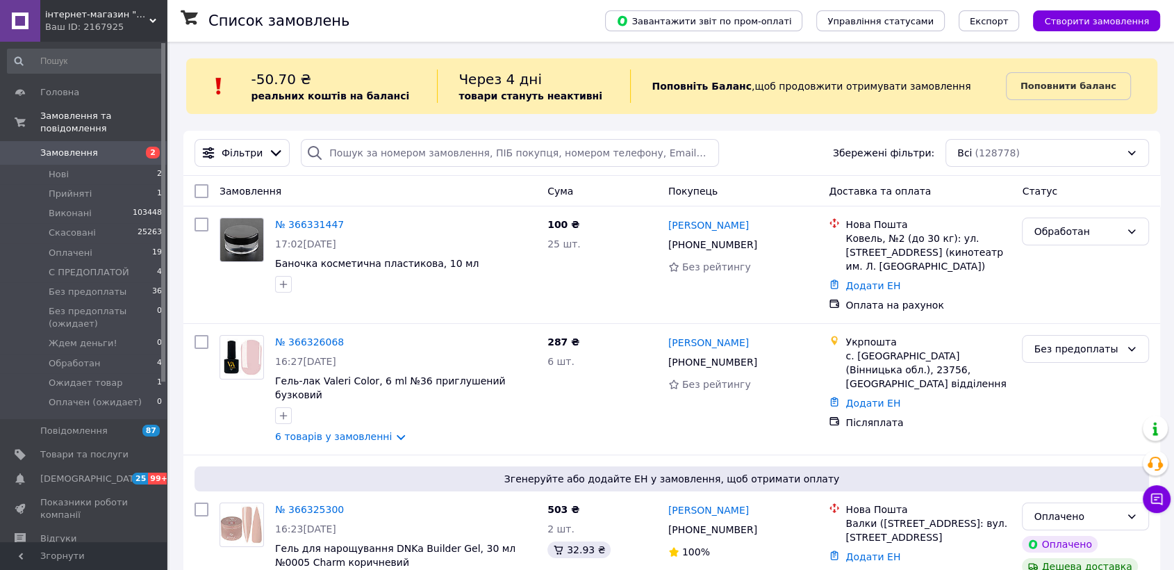
click at [698, 58] on div "-50.70 ₴ реальних коштів на балансі Через 4 дні товари стануть неактивні Поповн…" at bounding box center [672, 86] width 972 height 56
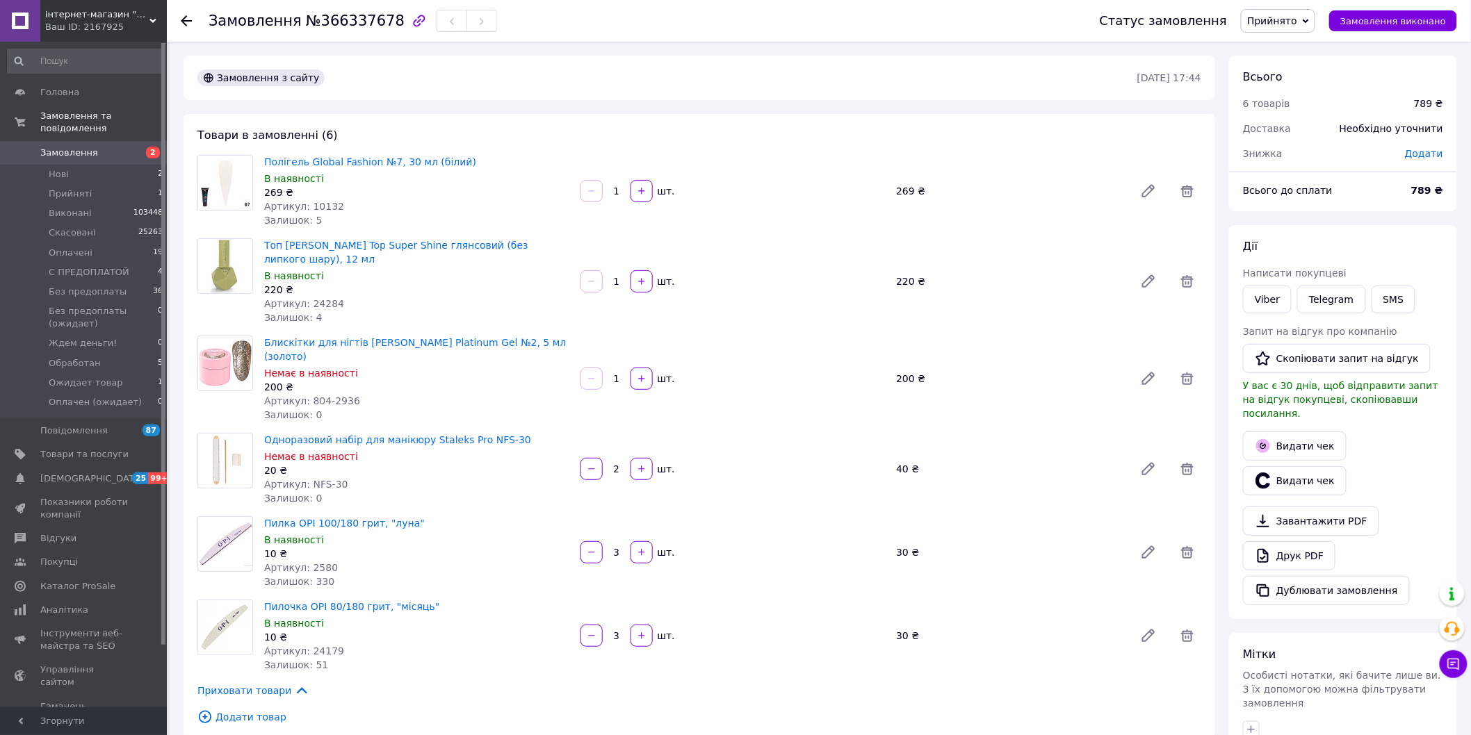
click at [1334, 154] on span "Додати" at bounding box center [1424, 153] width 38 height 11
click at [1334, 209] on div "₴" at bounding box center [1403, 210] width 57 height 28
click at [1334, 266] on li "%" at bounding box center [1405, 264] width 56 height 25
click at [1329, 212] on input "text" at bounding box center [1329, 210] width 82 height 28
type input "7"
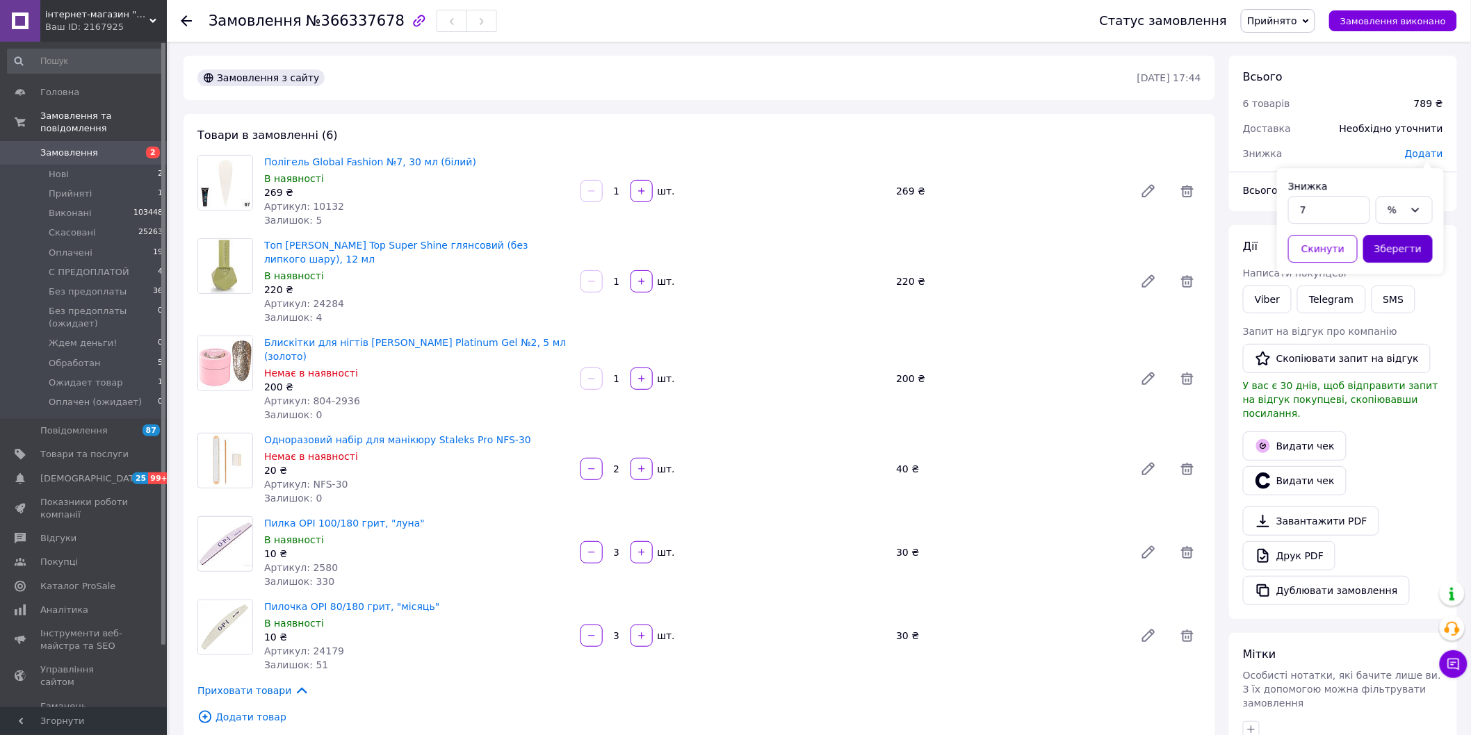
click at [1334, 235] on button "Зберегти" at bounding box center [1397, 249] width 69 height 28
click at [1334, 156] on span "−55.23 ₴" at bounding box center [1419, 153] width 47 height 11
click at [1334, 216] on input "55.23" at bounding box center [1329, 210] width 82 height 28
type input "55"
drag, startPoint x: 1386, startPoint y: 246, endPoint x: 844, endPoint y: 19, distance: 587.5
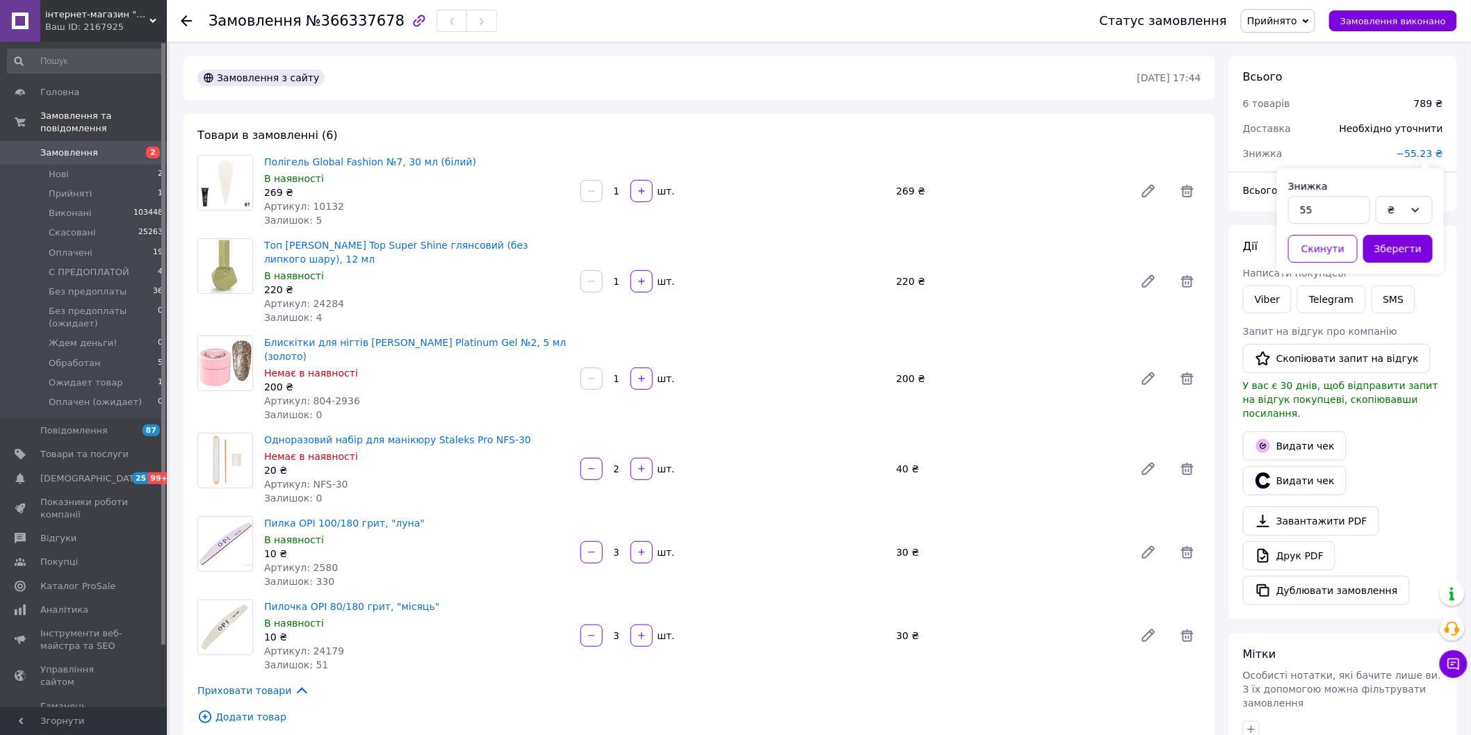
click at [1334, 246] on button "Зберегти" at bounding box center [1397, 249] width 69 height 28
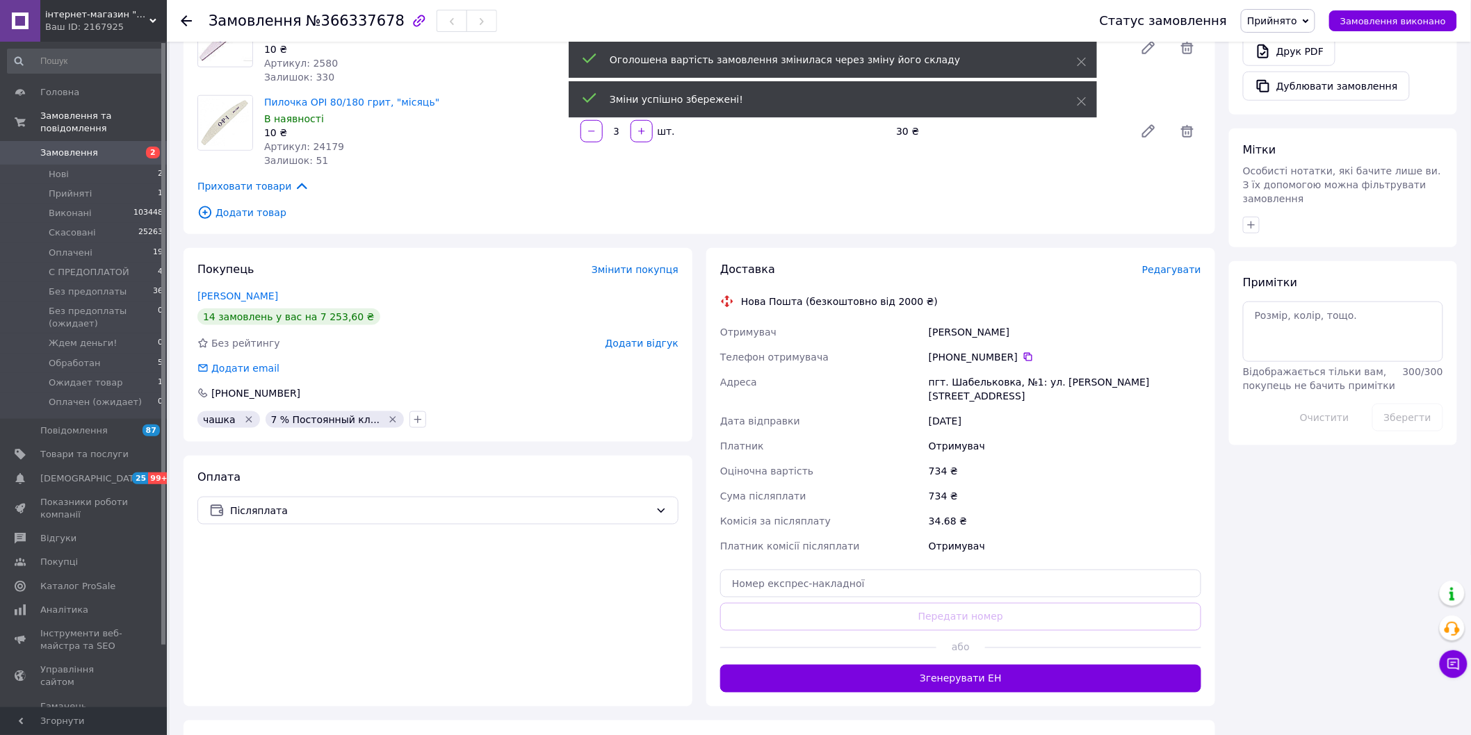
scroll to position [617, 0]
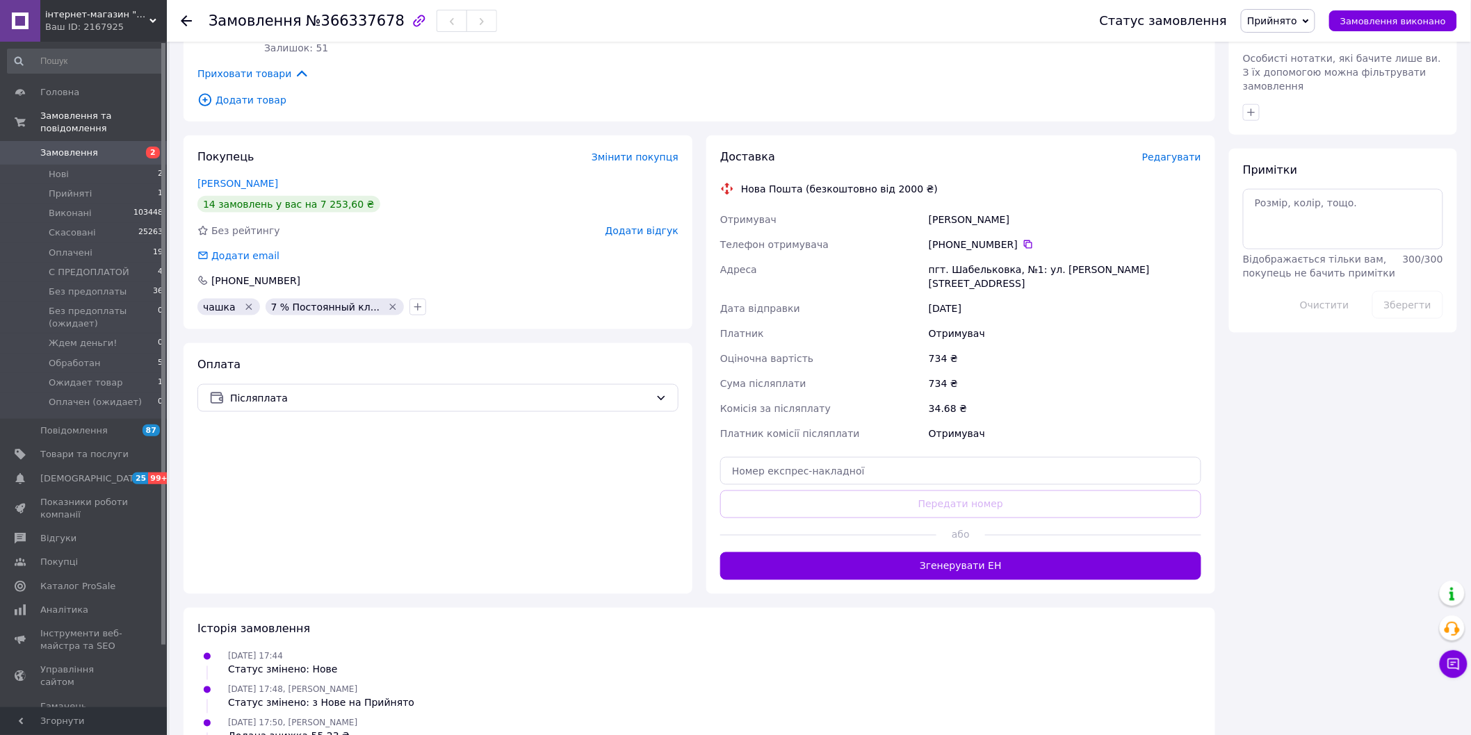
click at [974, 238] on div "[PHONE_NUMBER]" at bounding box center [1064, 245] width 272 height 14
drag, startPoint x: 663, startPoint y: 26, endPoint x: 580, endPoint y: 38, distance: 84.2
click at [663, 26] on div "Замовлення №366337678" at bounding box center [639, 21] width 863 height 42
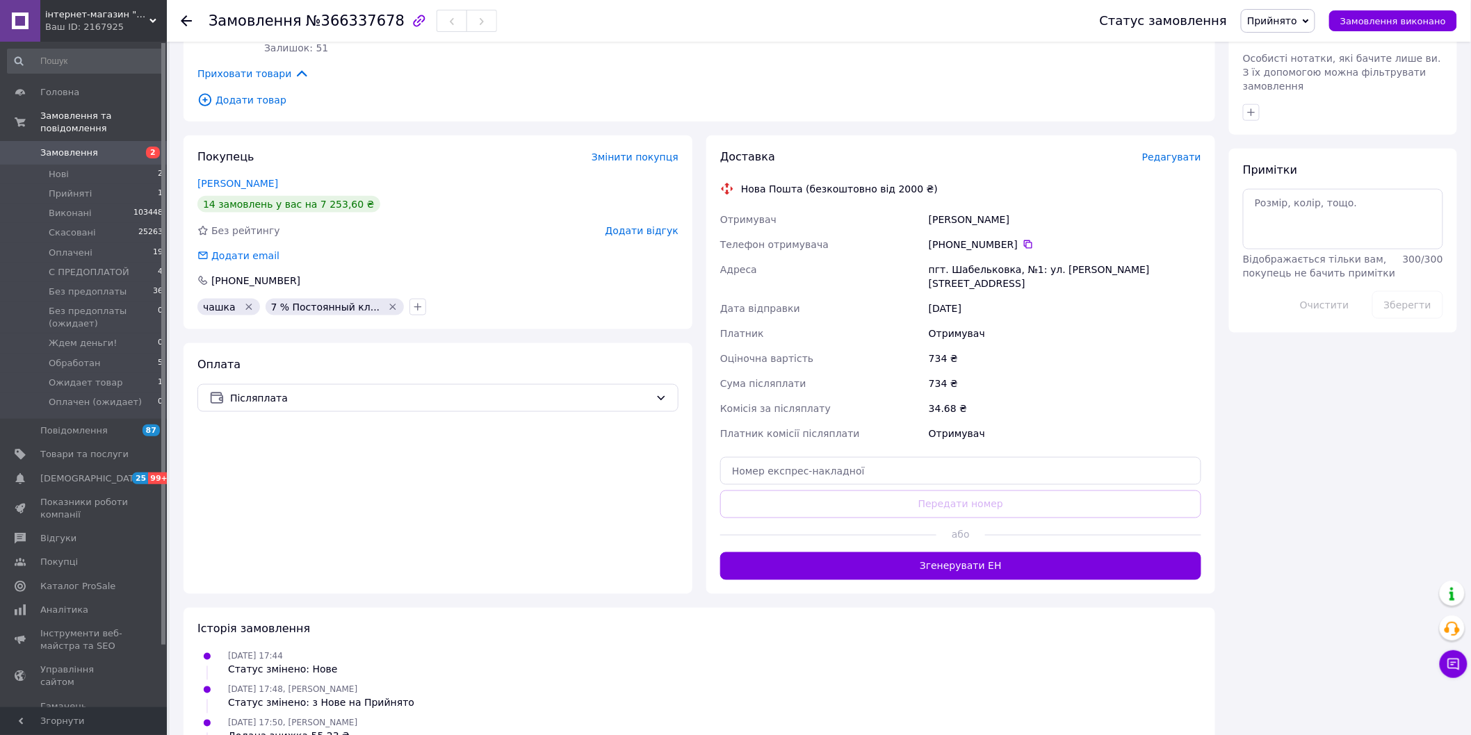
click at [341, 19] on span "№366337678" at bounding box center [355, 21] width 99 height 17
copy span "366337678"
click at [306, 23] on span "№366337678" at bounding box center [355, 21] width 99 height 17
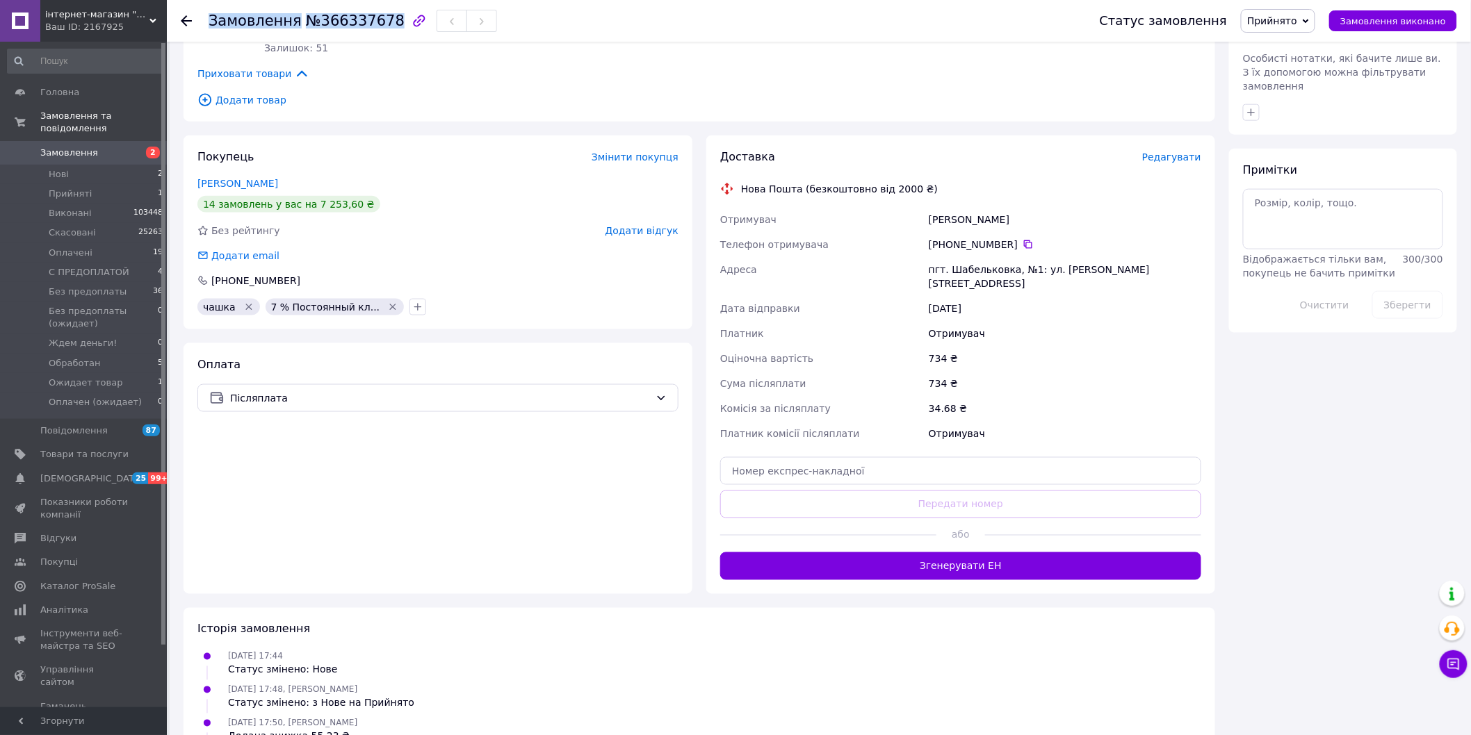
click at [306, 23] on span "№366337678" at bounding box center [355, 21] width 99 height 17
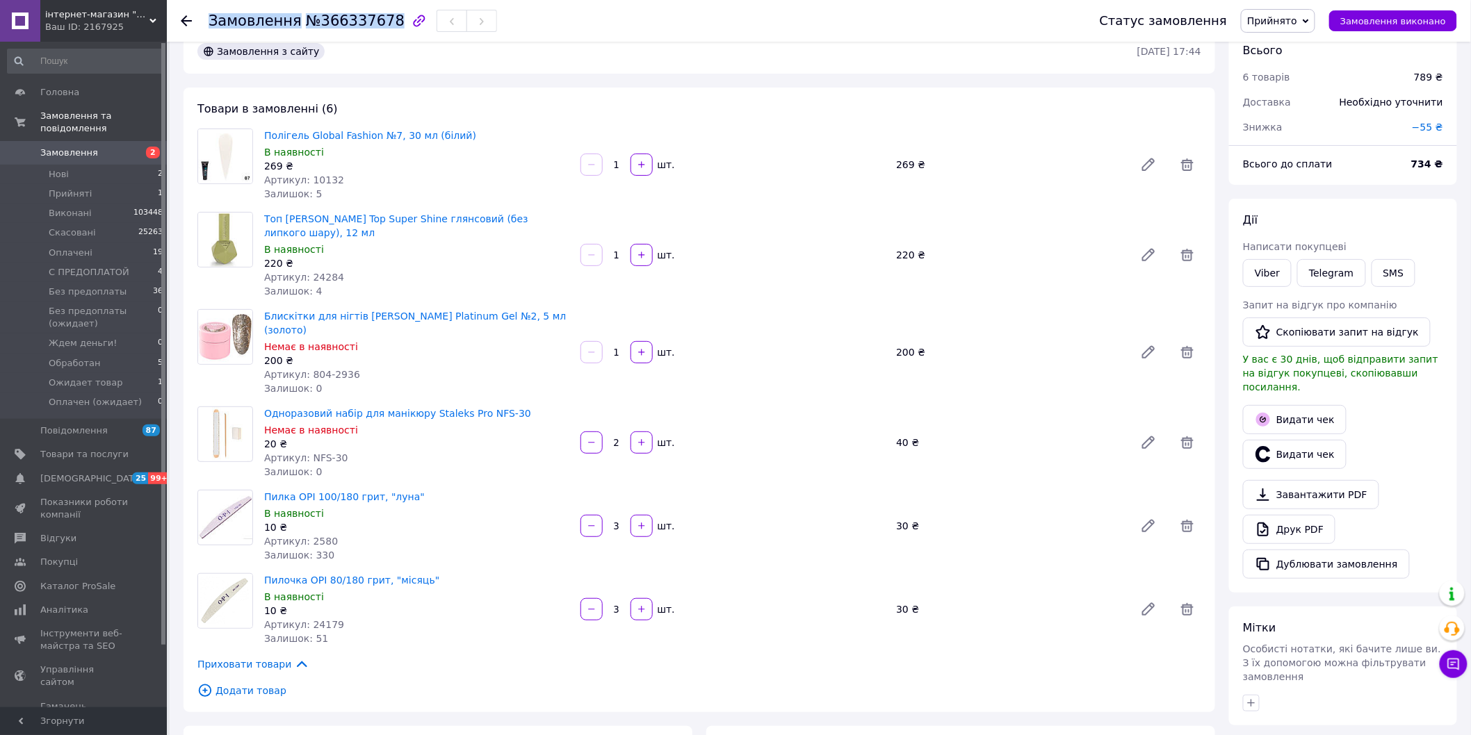
scroll to position [0, 0]
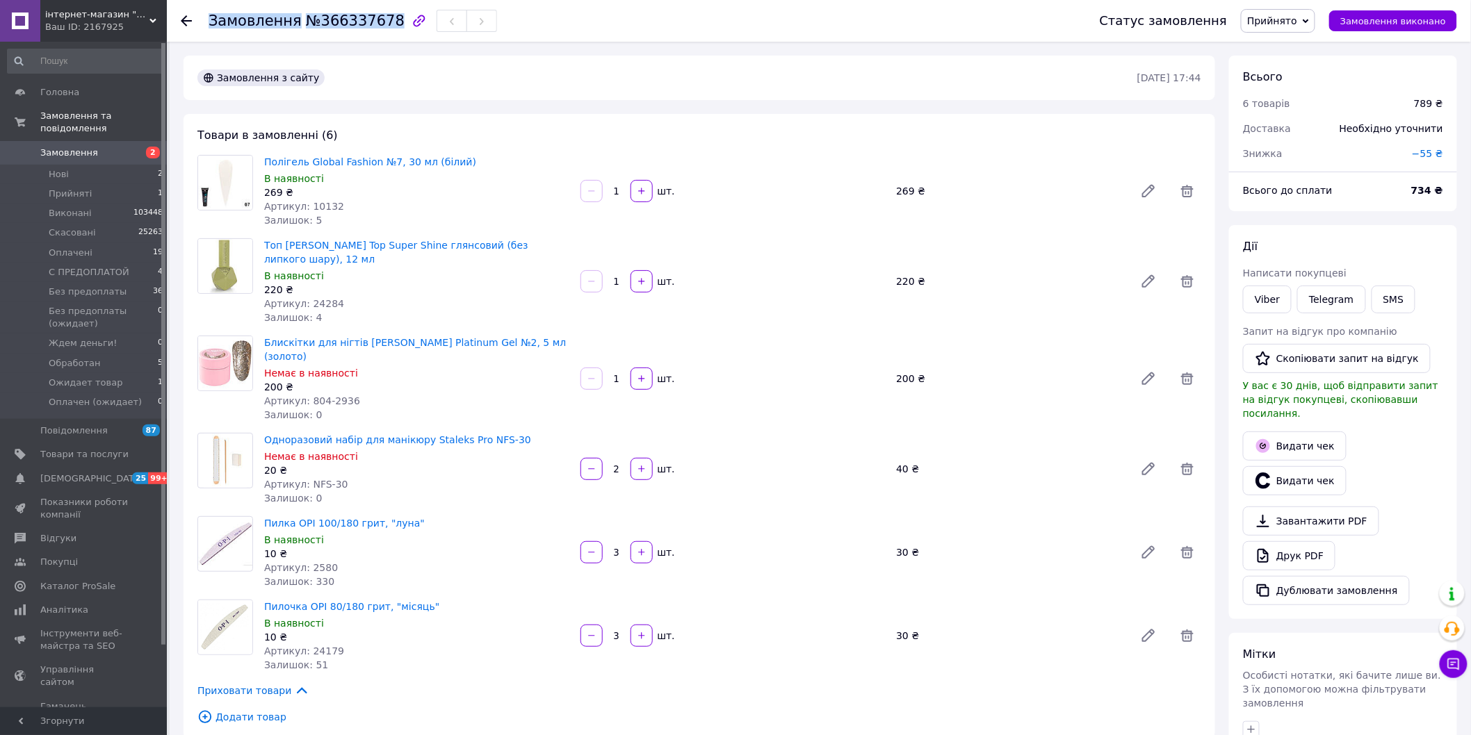
drag, startPoint x: 1302, startPoint y: 5, endPoint x: 1302, endPoint y: 35, distance: 30.6
click at [1302, 4] on div "Статус замовлення Прийнято Виконано Скасовано Оплачено C ПРЕДОПЛАТОЙ Без предоп…" at bounding box center [1264, 21] width 385 height 42
click at [1295, 6] on div "Статус замовлення Прийнято Виконано Скасовано Оплачено C ПРЕДОПЛАТОЙ Без предоп…" at bounding box center [1264, 21] width 385 height 42
click at [1297, 21] on span "Прийнято" at bounding box center [1272, 20] width 50 height 11
click at [1317, 129] on li "Без предоплаты" at bounding box center [1313, 132] width 144 height 21
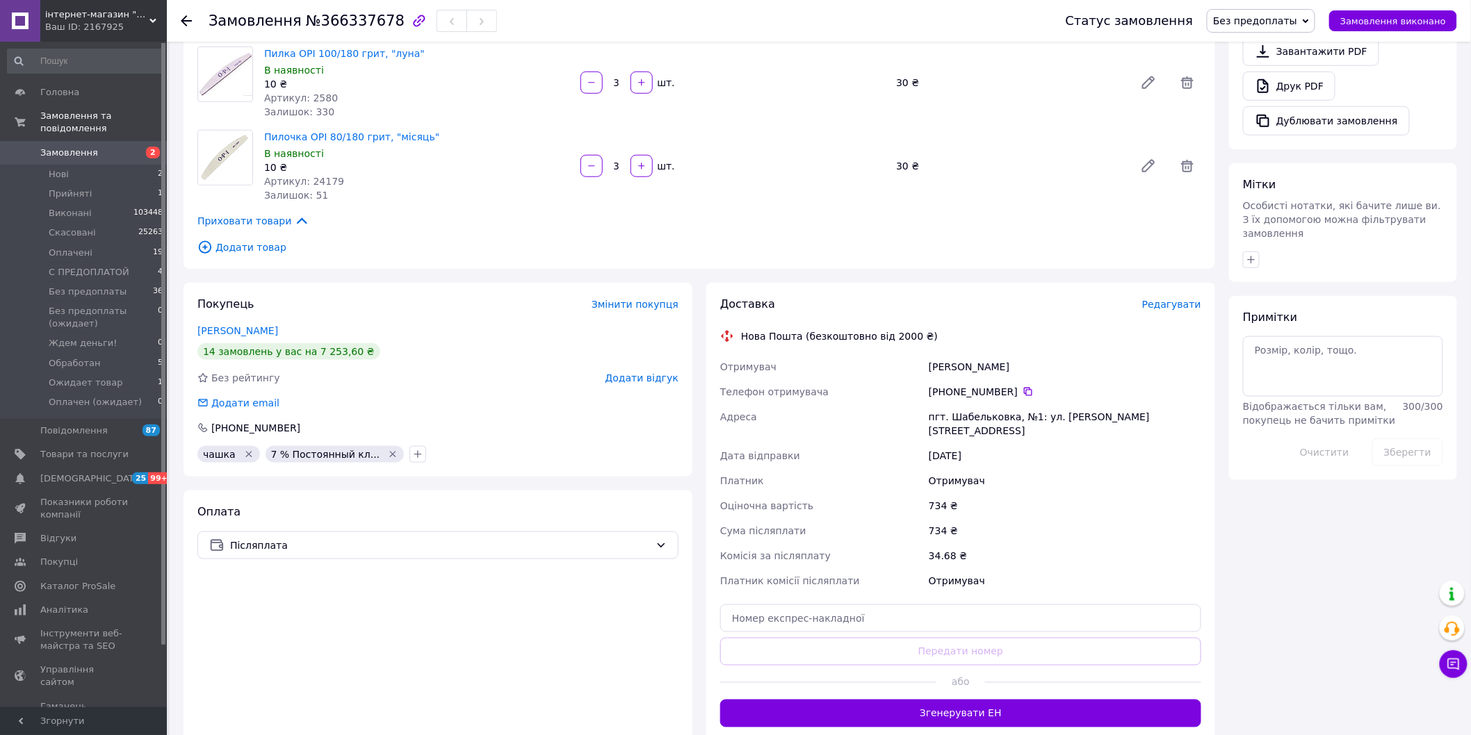
scroll to position [617, 0]
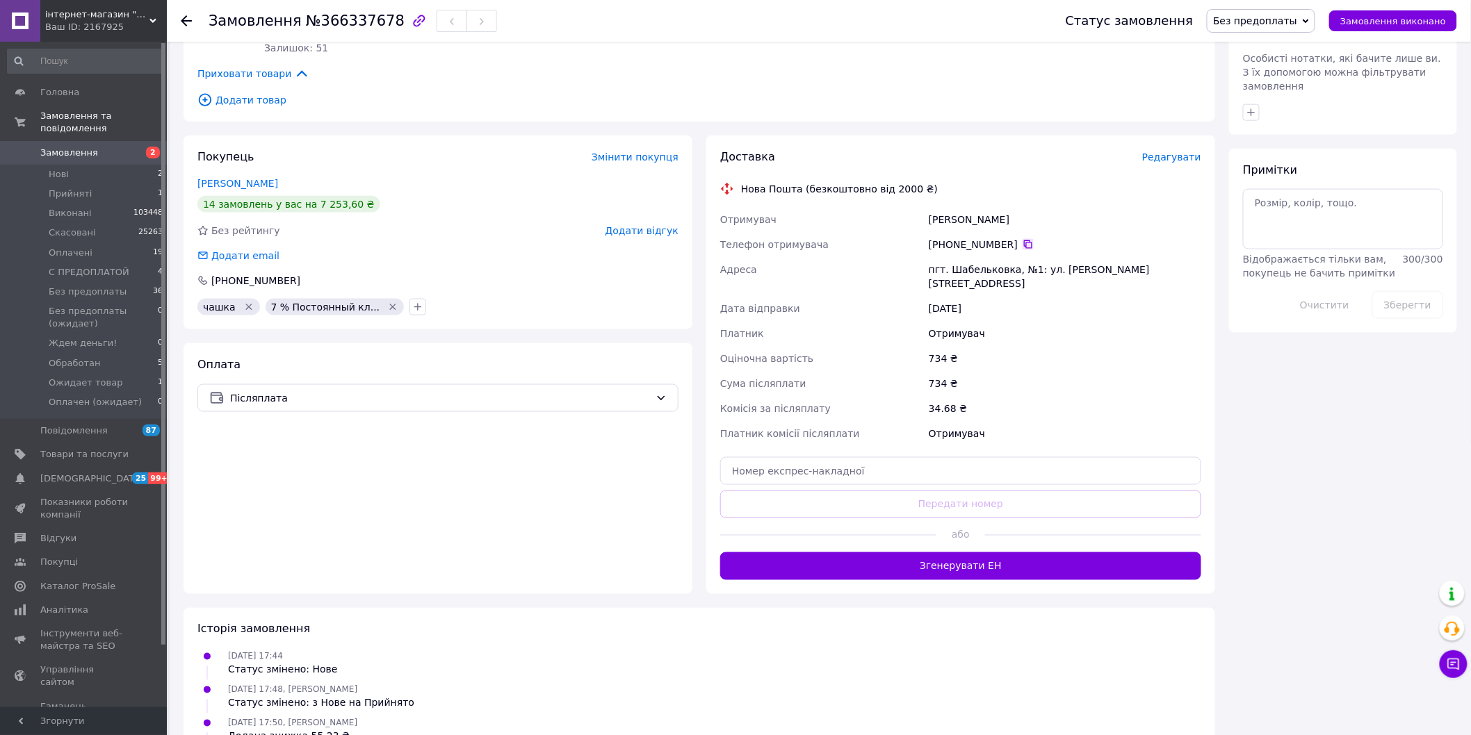
click at [1024, 240] on icon at bounding box center [1028, 244] width 8 height 8
click at [308, 15] on span "№366337678" at bounding box center [355, 21] width 99 height 17
drag, startPoint x: 308, startPoint y: 15, endPoint x: 372, endPoint y: 120, distance: 122.3
click at [309, 22] on span "№366337678" at bounding box center [355, 21] width 99 height 17
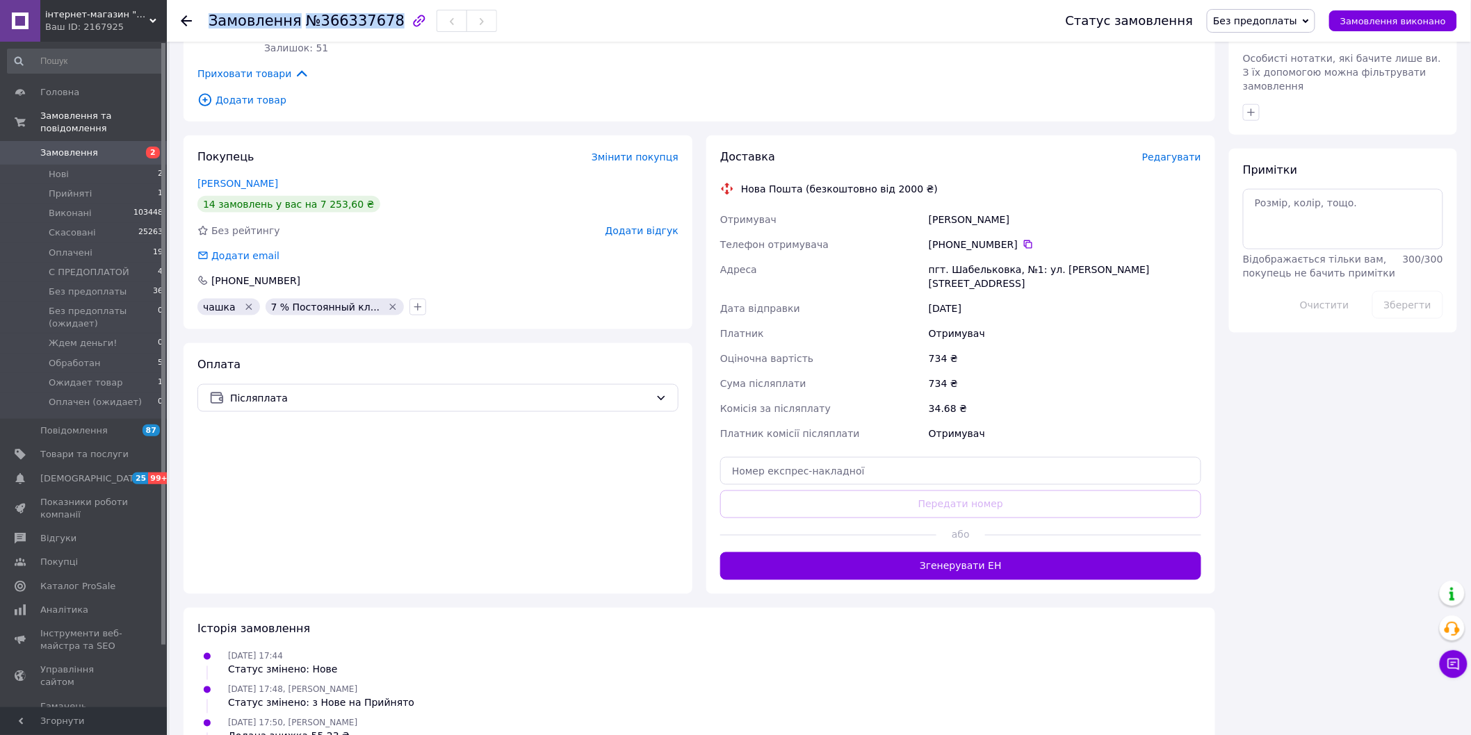
copy h1 "Замовлення №366337678"
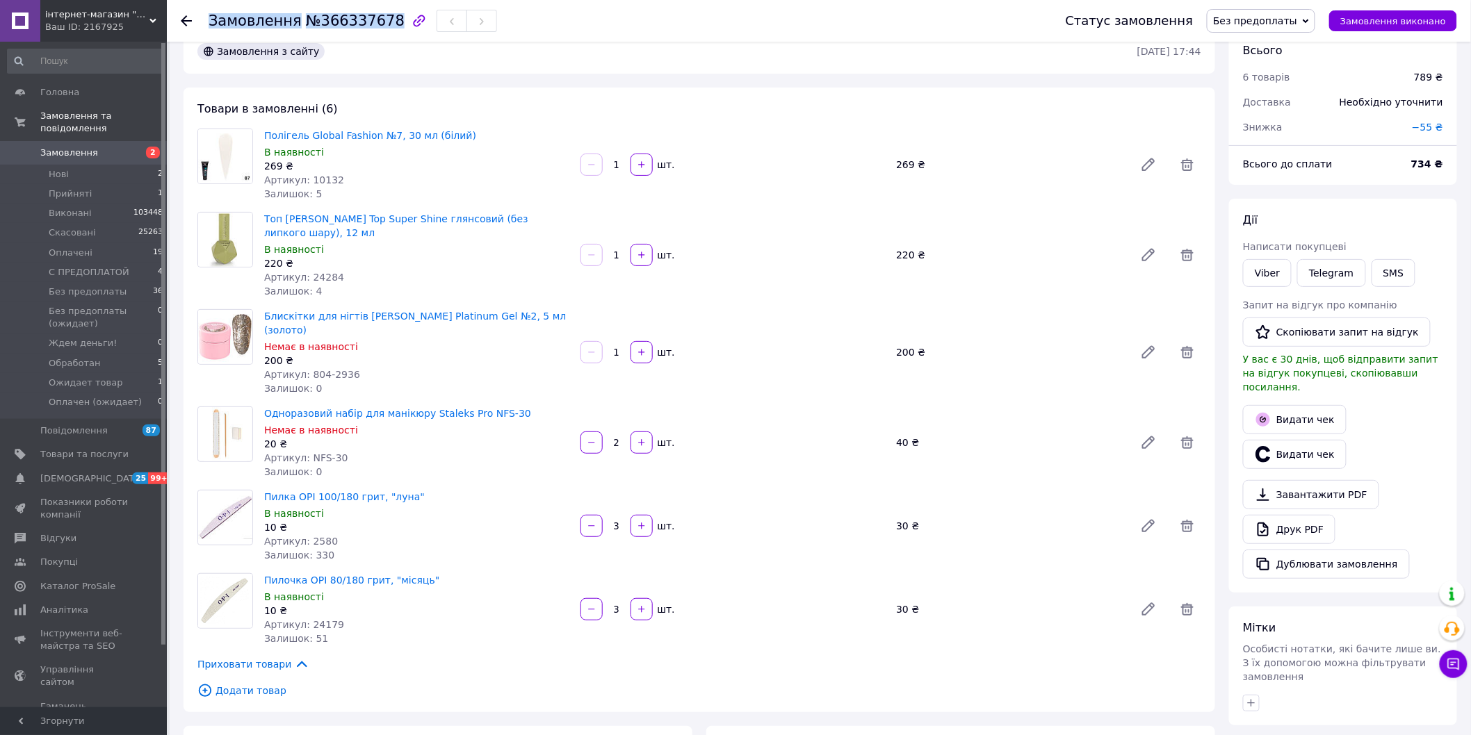
scroll to position [0, 0]
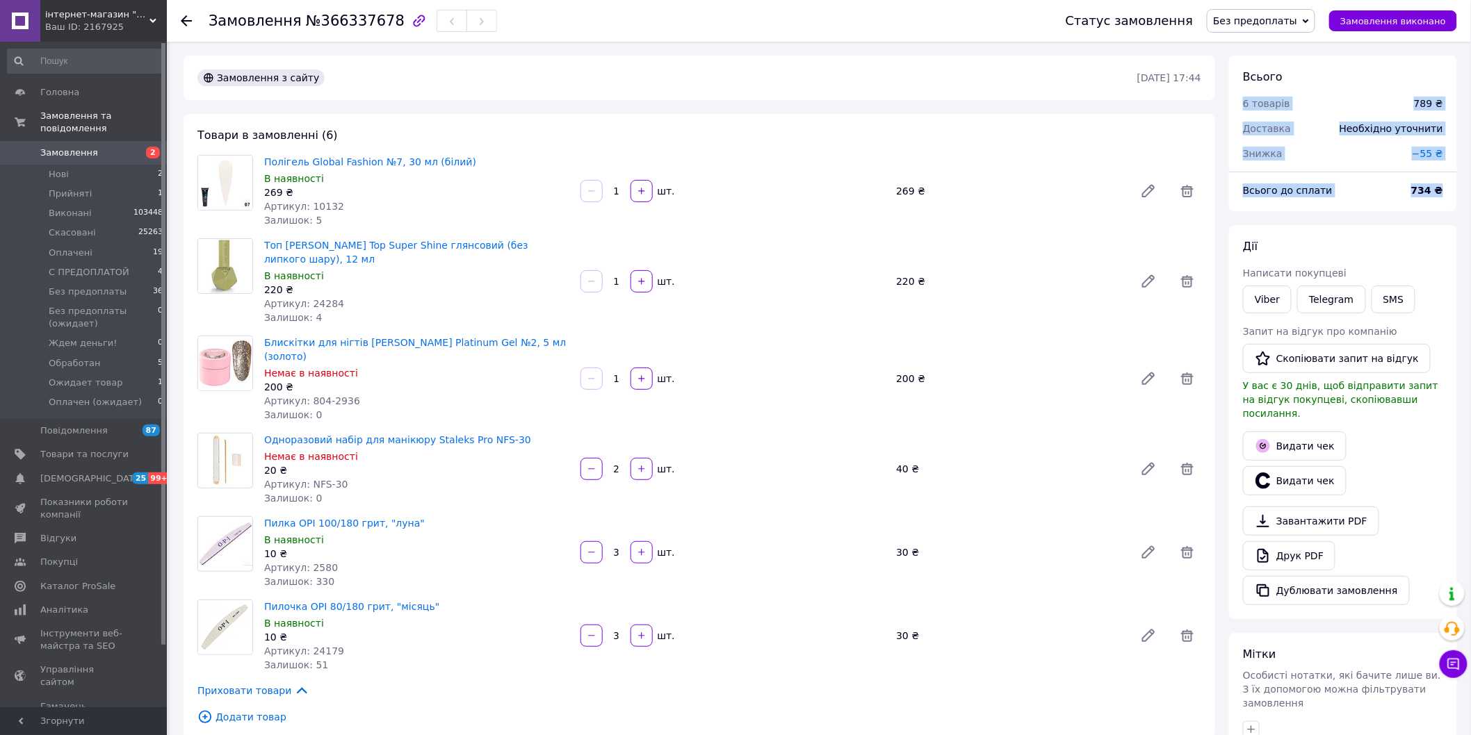
drag, startPoint x: 1235, startPoint y: 101, endPoint x: 1459, endPoint y: 195, distance: 243.3
copy div "6 товарів 789 ₴ Доставка Необхідно уточнити Знижка −55 ₴ Всього до сплати 734 ₴"
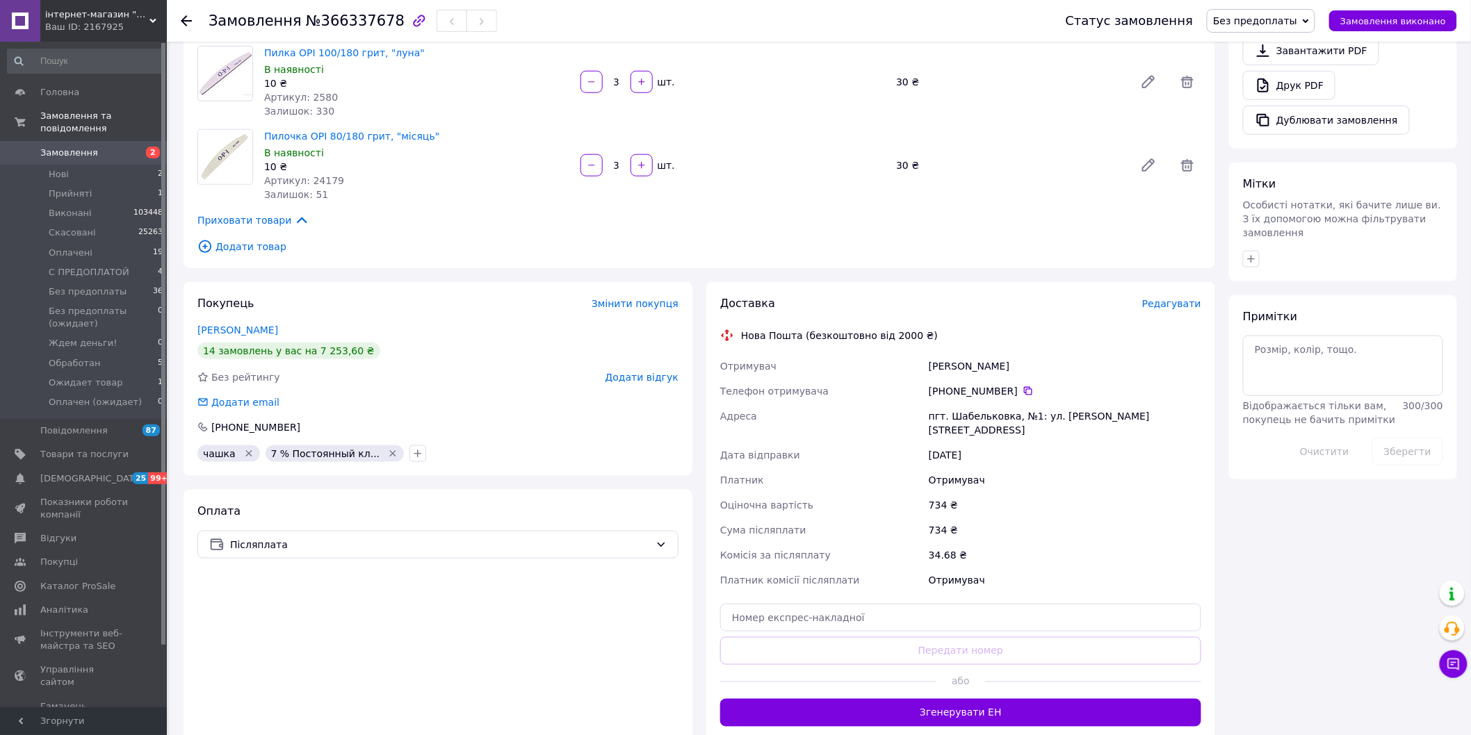
scroll to position [540, 0]
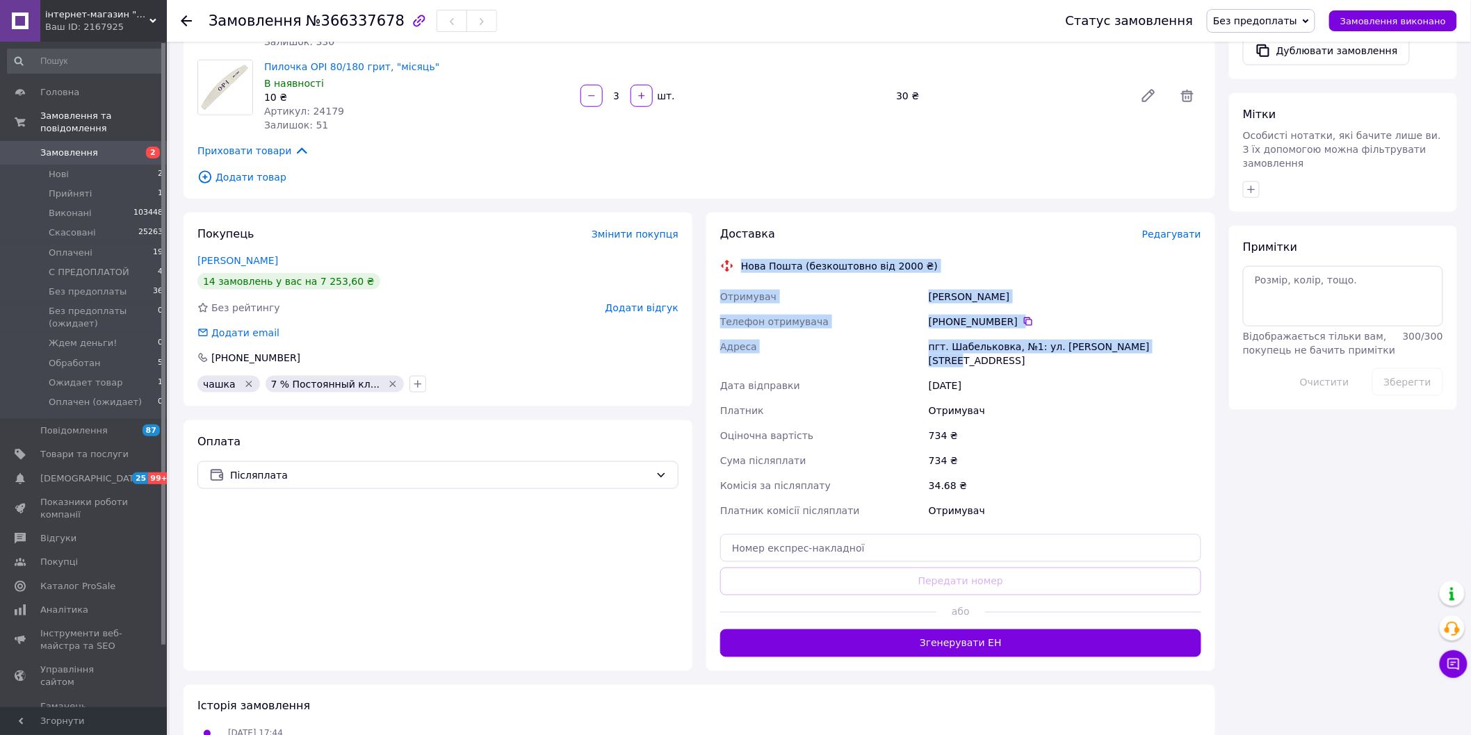
drag, startPoint x: 1151, startPoint y: 327, endPoint x: 730, endPoint y: 245, distance: 428.4
click at [730, 245] on div "Доставка Редагувати Нова Пошта (безкоштовно від 2000 ₴) Отримувач Карпекина Лил…" at bounding box center [960, 442] width 481 height 431
copy div "Нова Пошта (безкоштовно від 2000 ₴) Отримувач Карпекина Лилия Телефон отримувач…"
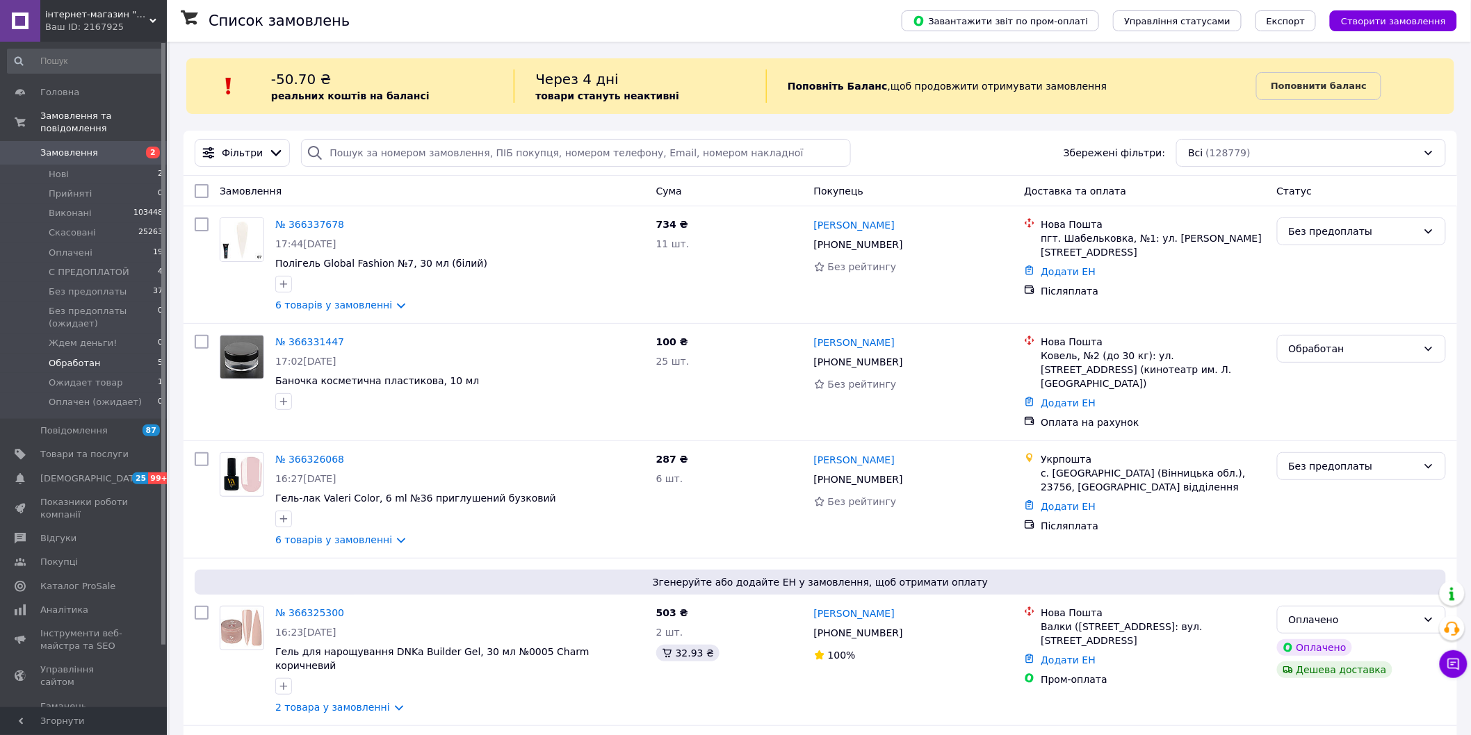
click at [139, 354] on li "Обработан 5" at bounding box center [85, 363] width 171 height 19
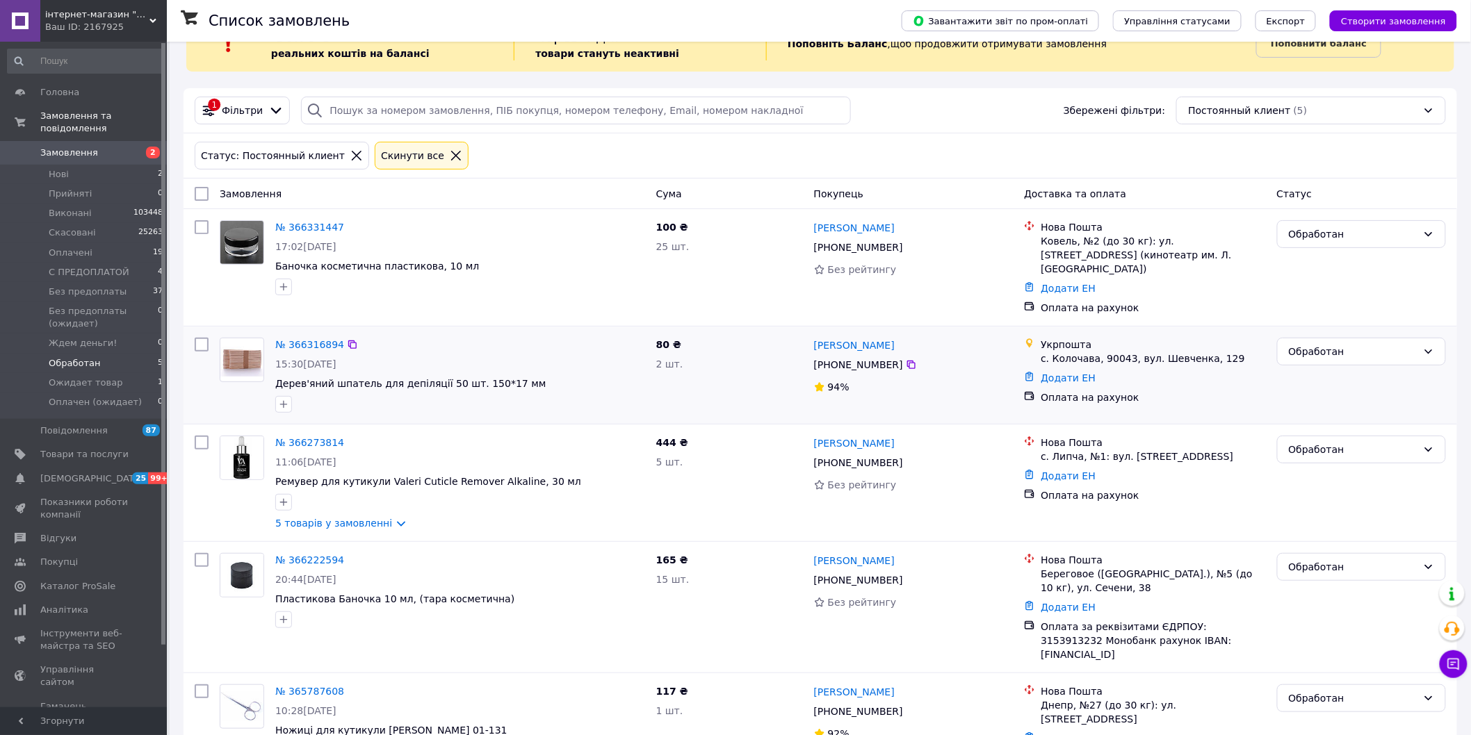
scroll to position [79, 0]
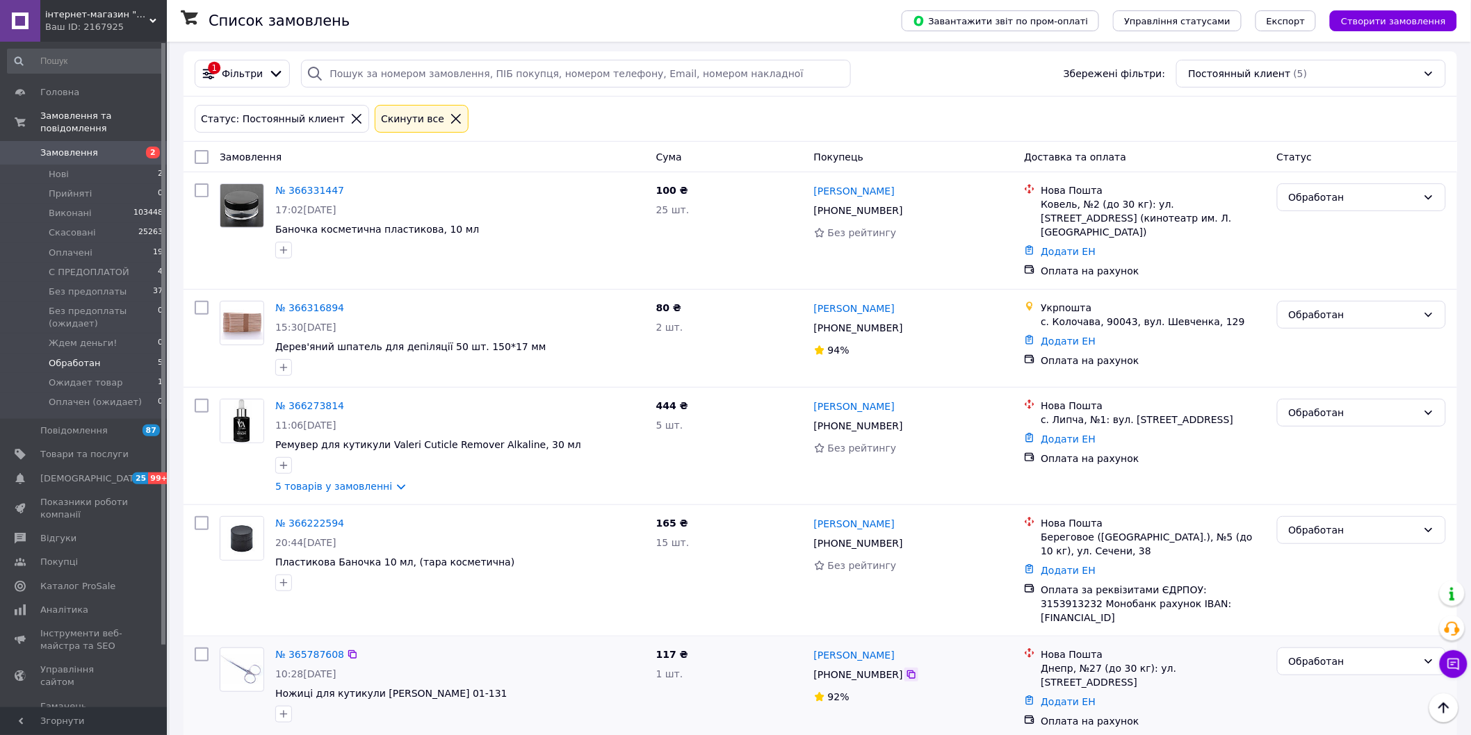
click at [907, 671] on icon at bounding box center [911, 675] width 8 height 8
click at [347, 649] on icon at bounding box center [352, 654] width 11 height 11
click at [1312, 662] on div "Обработан" at bounding box center [1361, 662] width 169 height 28
click at [1323, 572] on li "Скасовано" at bounding box center [1361, 574] width 168 height 25
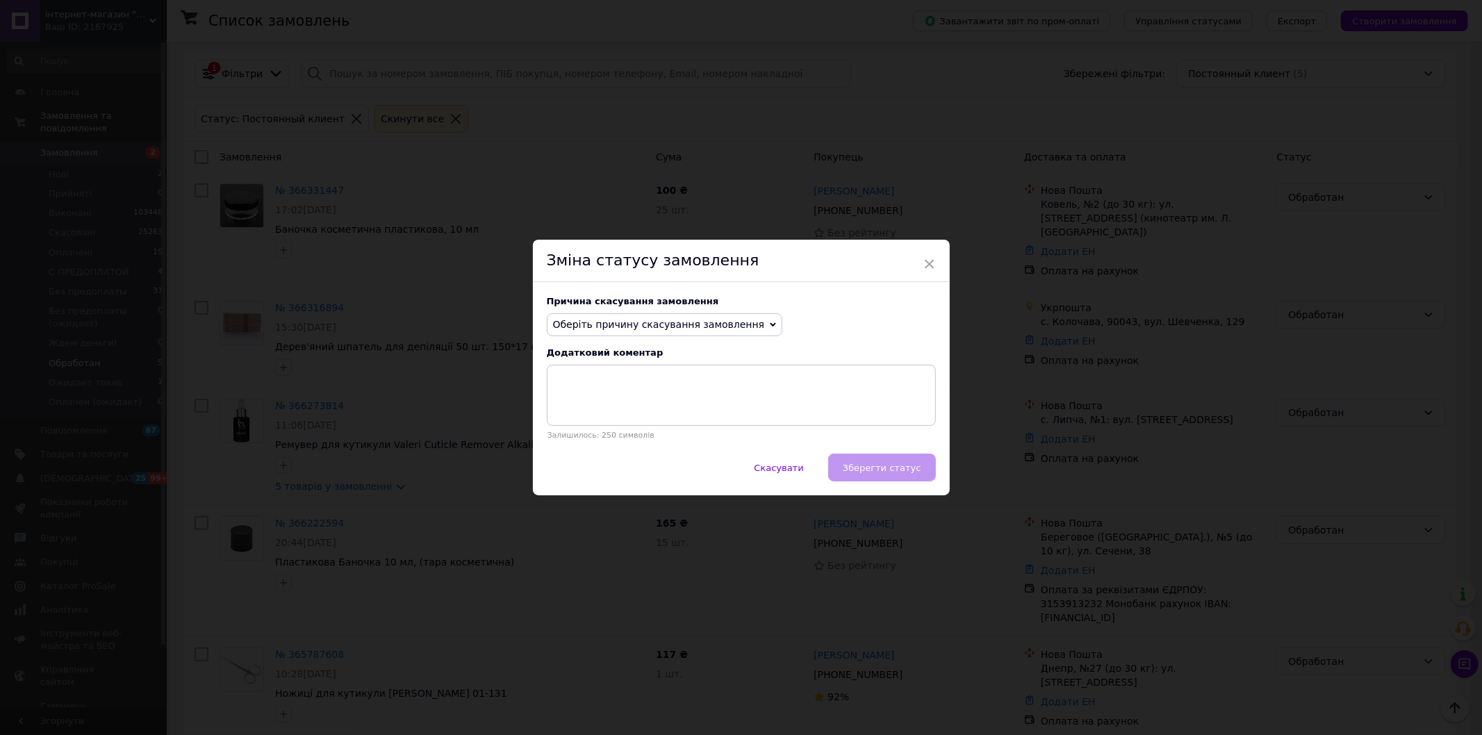
click at [632, 327] on span "Оберіть причину скасування замовлення" at bounding box center [659, 324] width 212 height 11
click at [644, 395] on li "Оплата не надійшла" at bounding box center [665, 391] width 235 height 19
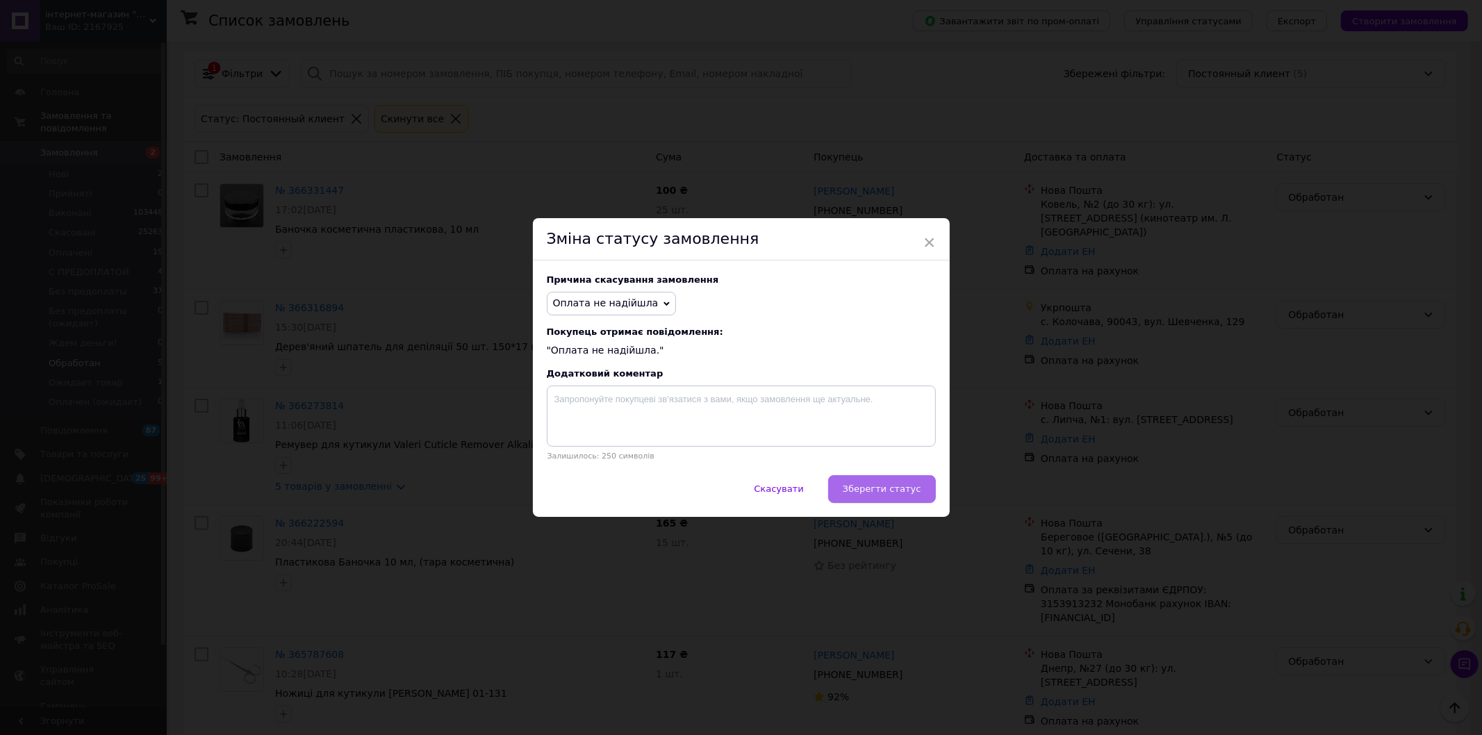
click at [894, 491] on span "Зберегти статус" at bounding box center [882, 489] width 79 height 10
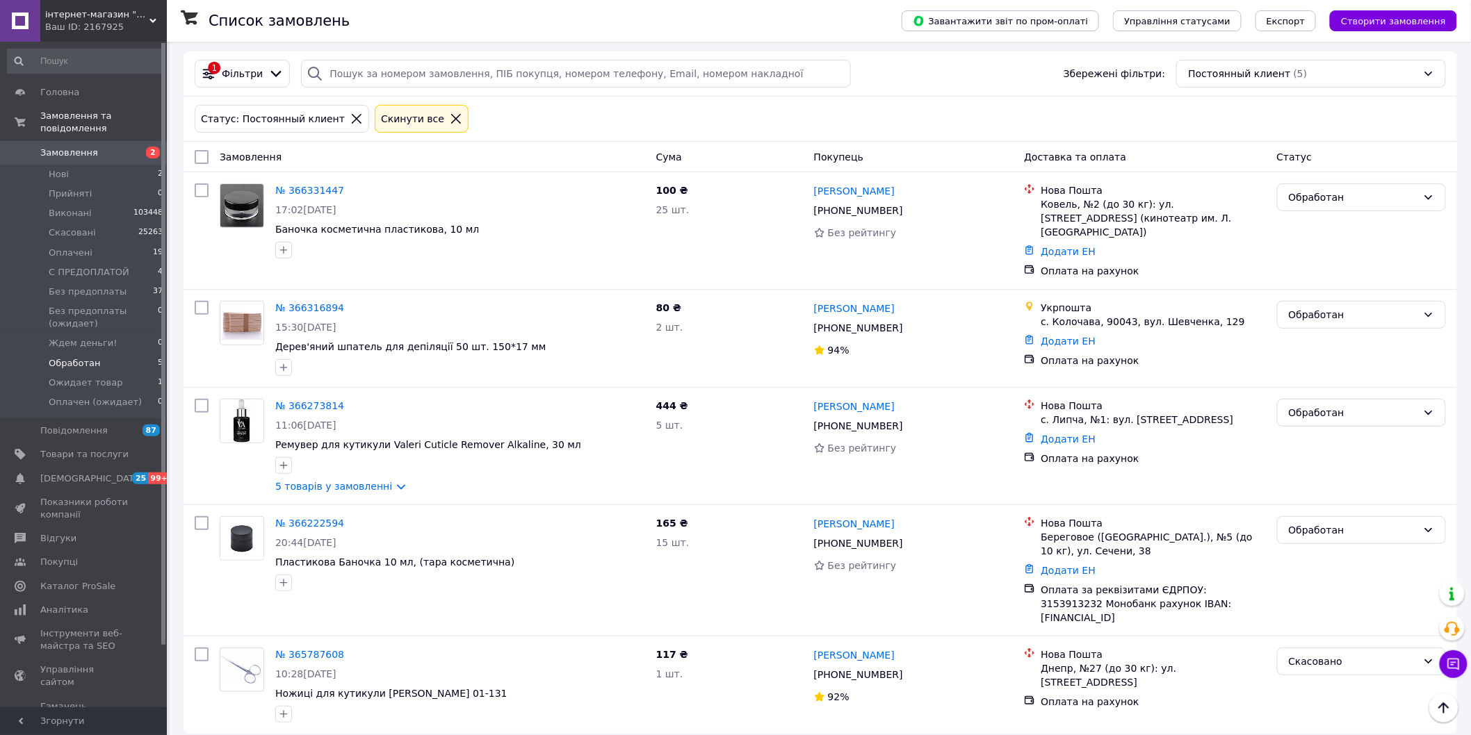
click at [122, 147] on span "Замовлення" at bounding box center [84, 153] width 88 height 13
